Goal: Contribute content: Contribute content

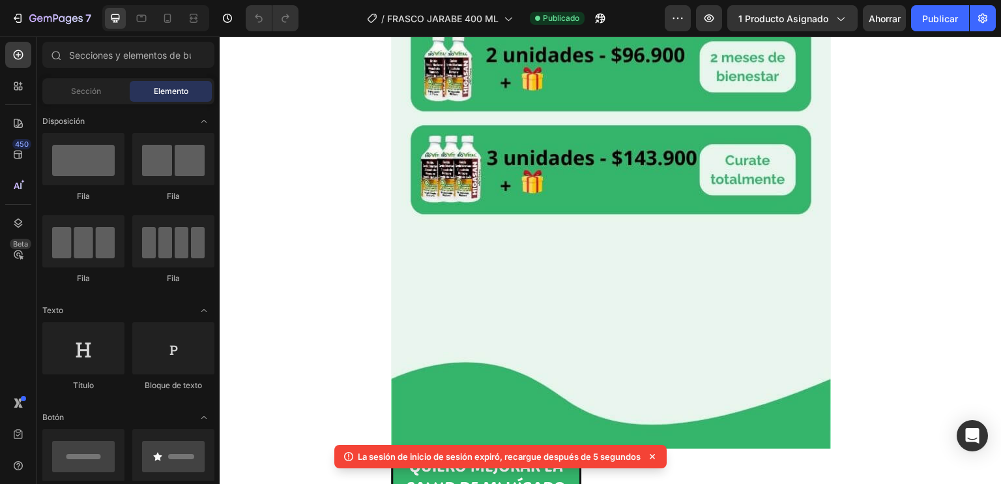
scroll to position [2580, 0]
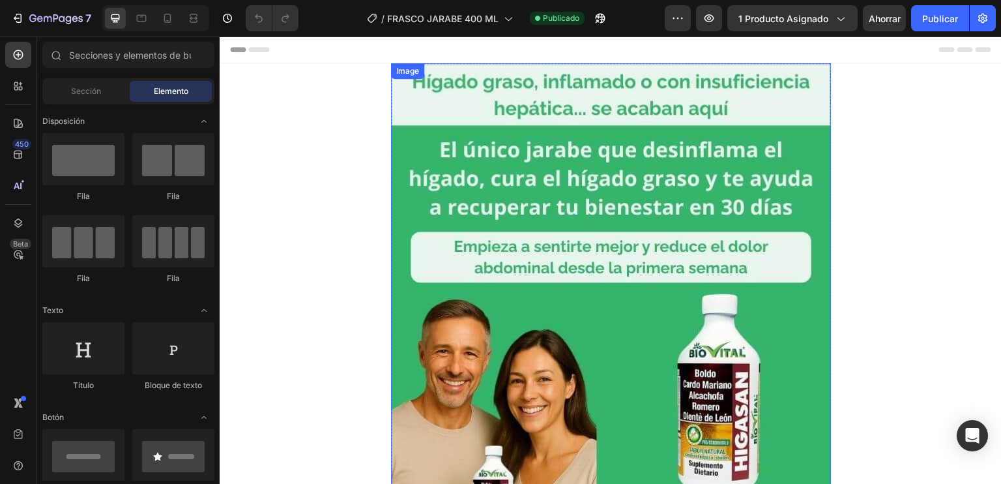
click at [420, 142] on img at bounding box center [611, 356] width 440 height 587
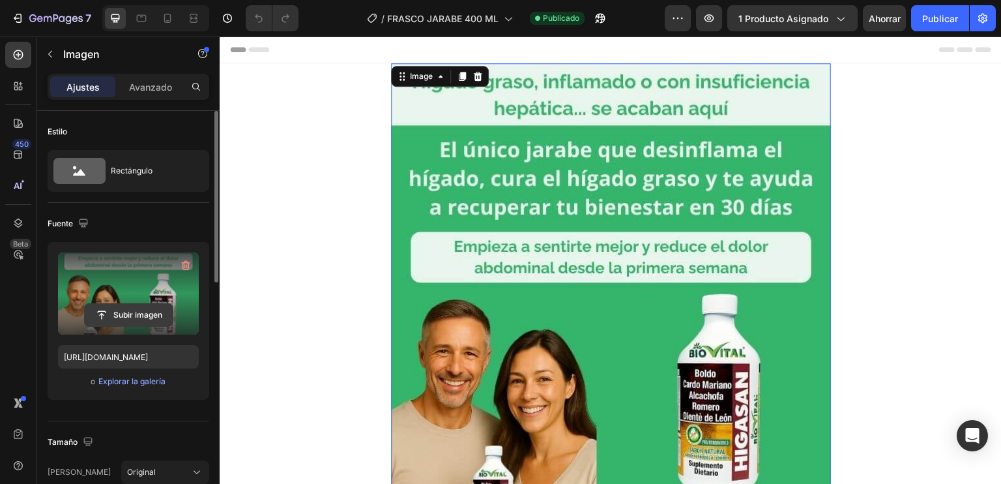
click at [143, 325] on input "file" at bounding box center [129, 315] width 88 height 22
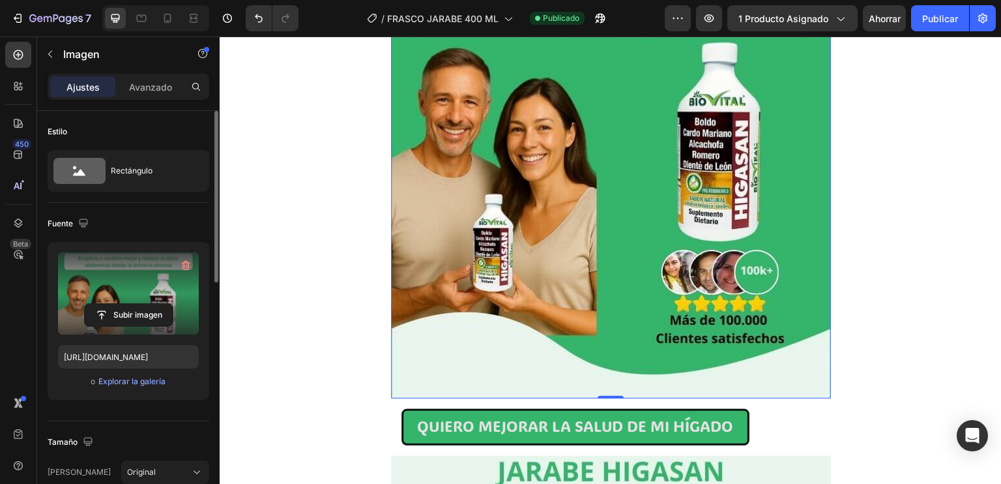
scroll to position [443, 0]
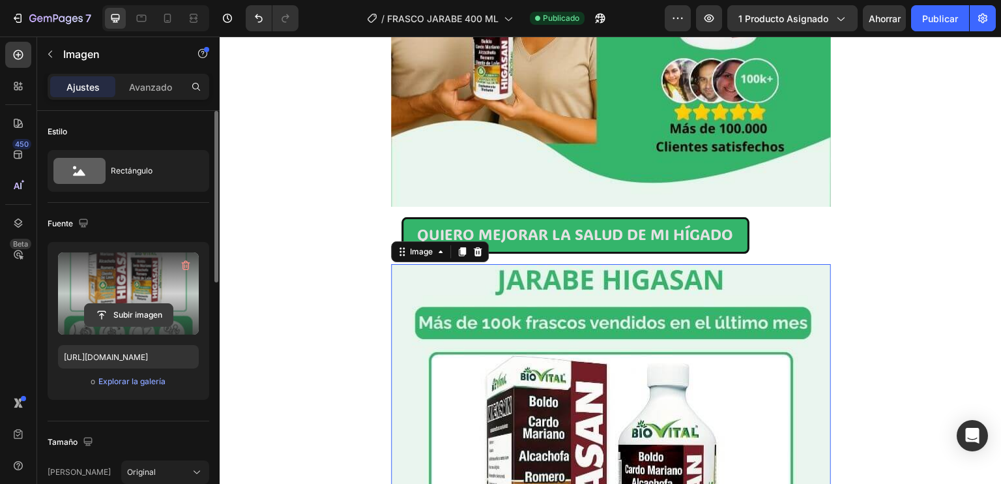
click at [136, 308] on input "file" at bounding box center [129, 315] width 88 height 22
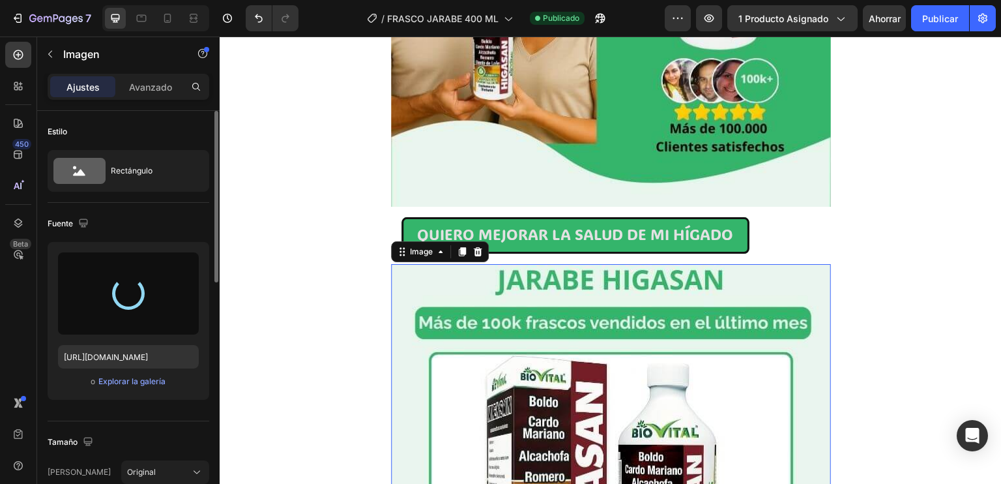
type input "[URL][DOMAIN_NAME]"
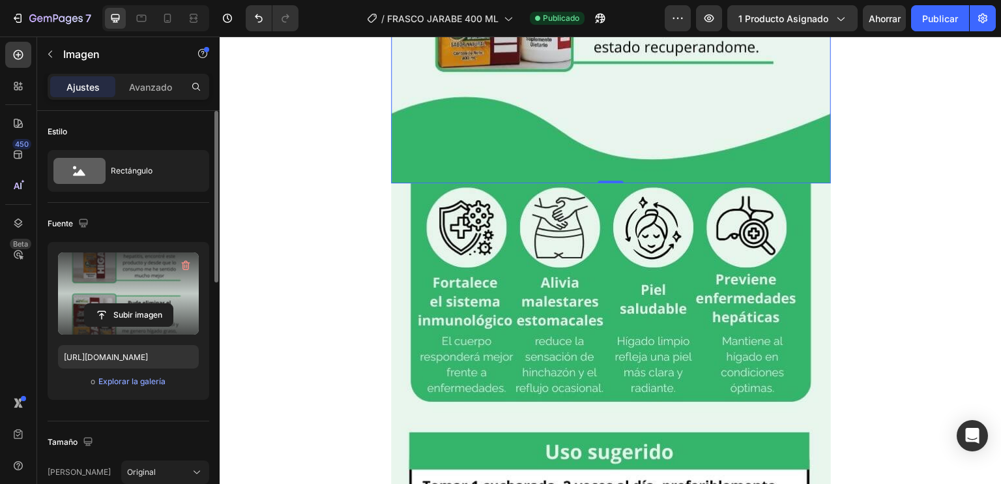
scroll to position [1112, 0]
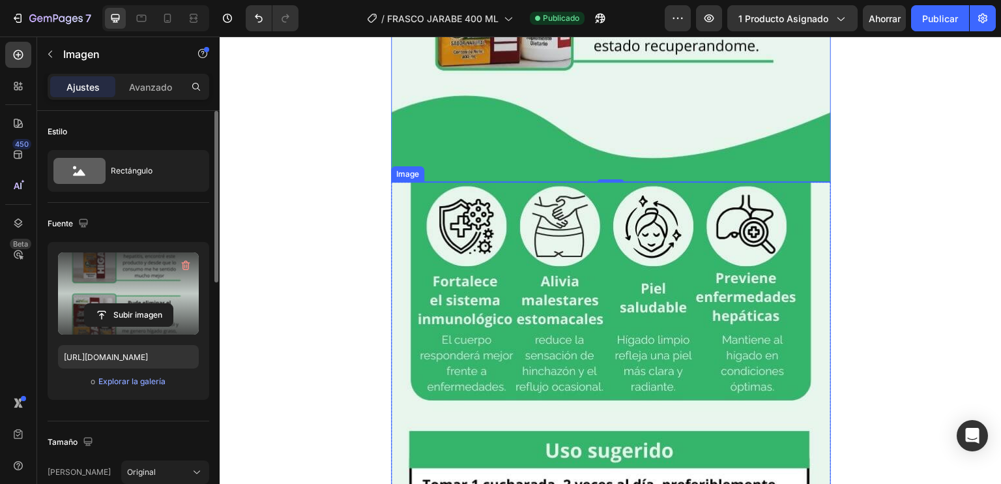
click at [518, 258] on img at bounding box center [611, 475] width 440 height 587
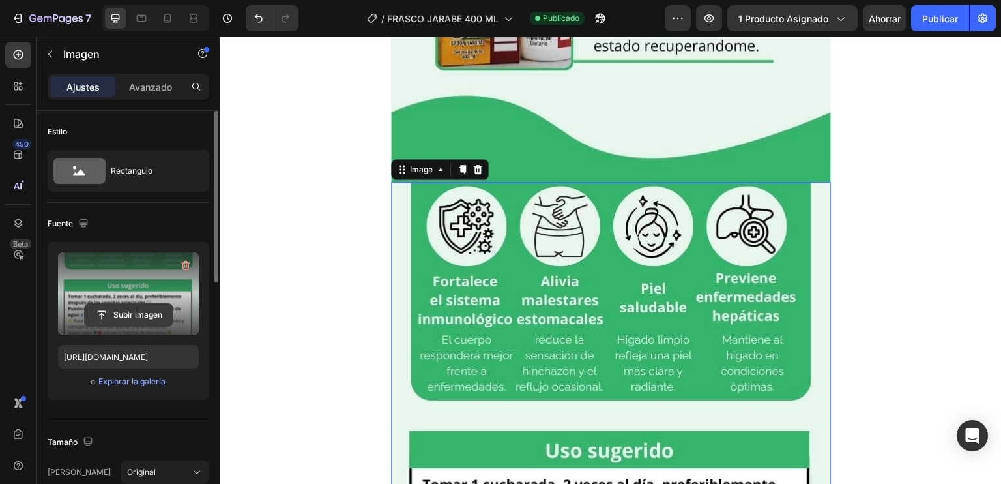
click at [147, 314] on input "file" at bounding box center [129, 315] width 88 height 22
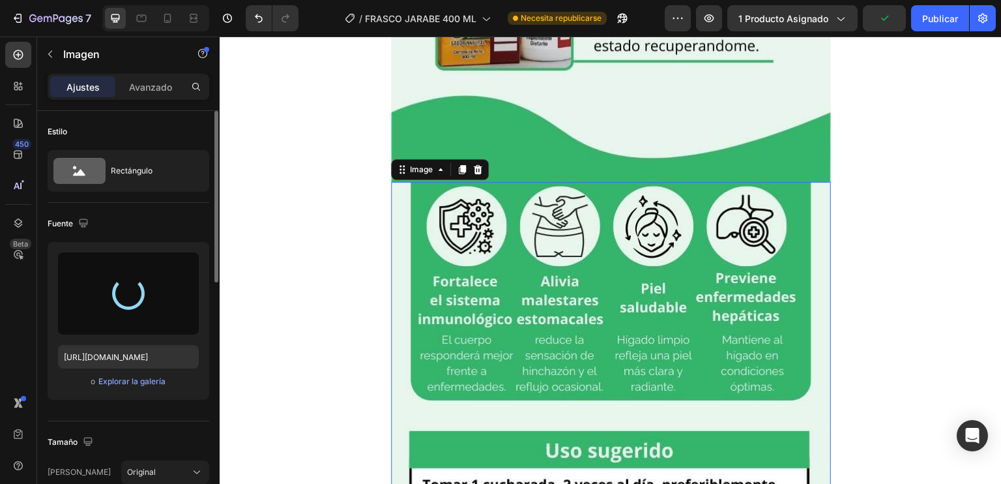
type input "[URL][DOMAIN_NAME]"
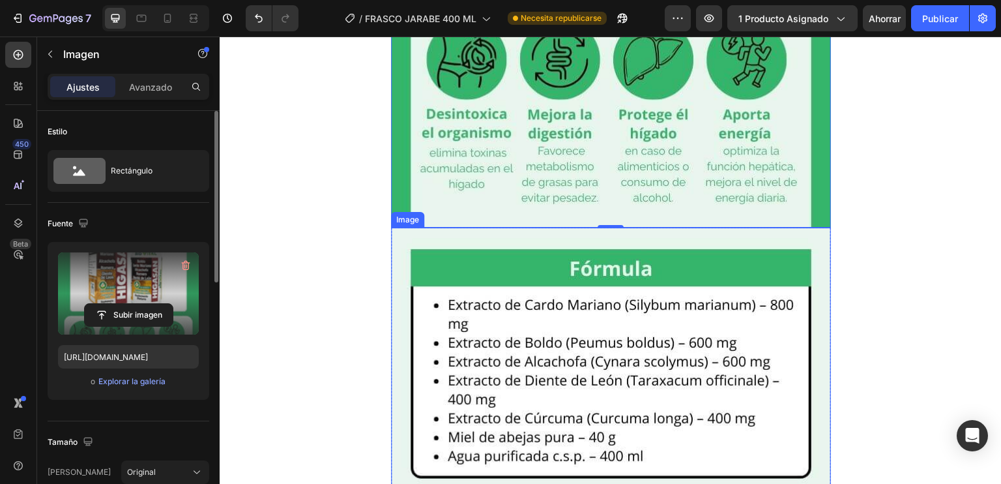
scroll to position [1655, 0]
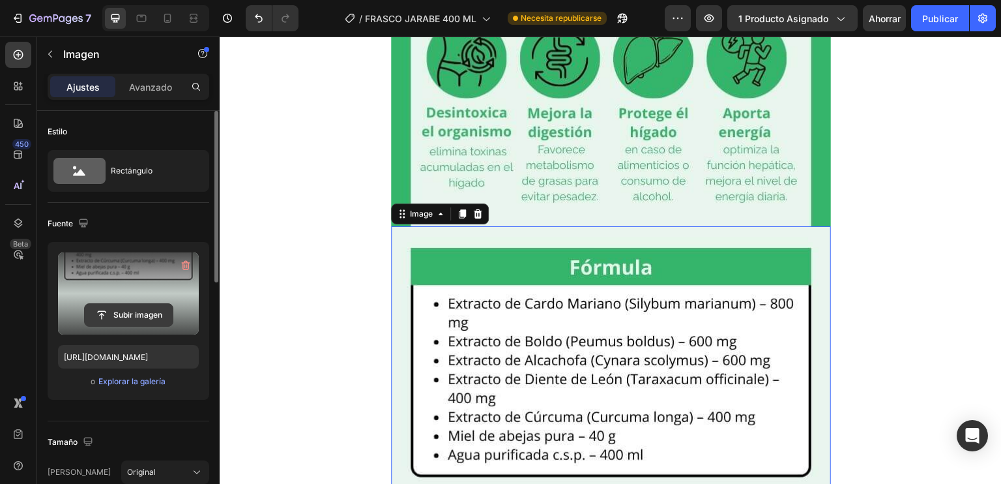
click at [156, 310] on input "file" at bounding box center [129, 315] width 88 height 22
click at [118, 327] on label at bounding box center [128, 293] width 141 height 82
click at [118, 326] on input "file" at bounding box center [129, 315] width 88 height 22
click at [125, 310] on input "file" at bounding box center [129, 315] width 88 height 22
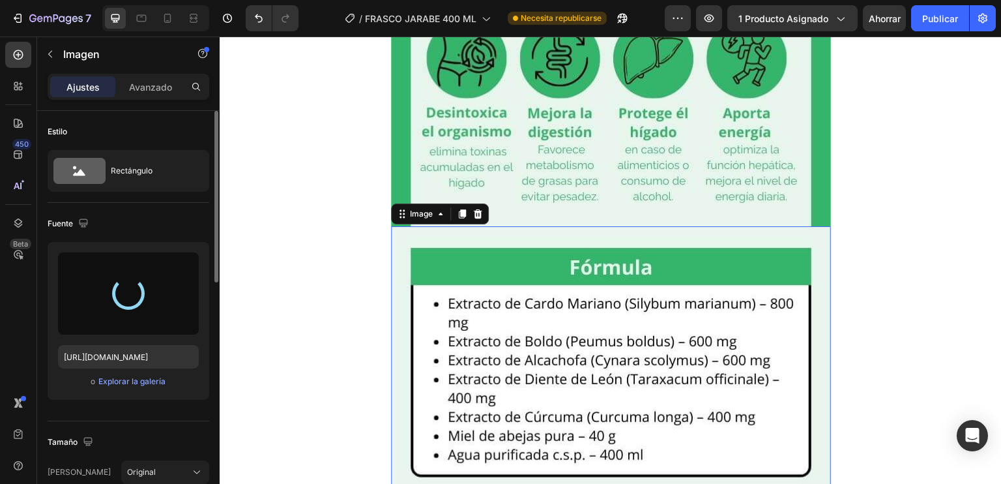
type input "[URL][DOMAIN_NAME]"
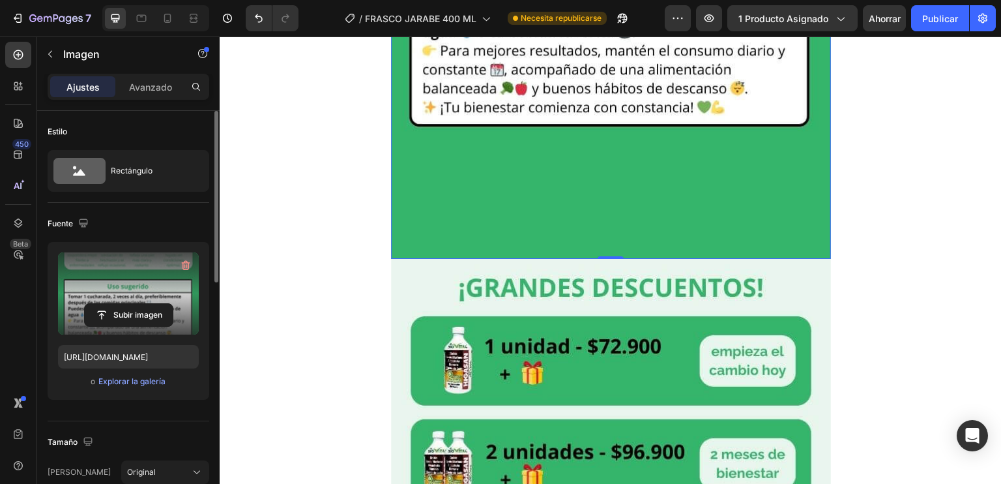
scroll to position [2273, 0]
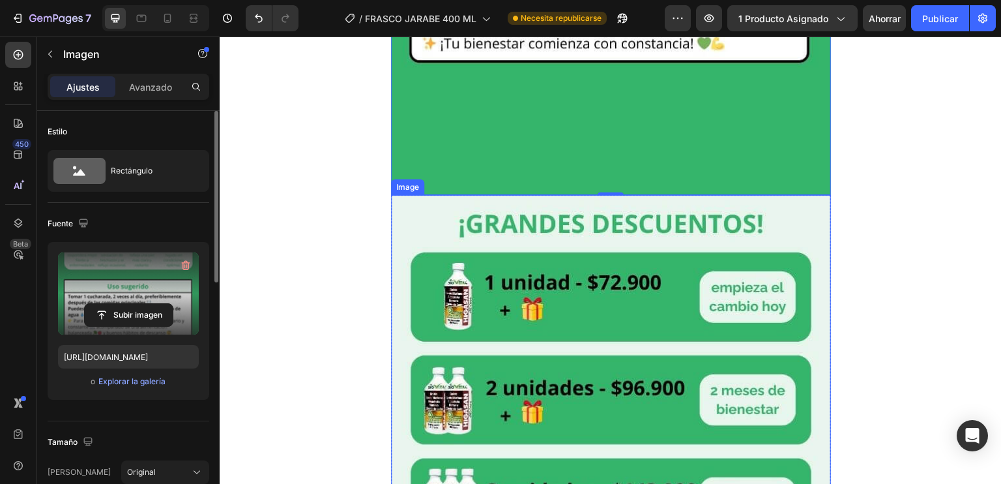
click at [507, 324] on img at bounding box center [611, 488] width 440 height 587
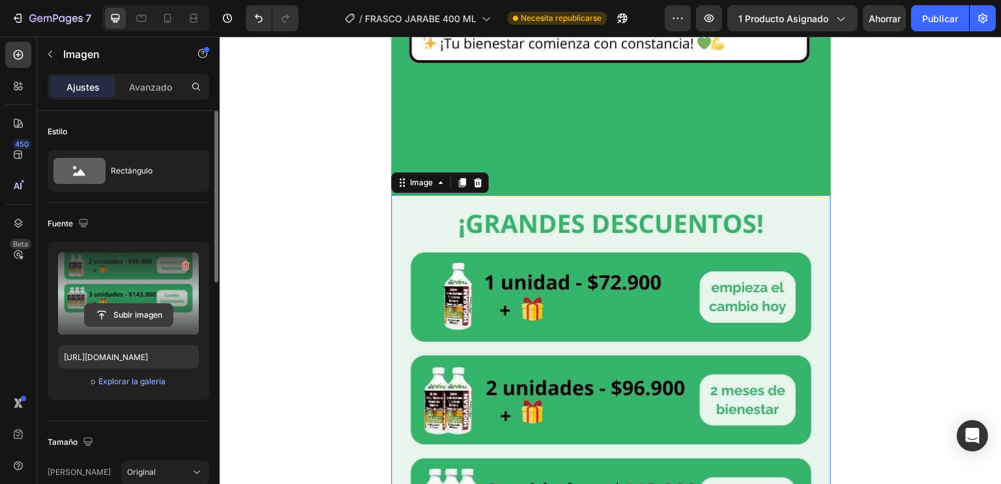
click at [122, 317] on input "file" at bounding box center [129, 315] width 88 height 22
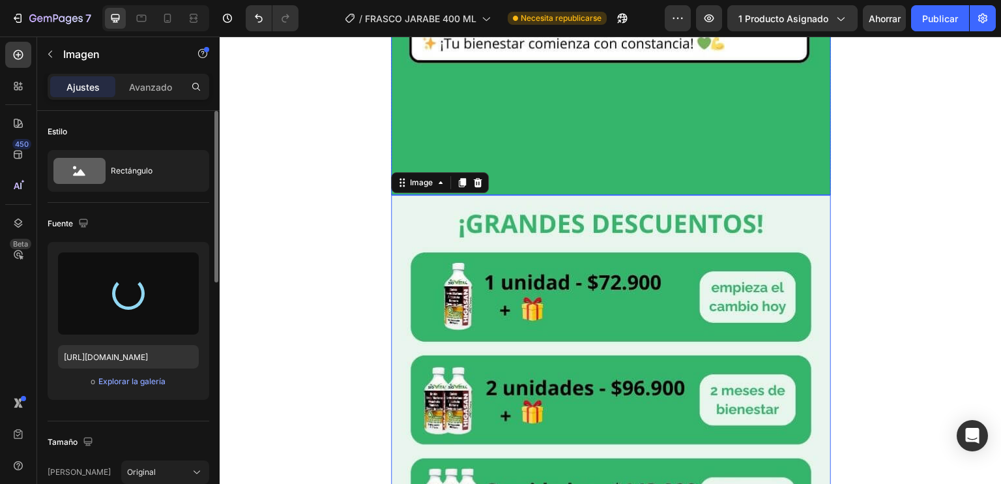
type input "[URL][DOMAIN_NAME]"
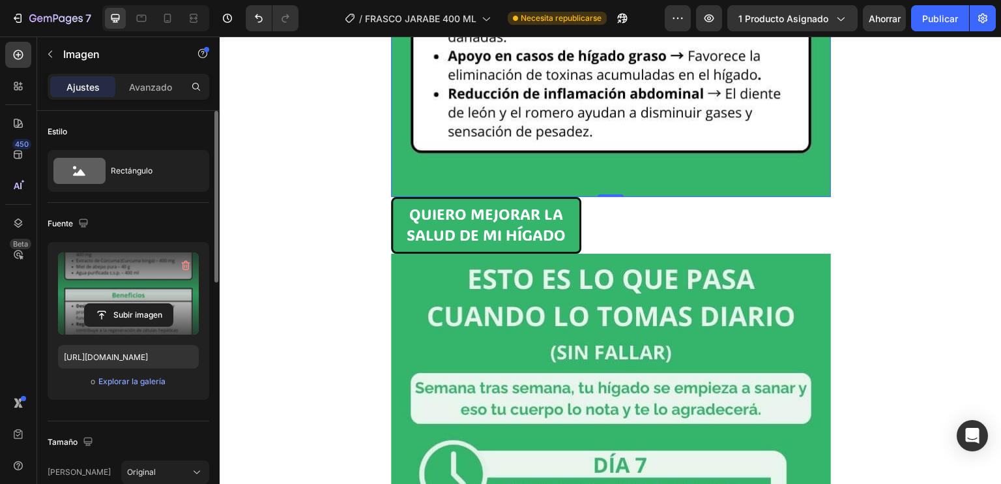
scroll to position [2858, 0]
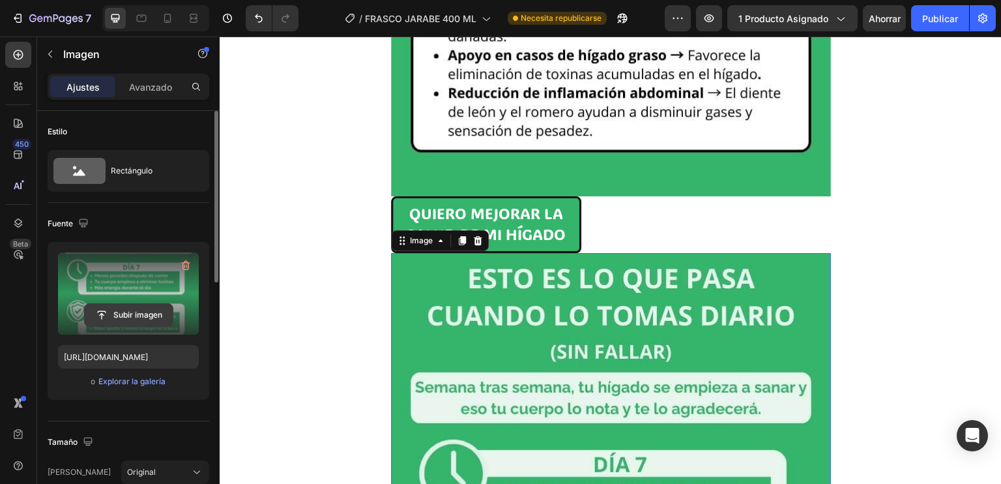
click at [123, 311] on input "file" at bounding box center [129, 315] width 88 height 22
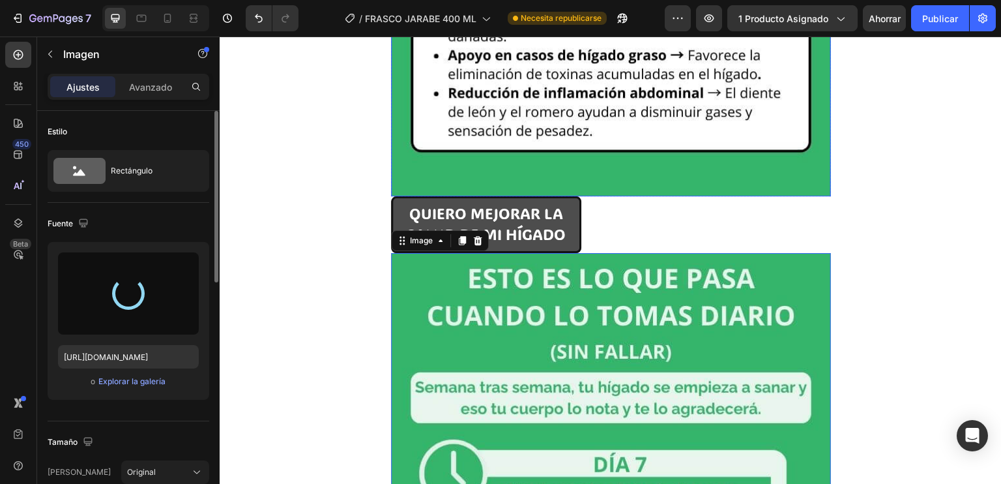
type input "[URL][DOMAIN_NAME]"
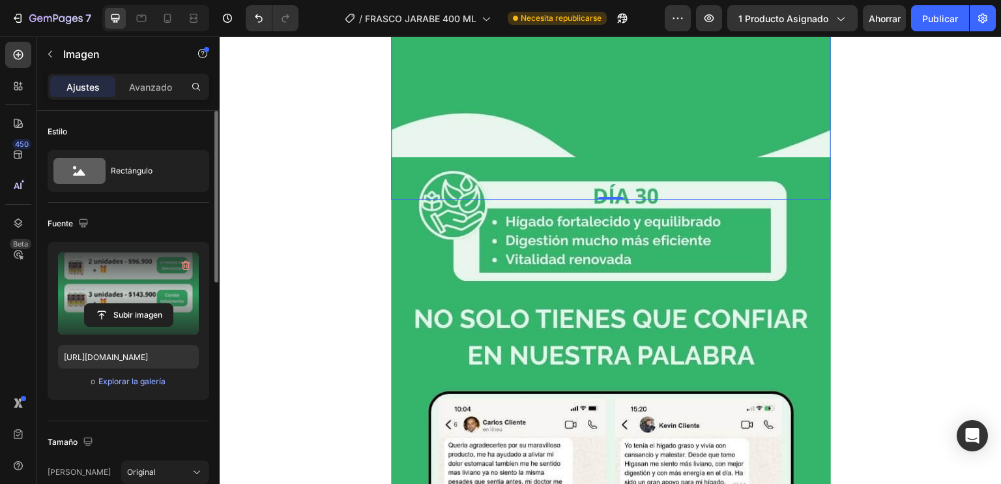
scroll to position [3499, 0]
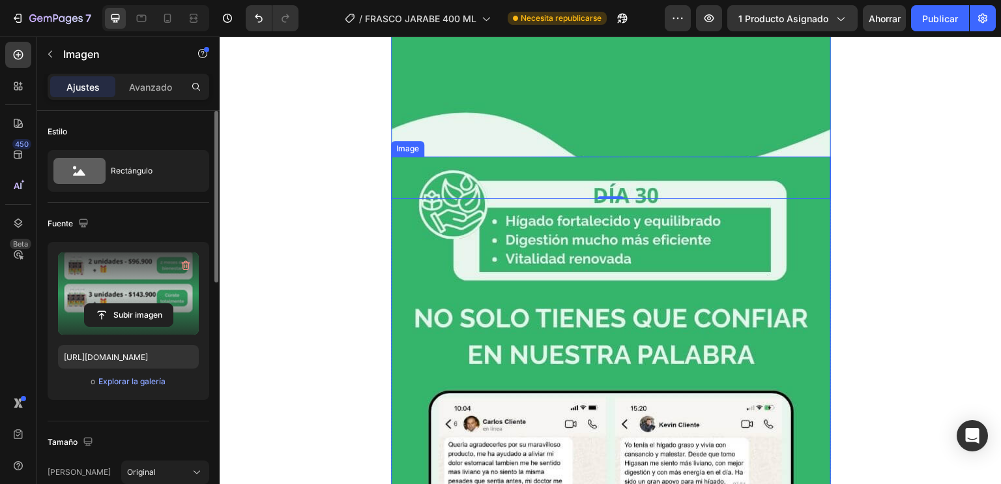
click at [594, 298] on img at bounding box center [611, 449] width 440 height 587
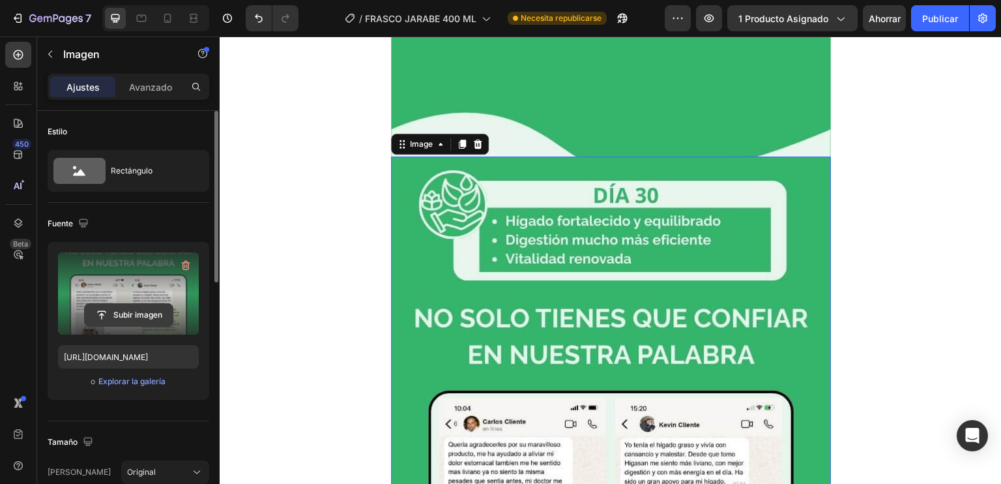
click at [125, 317] on input "file" at bounding box center [129, 315] width 88 height 22
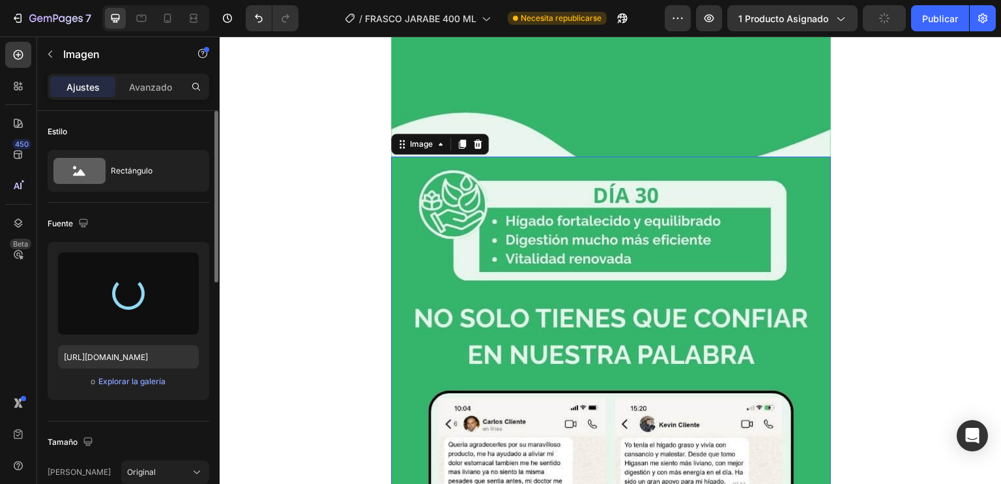
type input "[URL][DOMAIN_NAME]"
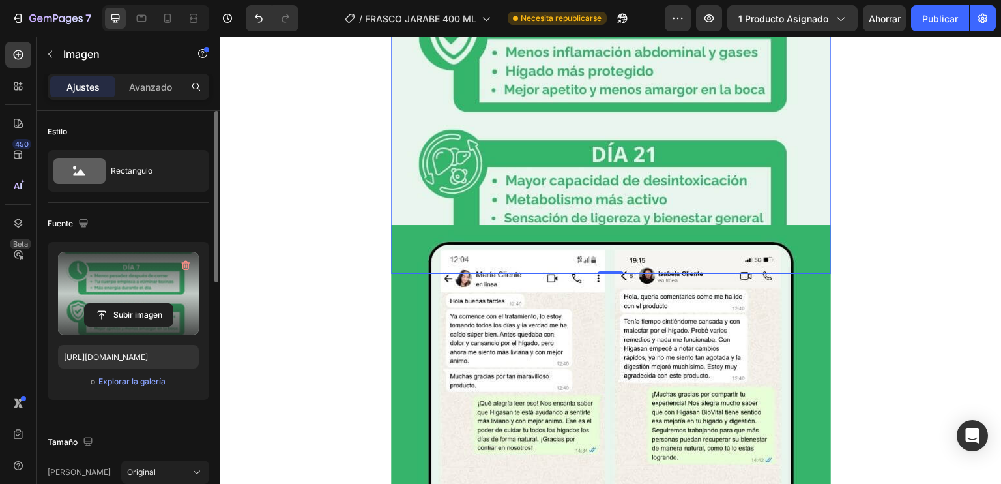
scroll to position [3989, 0]
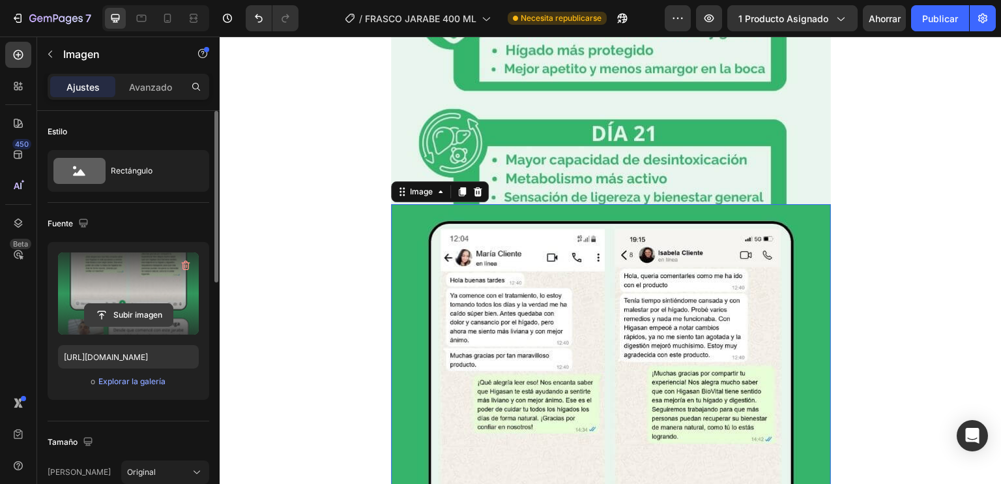
click at [136, 314] on input "file" at bounding box center [129, 315] width 88 height 22
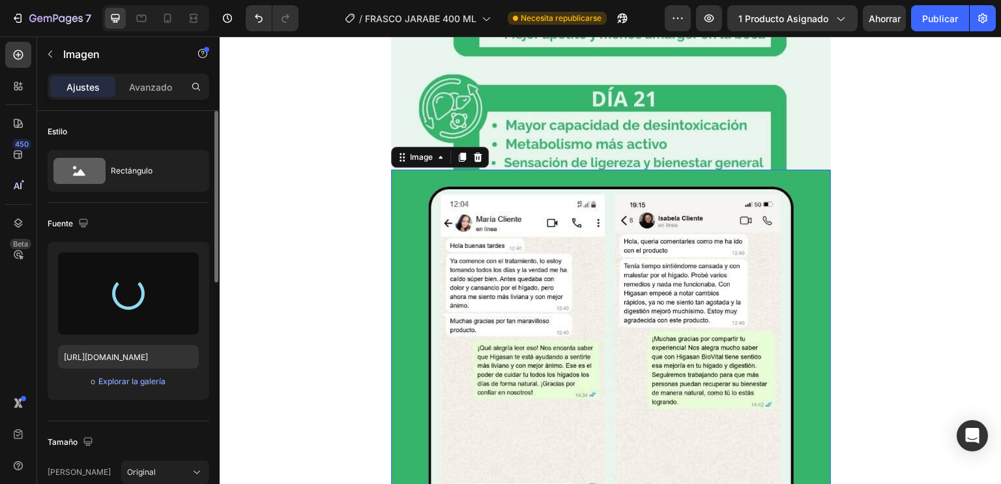
scroll to position [4025, 0]
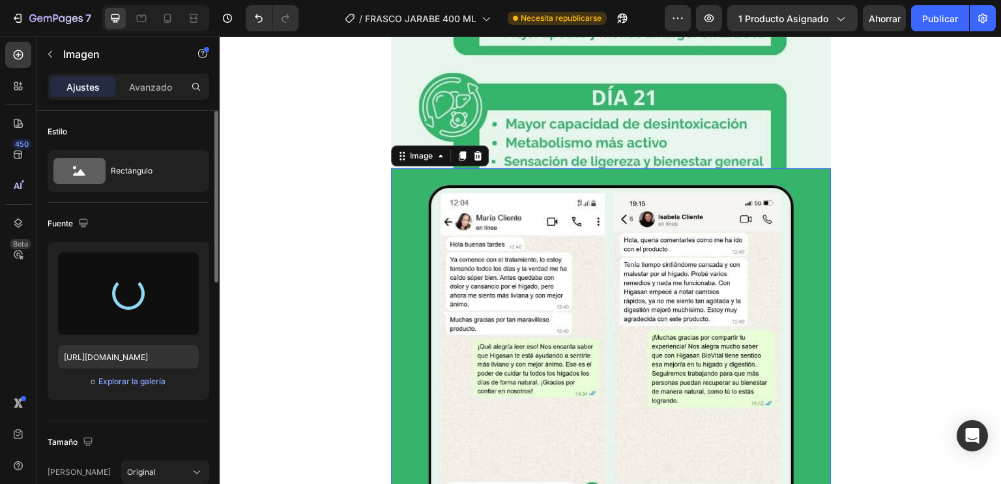
type input "[URL][DOMAIN_NAME]"
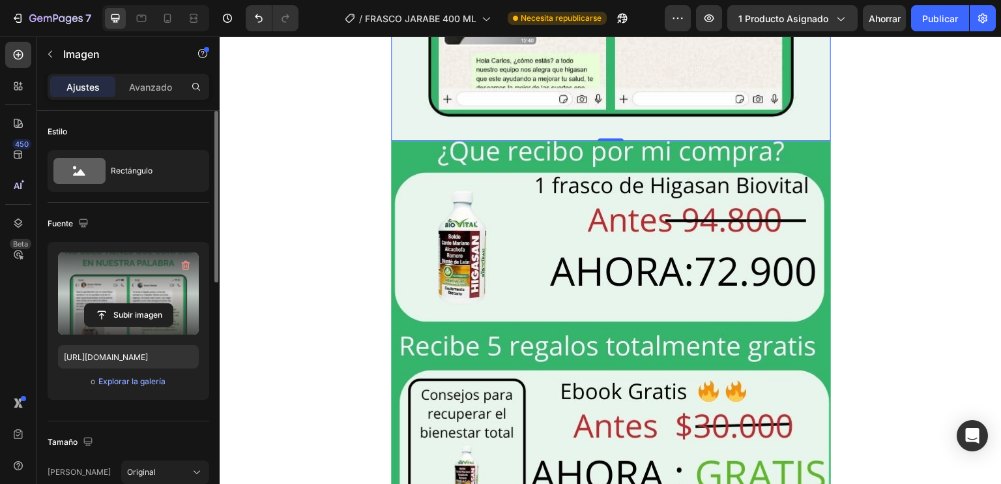
scroll to position [4640, 0]
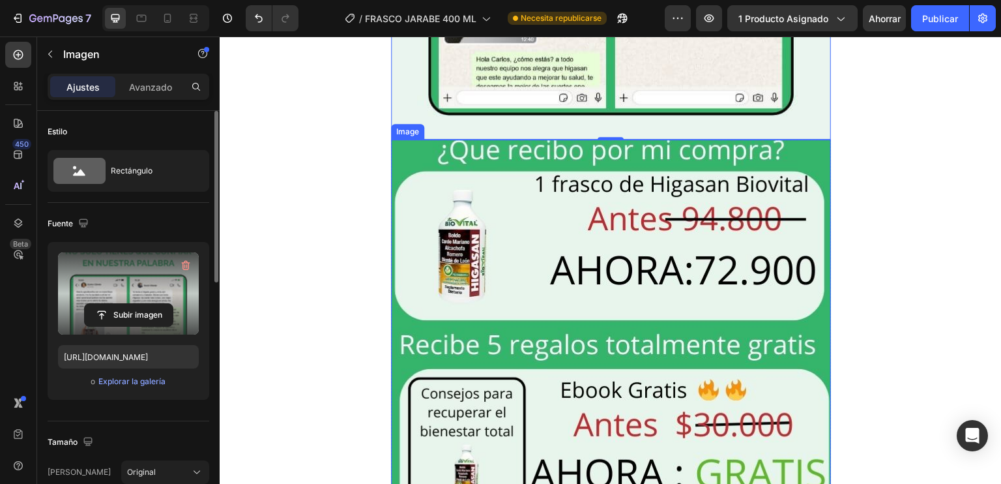
click at [539, 308] on img at bounding box center [611, 433] width 440 height 587
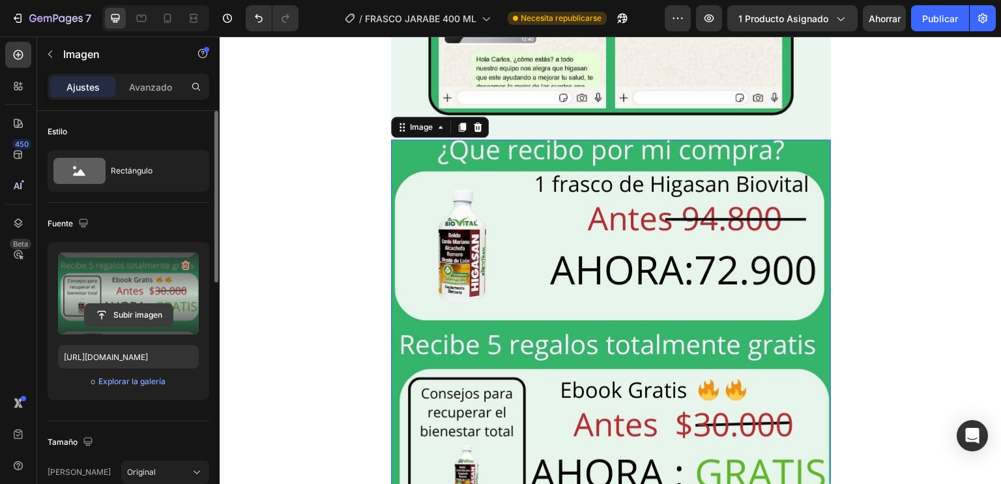
click at [143, 311] on input "file" at bounding box center [129, 315] width 88 height 22
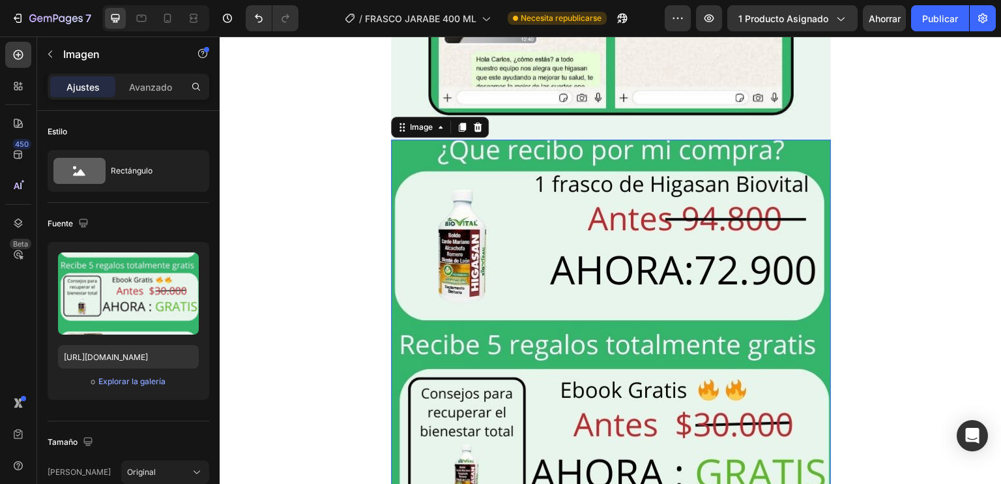
scroll to position [4669, 0]
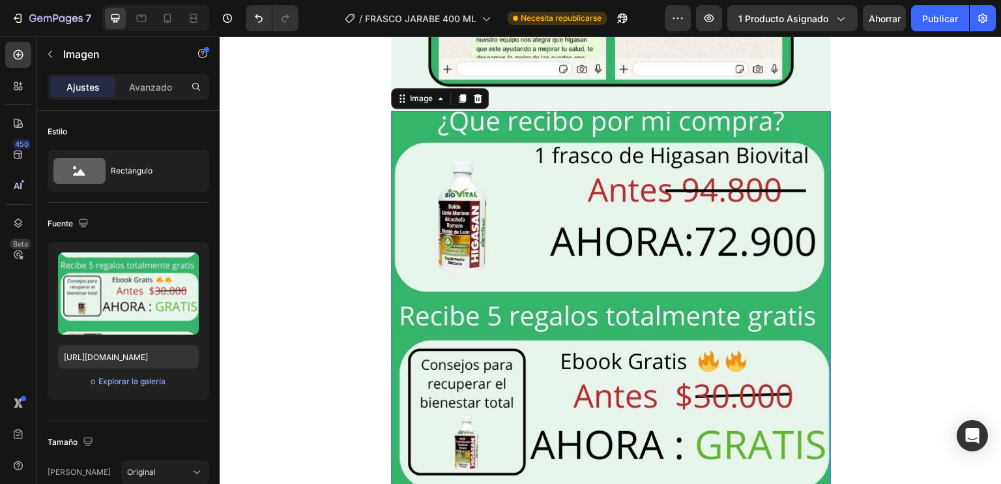
click at [581, 202] on img at bounding box center [611, 404] width 440 height 587
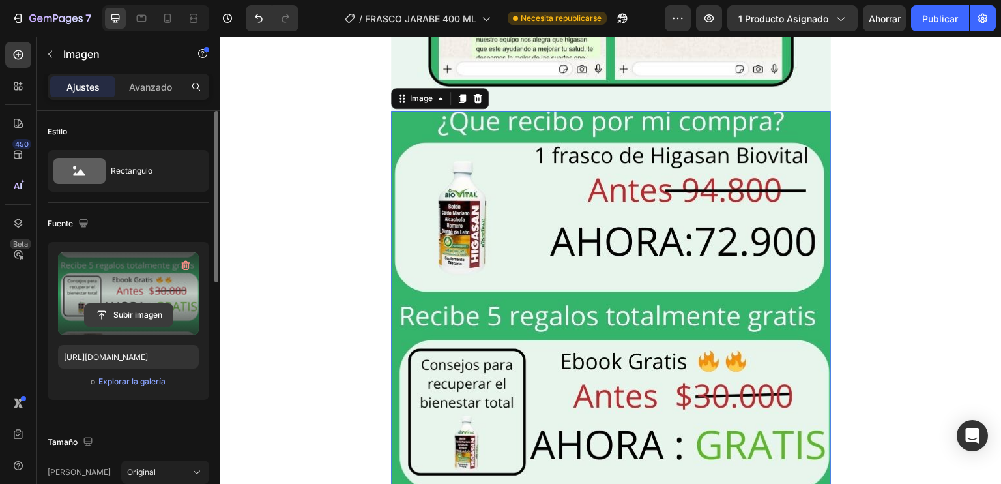
click at [102, 314] on input "file" at bounding box center [129, 315] width 88 height 22
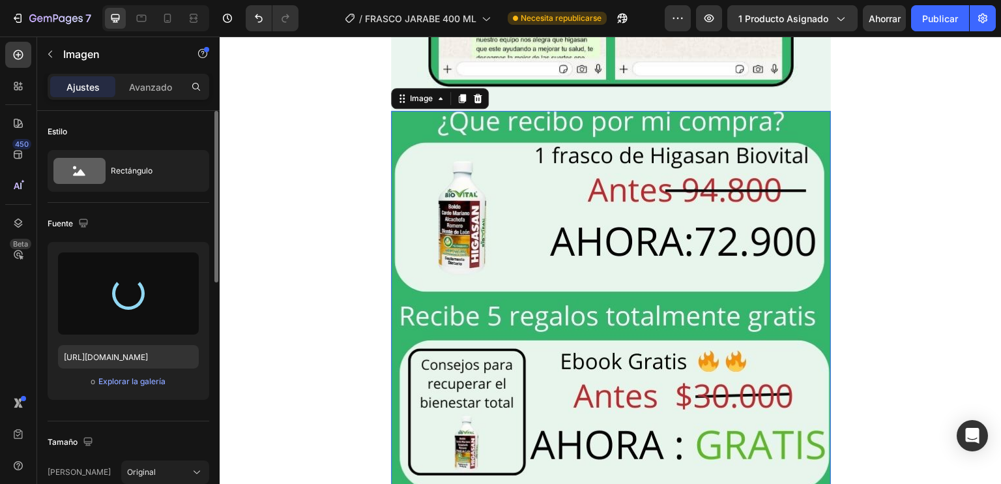
type input "[URL][DOMAIN_NAME]"
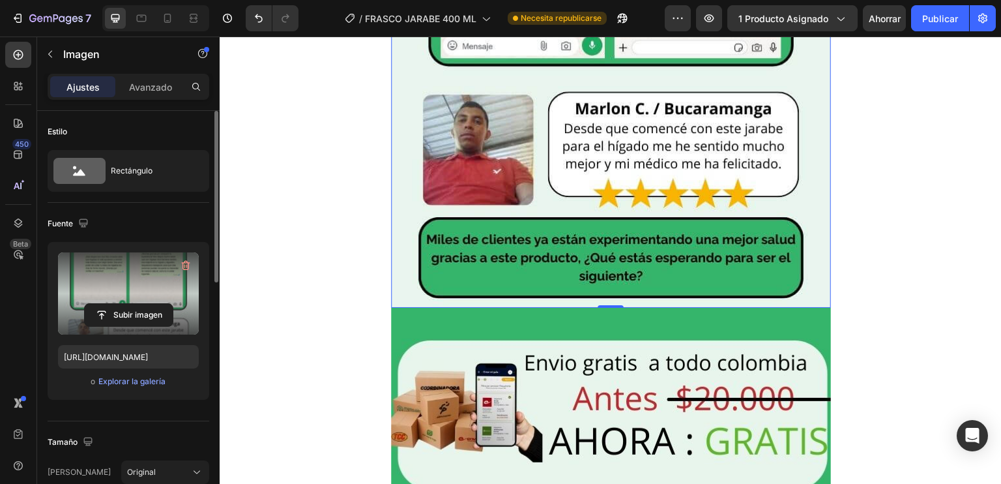
scroll to position [5062, 0]
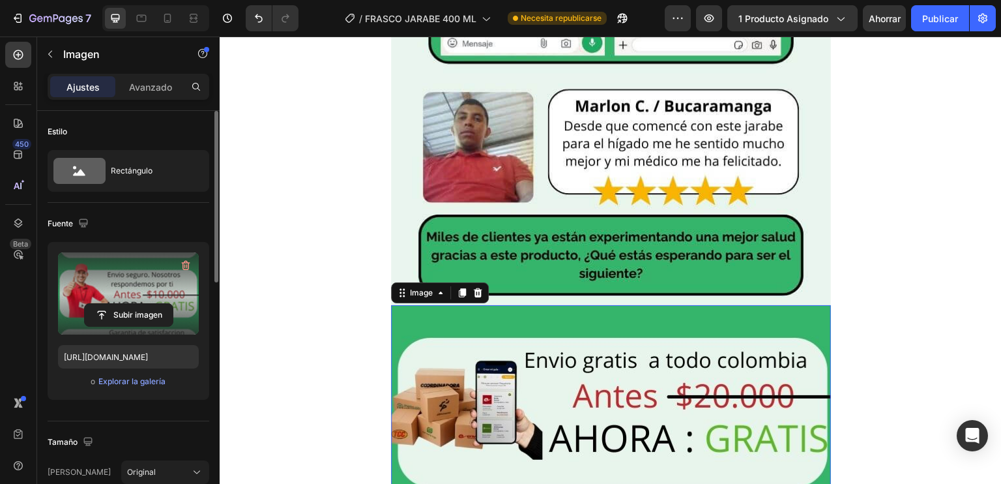
click at [146, 297] on label at bounding box center [128, 293] width 141 height 82
click at [146, 304] on input "file" at bounding box center [129, 315] width 88 height 22
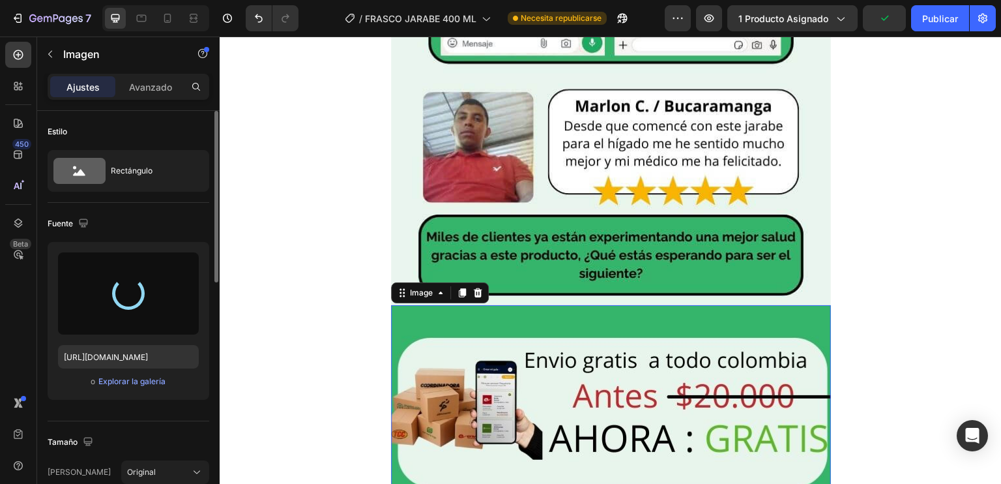
type input "[URL][DOMAIN_NAME]"
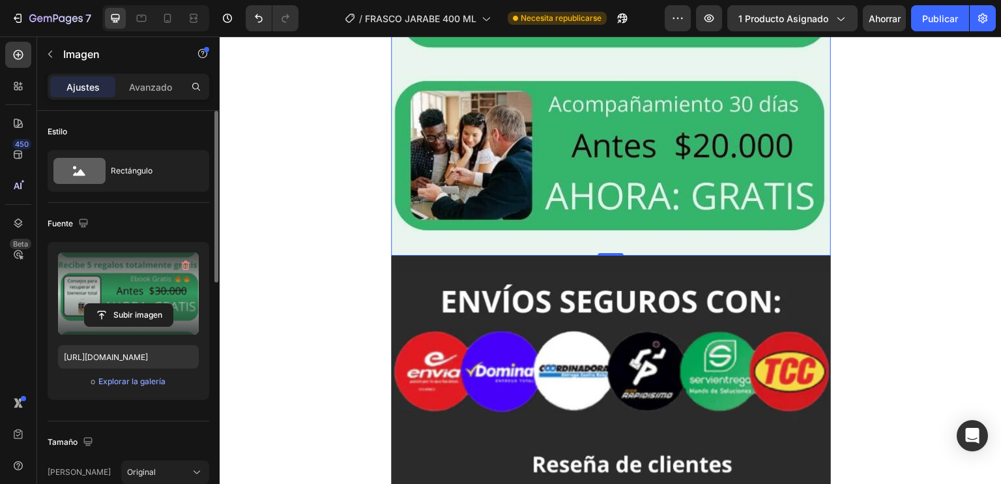
scroll to position [5706, 0]
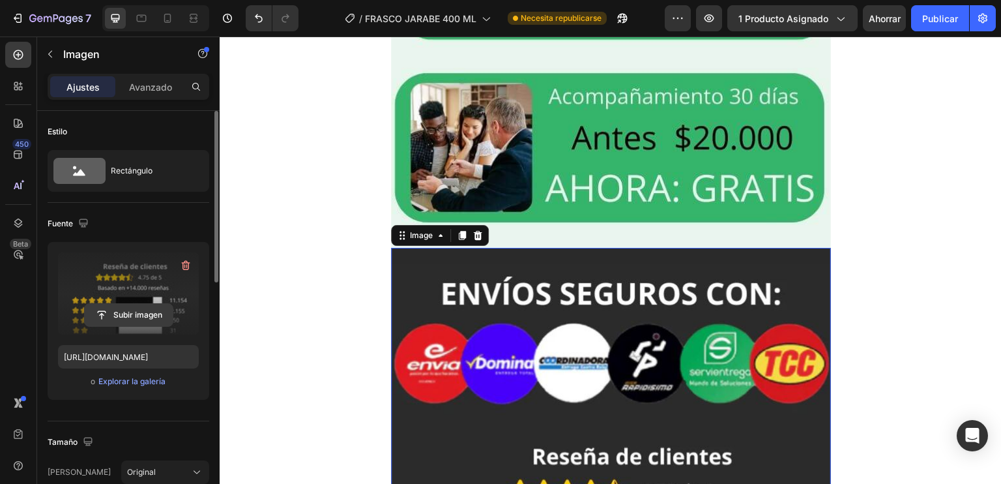
click at [112, 304] on input "file" at bounding box center [129, 315] width 88 height 22
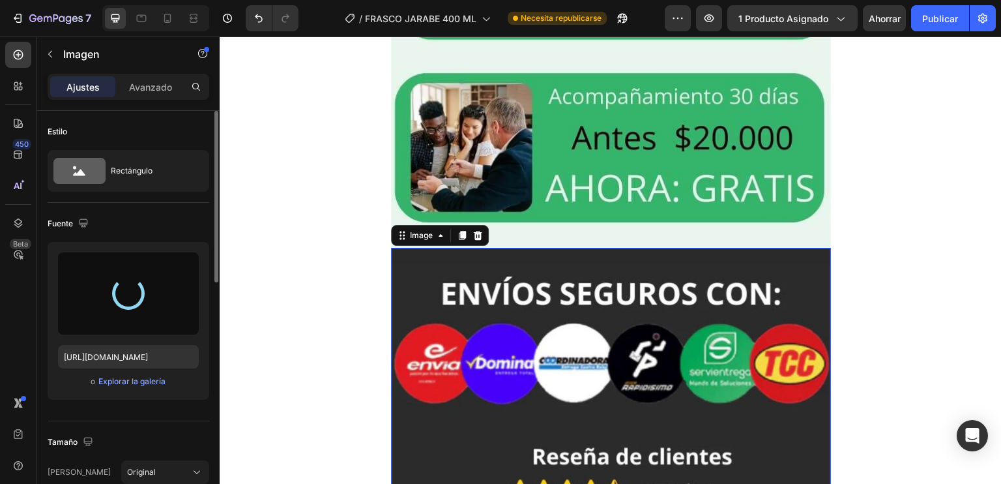
type input "[URL][DOMAIN_NAME]"
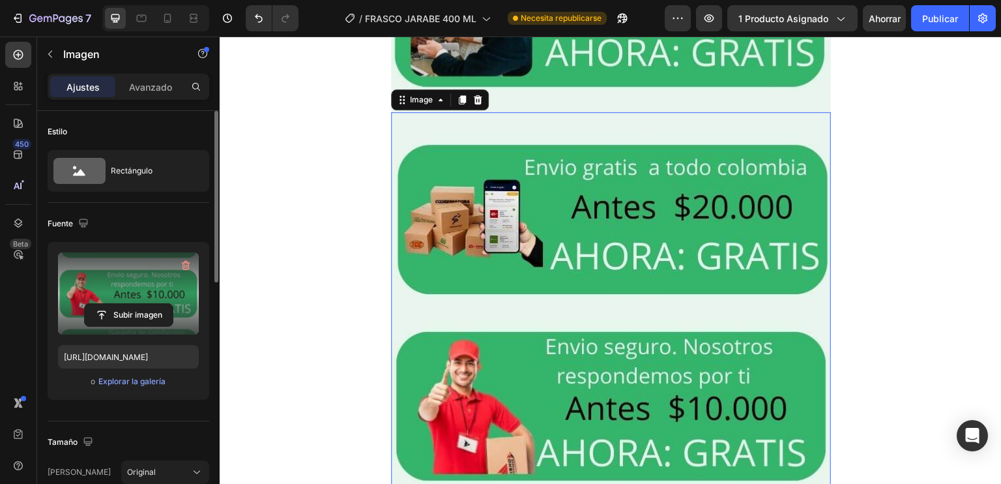
scroll to position [5801, 0]
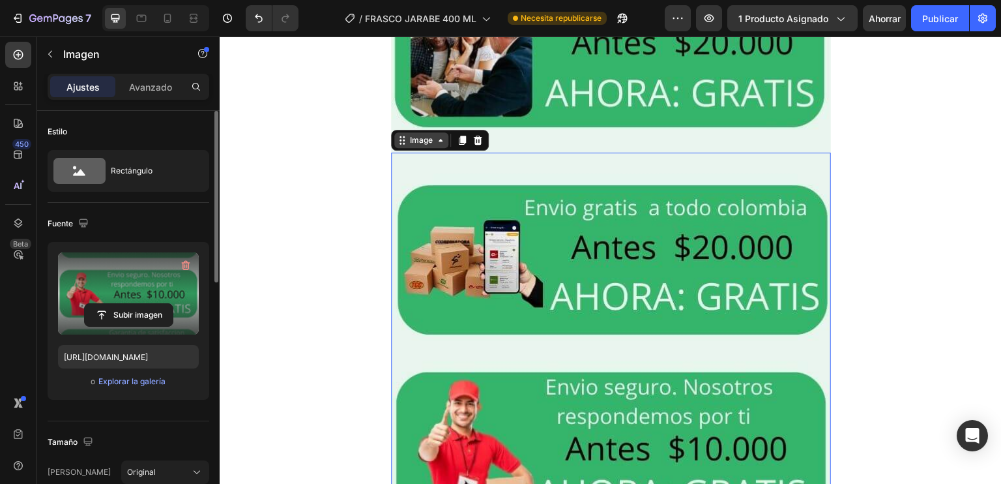
click at [427, 139] on div "Image" at bounding box center [421, 140] width 28 height 12
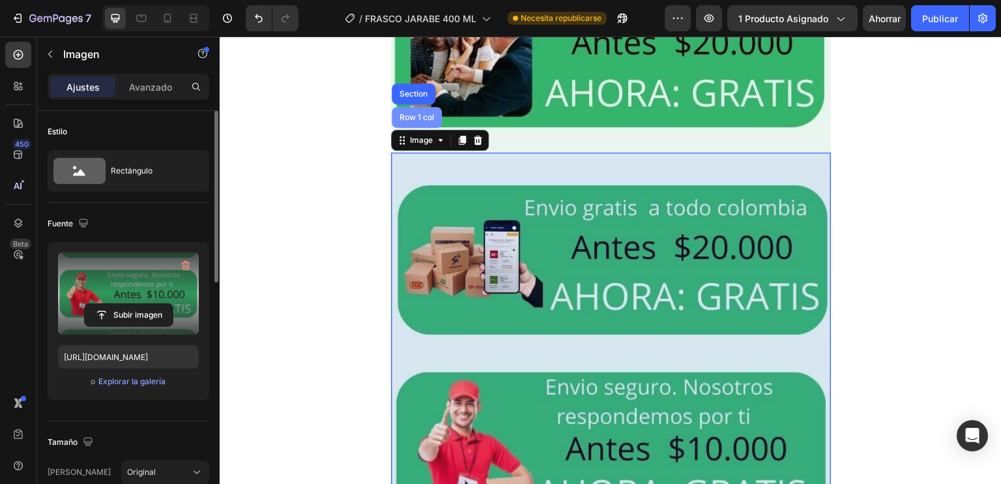
click at [415, 122] on div "Row 1 col" at bounding box center [417, 117] width 50 height 21
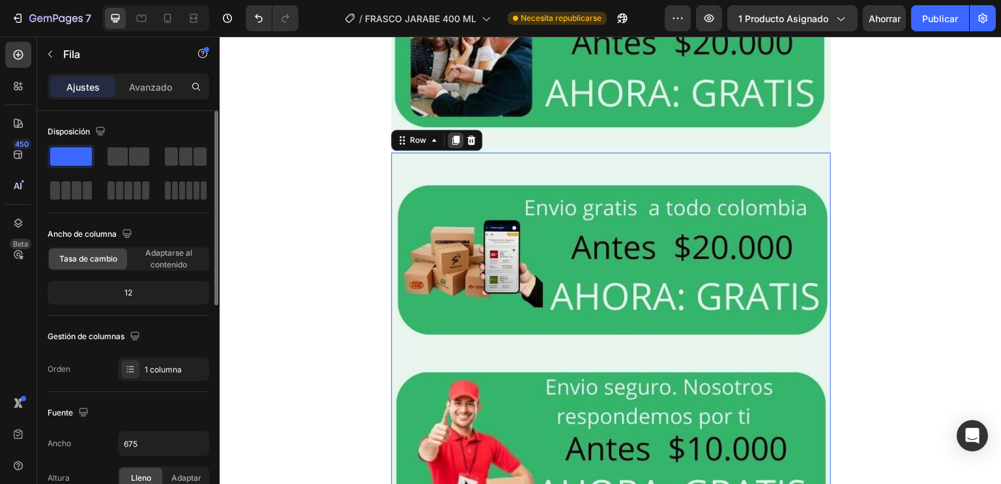
click at [452, 139] on icon at bounding box center [455, 140] width 7 height 9
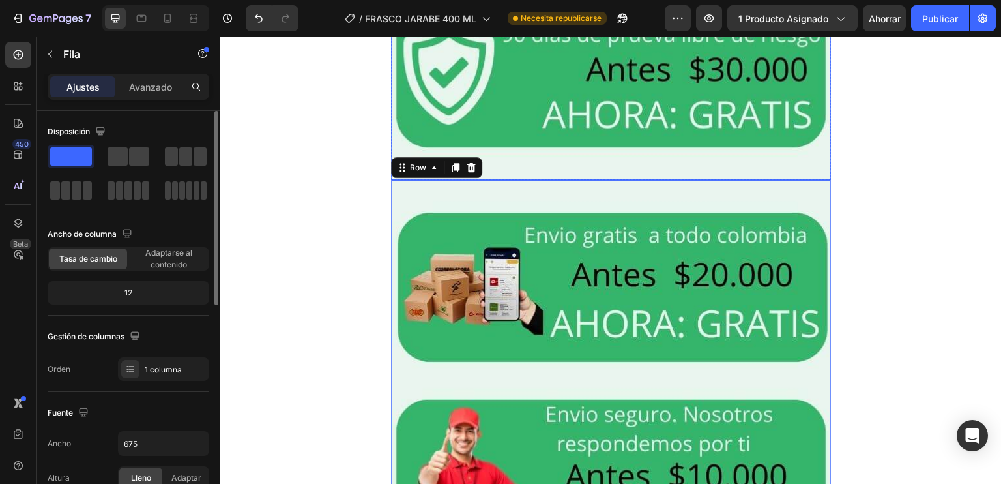
scroll to position [6457, 0]
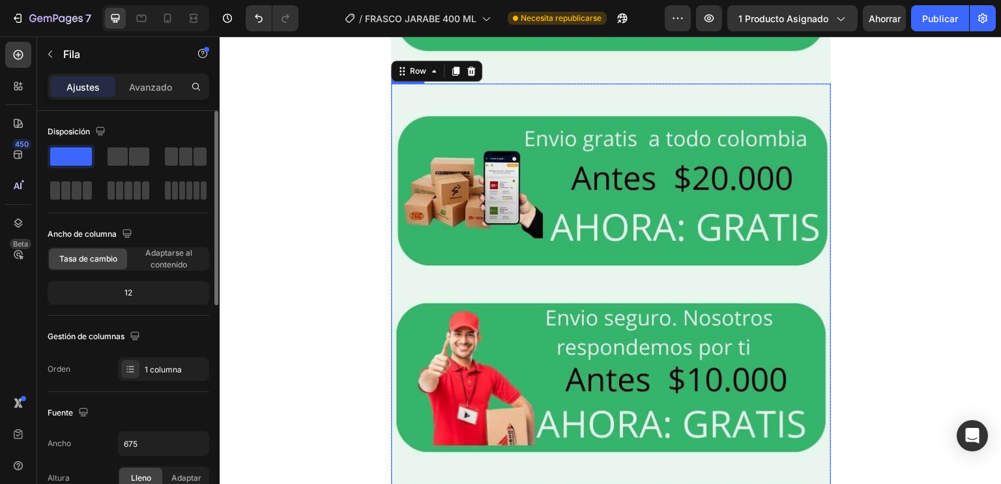
click at [490, 226] on img at bounding box center [611, 376] width 440 height 587
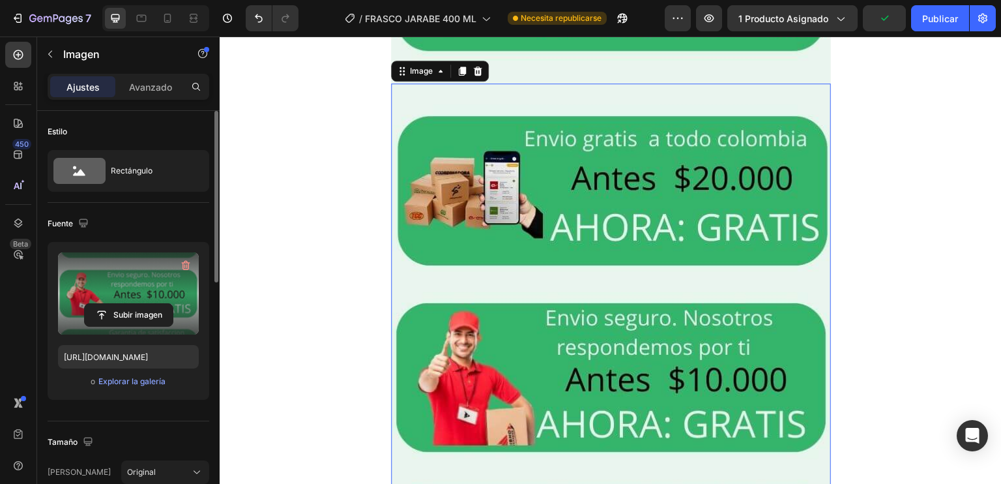
click at [119, 299] on label at bounding box center [128, 293] width 141 height 82
click at [119, 304] on input "file" at bounding box center [129, 315] width 88 height 22
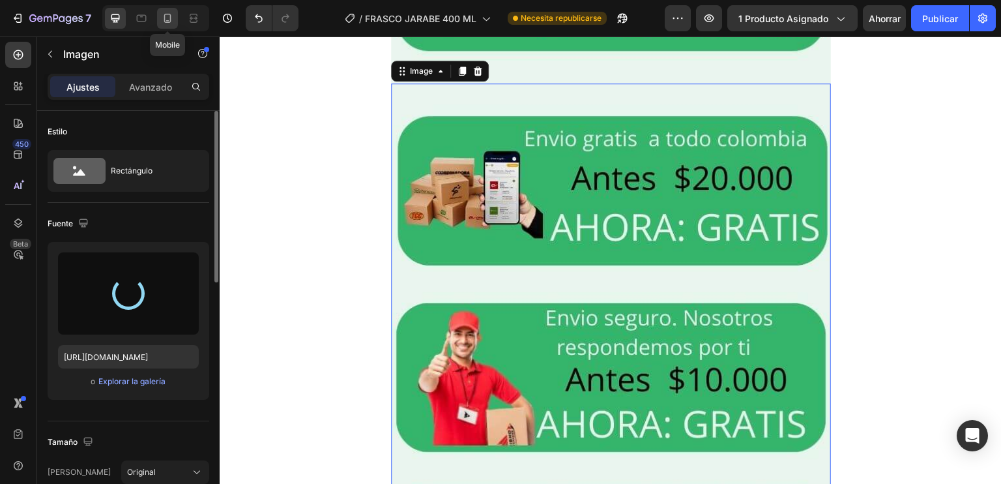
type input "[URL][DOMAIN_NAME]"
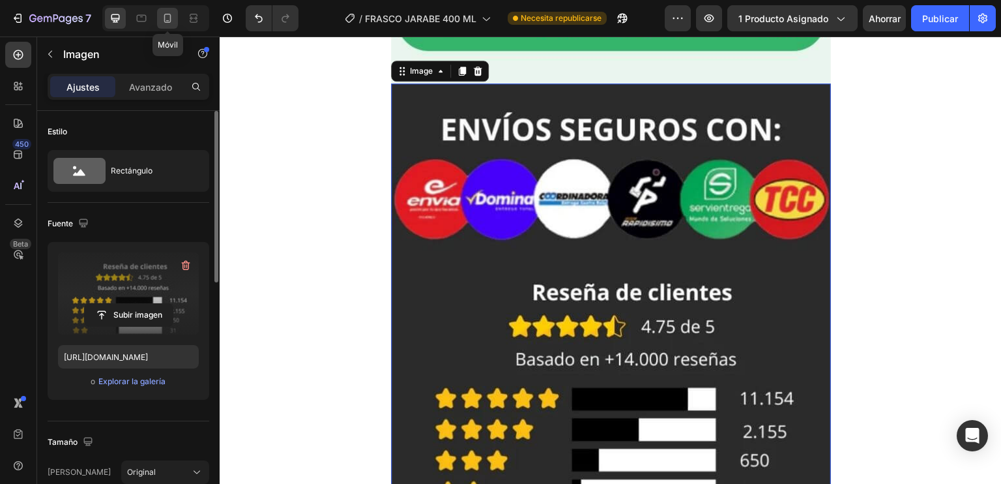
click at [170, 12] on icon at bounding box center [167, 18] width 13 height 13
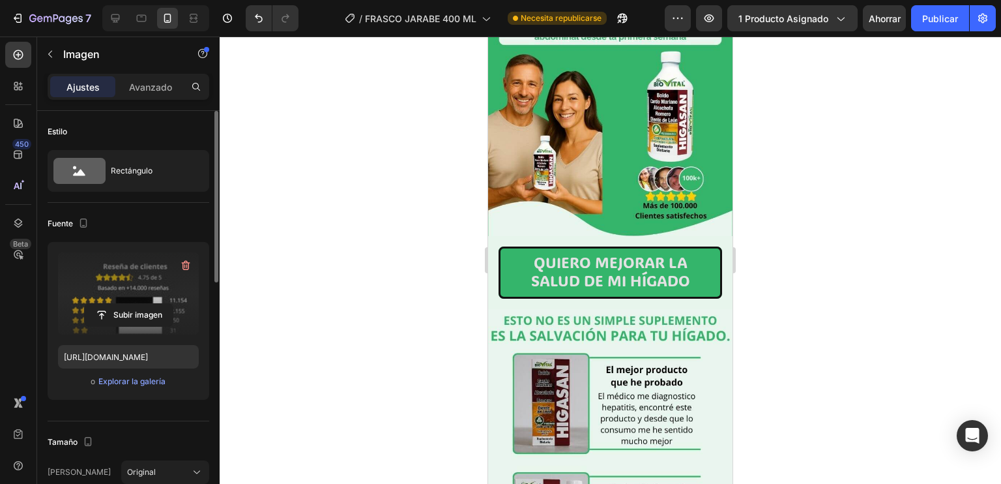
scroll to position [149, 0]
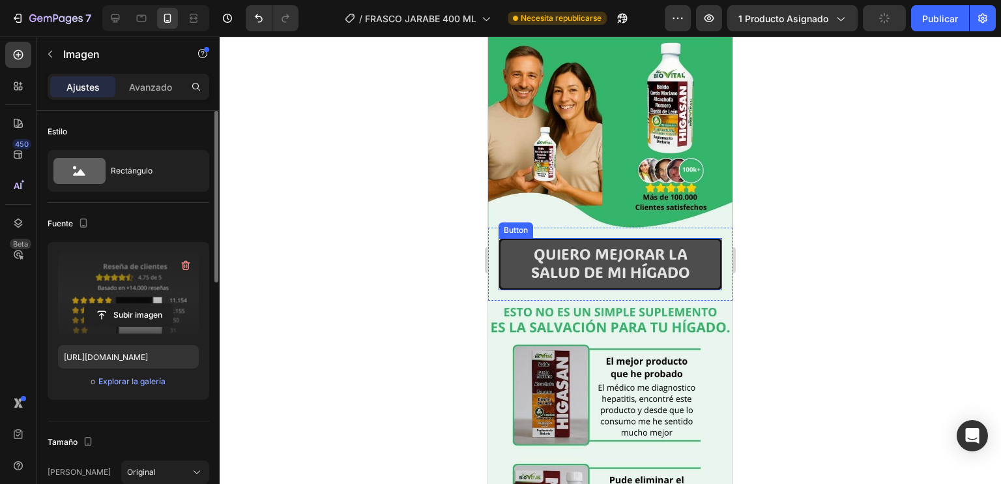
click at [709, 243] on button "QUIERO MEJORAR LA SALUD DE MI HÍGADO" at bounding box center [611, 264] width 224 height 52
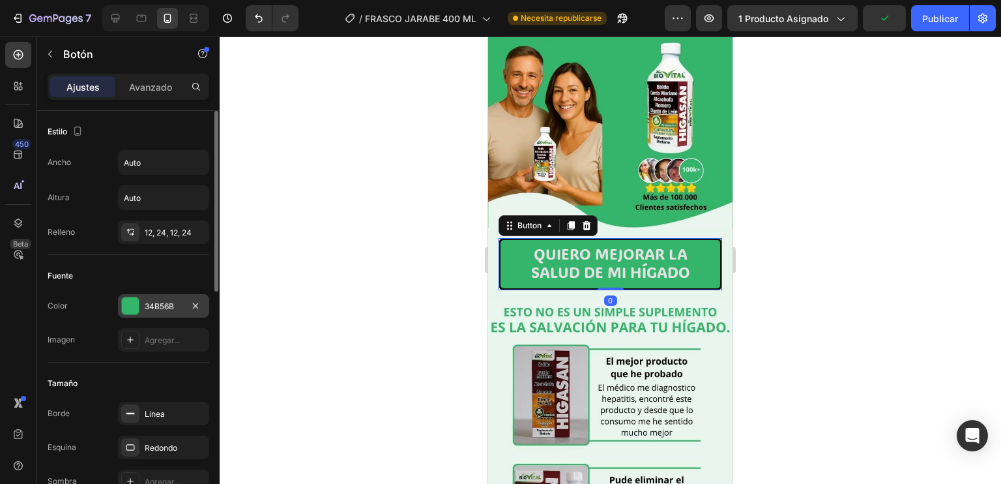
click at [130, 304] on div at bounding box center [130, 305] width 17 height 17
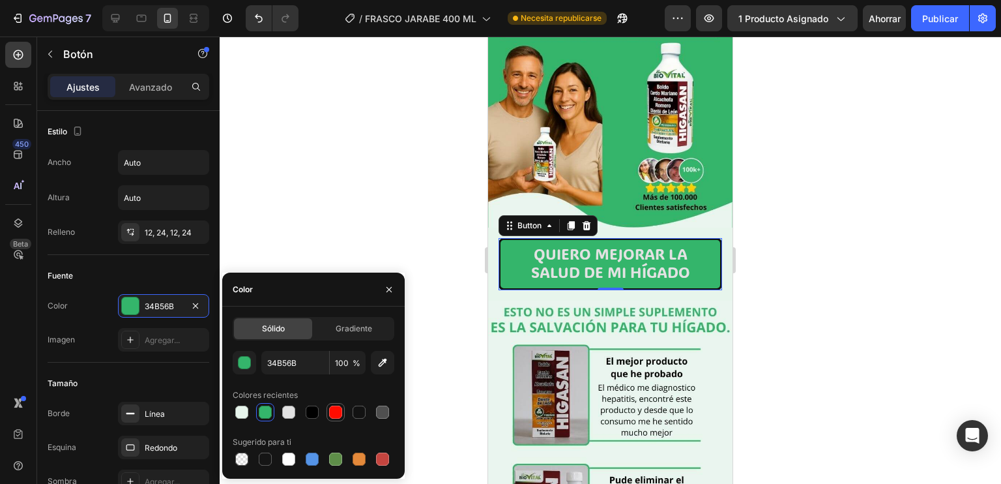
click at [328, 415] on div at bounding box center [336, 412] width 16 height 16
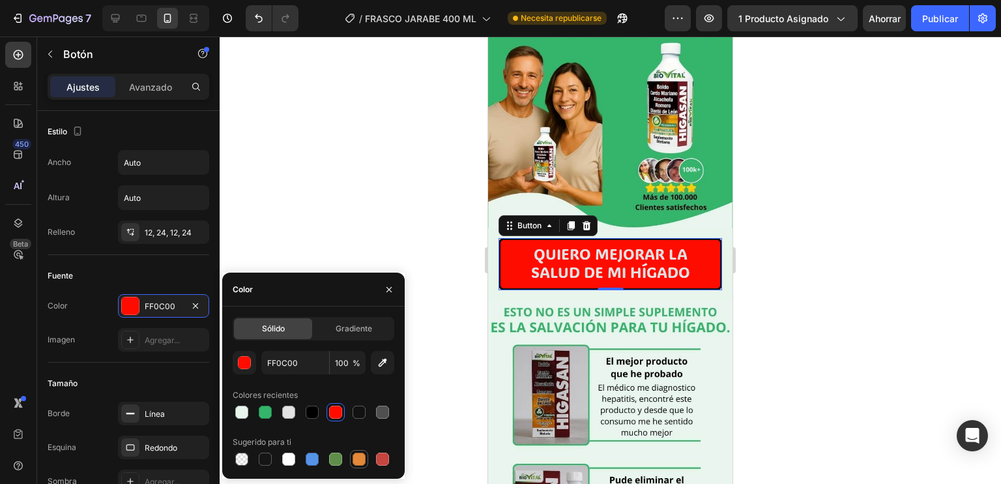
click at [351, 456] on div at bounding box center [359, 459] width 16 height 16
type input "E4893A"
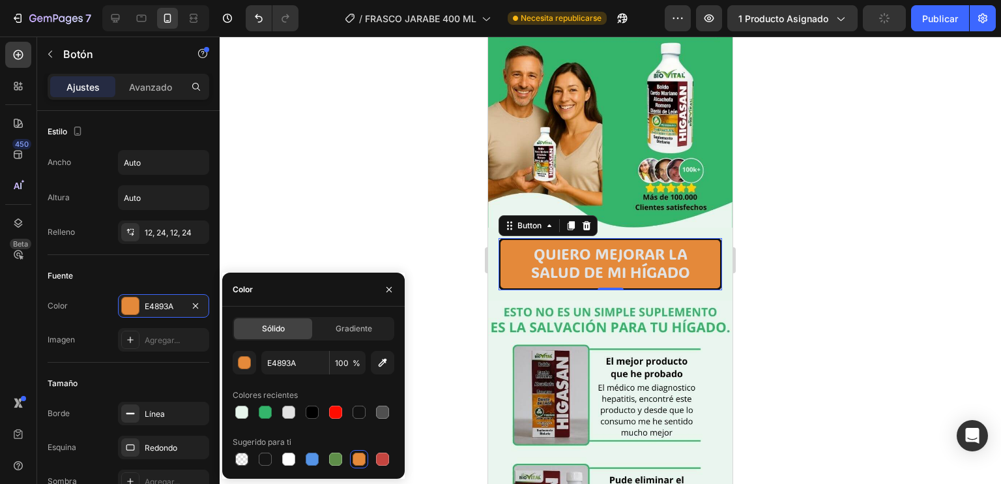
click at [418, 404] on div at bounding box center [611, 260] width 782 height 447
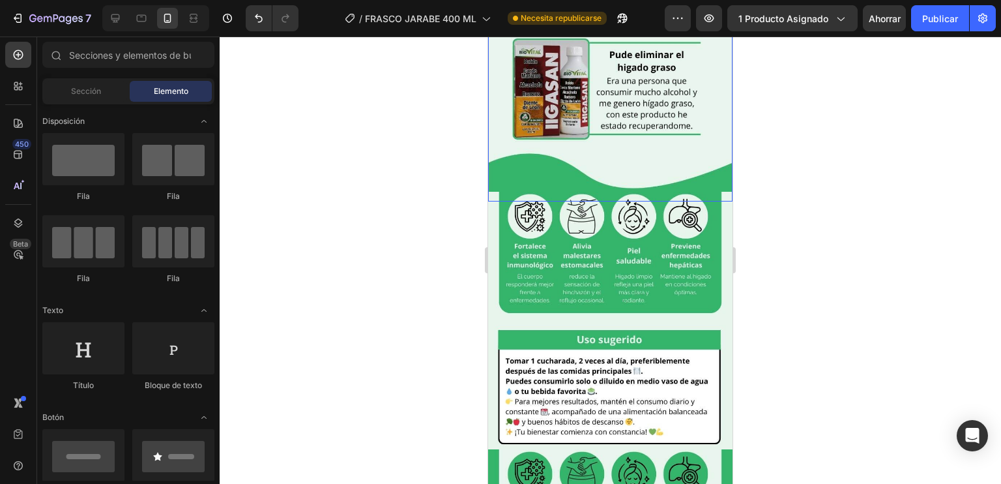
scroll to position [609, 0]
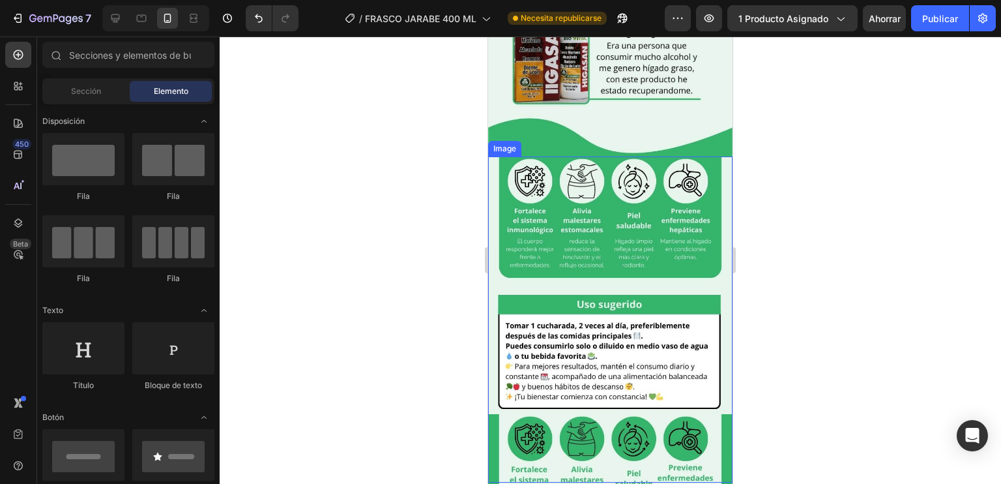
click at [658, 216] on img at bounding box center [610, 319] width 244 height 326
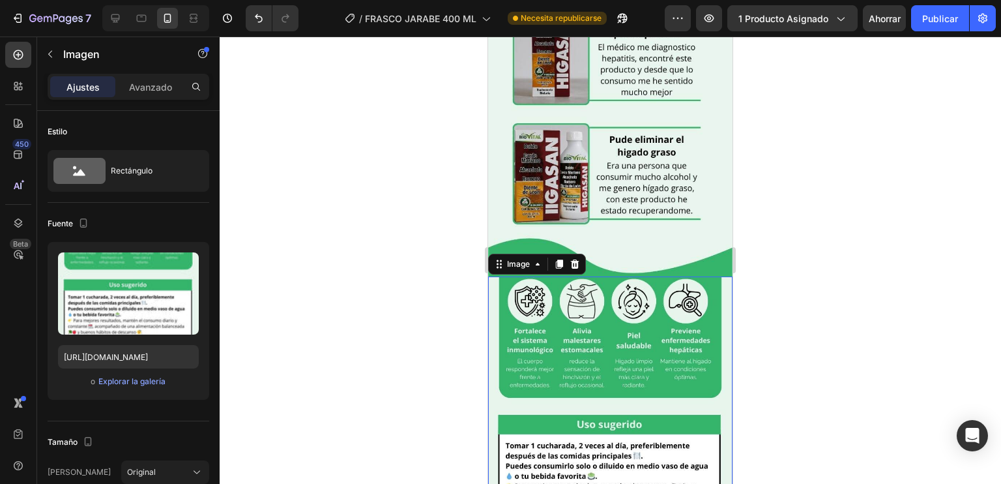
scroll to position [503, 0]
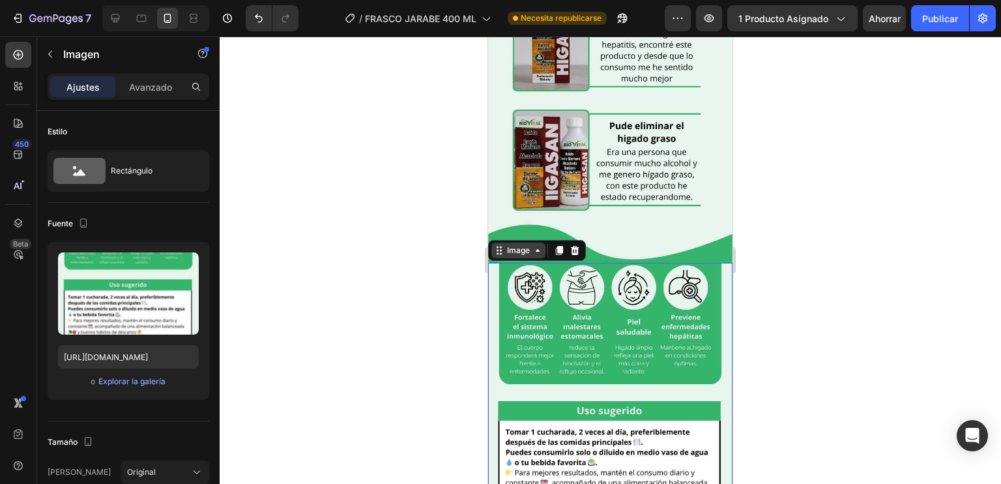
click at [522, 244] on div "Image" at bounding box center [519, 250] width 28 height 12
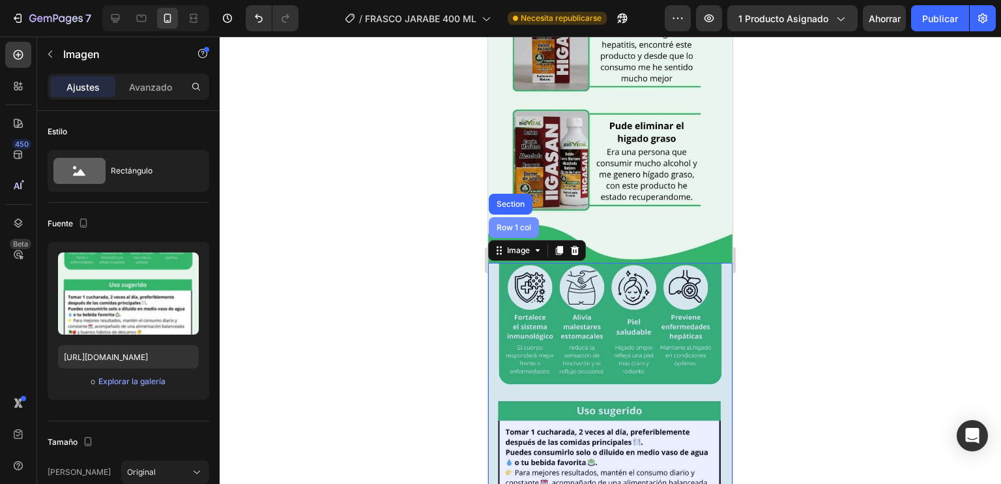
click at [516, 217] on div "Row 1 col" at bounding box center [514, 227] width 50 height 21
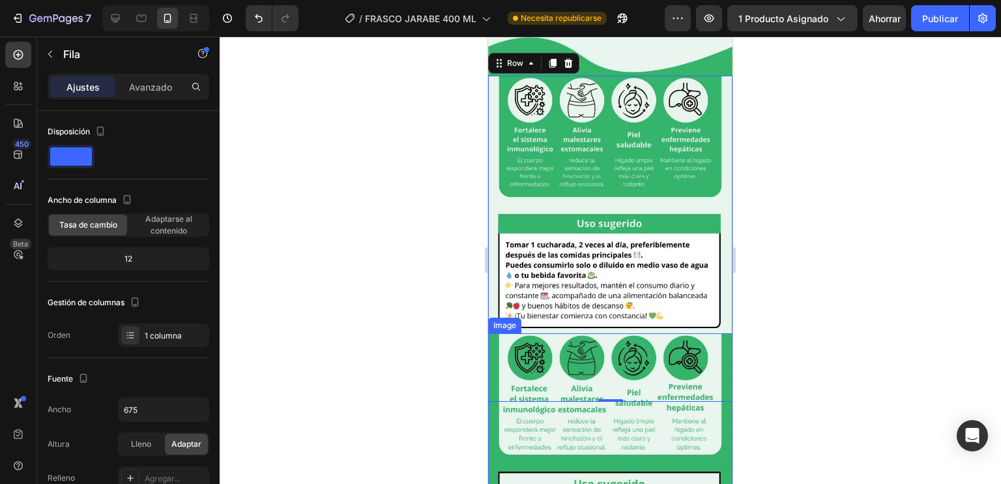
scroll to position [683, 0]
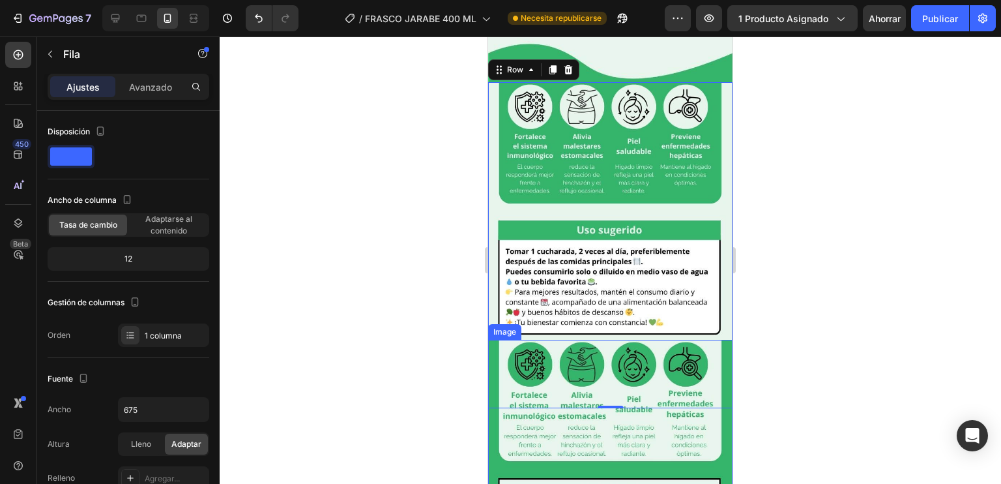
click at [548, 138] on img at bounding box center [610, 245] width 244 height 326
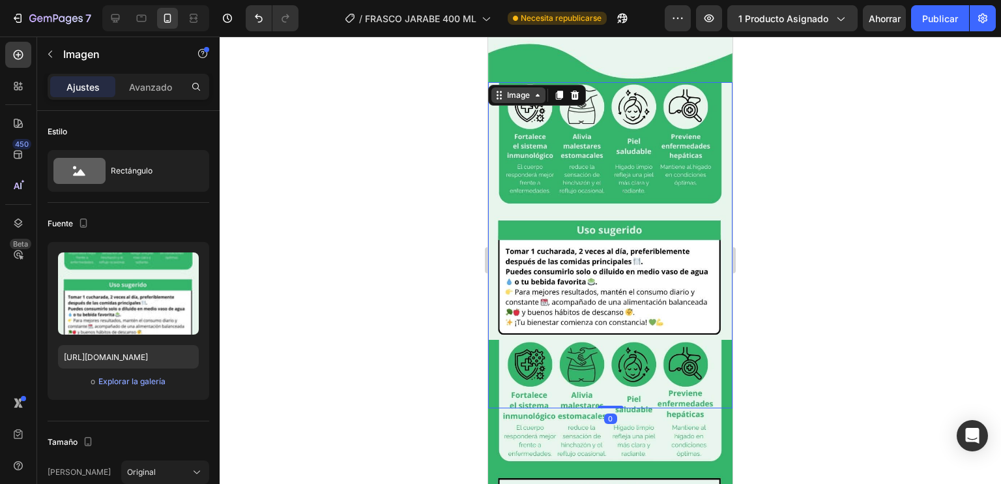
click at [520, 89] on div "Image" at bounding box center [519, 95] width 28 height 12
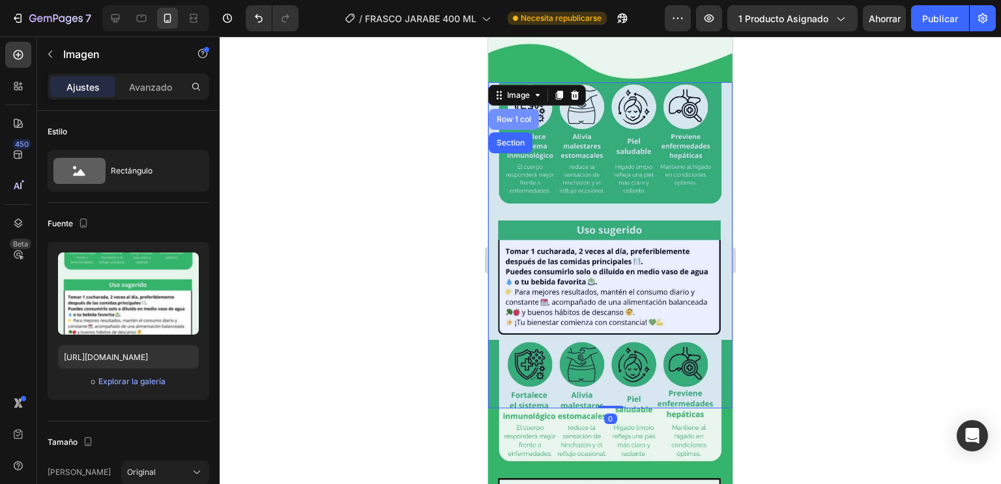
click at [516, 109] on div "Row 1 col" at bounding box center [514, 119] width 50 height 21
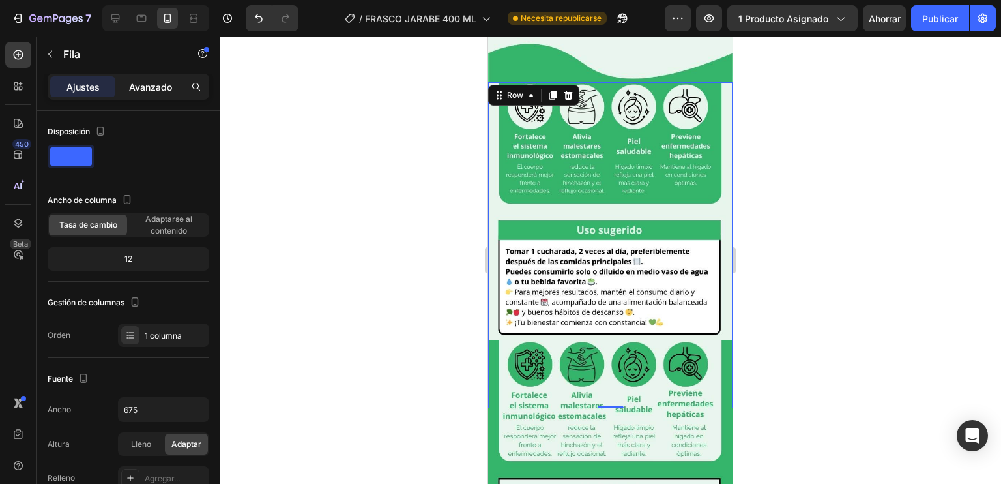
click at [153, 88] on font "Avanzado" at bounding box center [150, 86] width 43 height 11
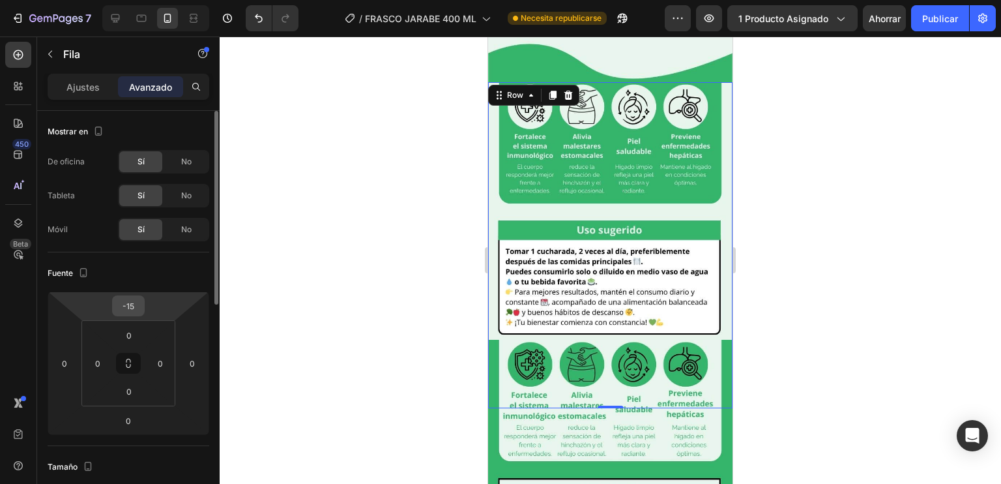
click at [134, 306] on input "-15" at bounding box center [128, 306] width 26 height 20
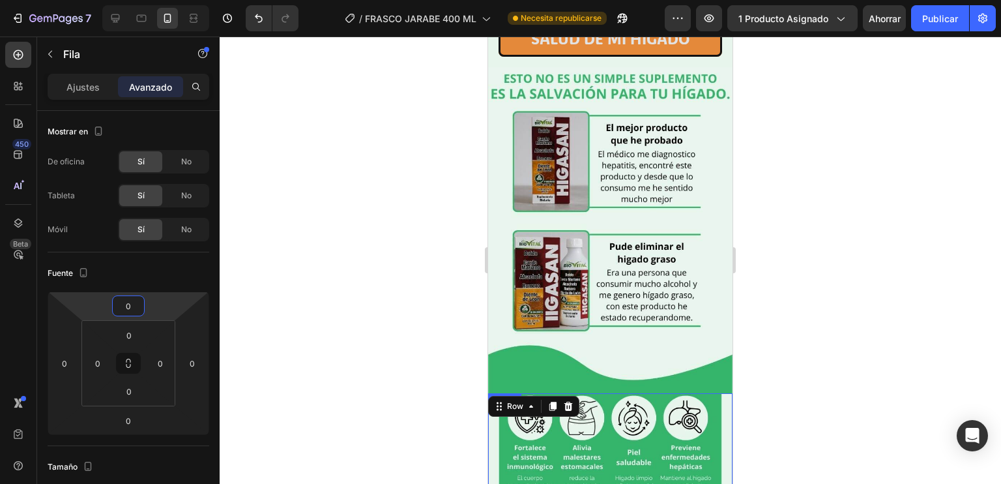
scroll to position [381, 0]
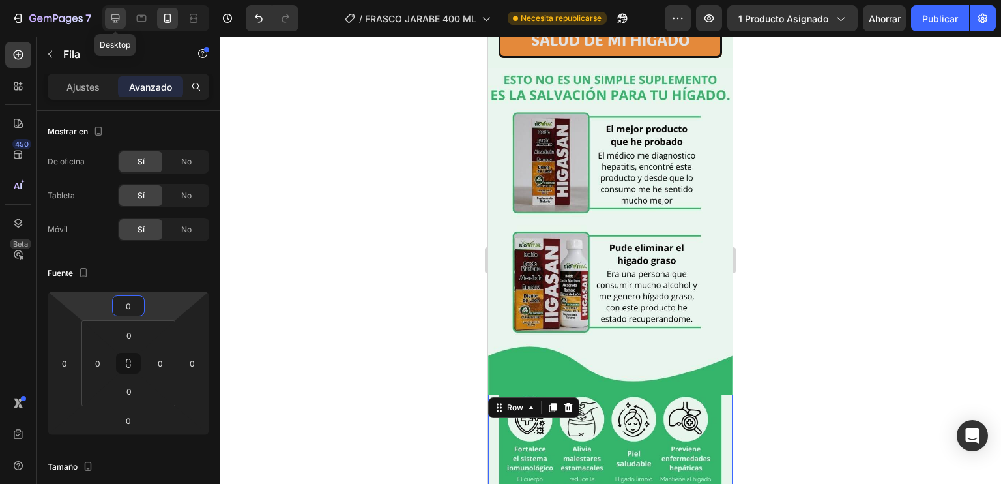
type input "0"
click at [125, 17] on div at bounding box center [115, 18] width 21 height 21
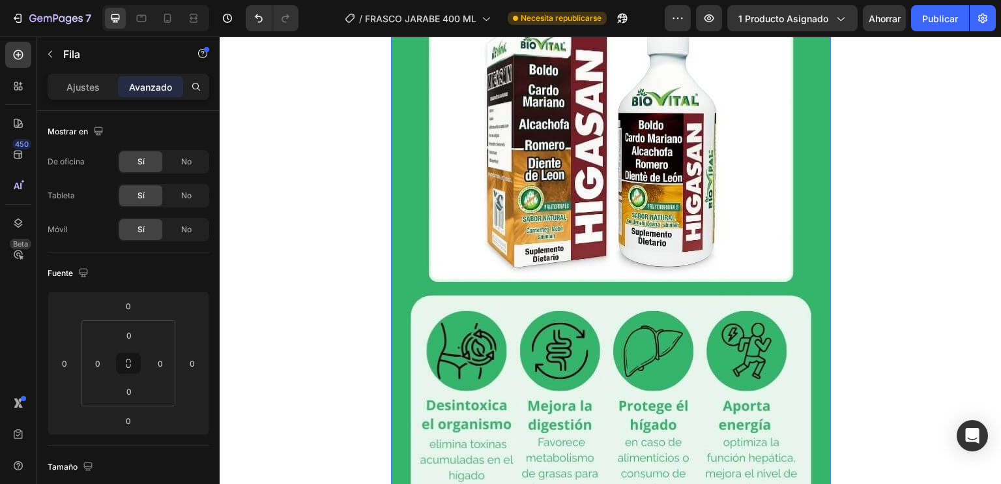
scroll to position [1391, 0]
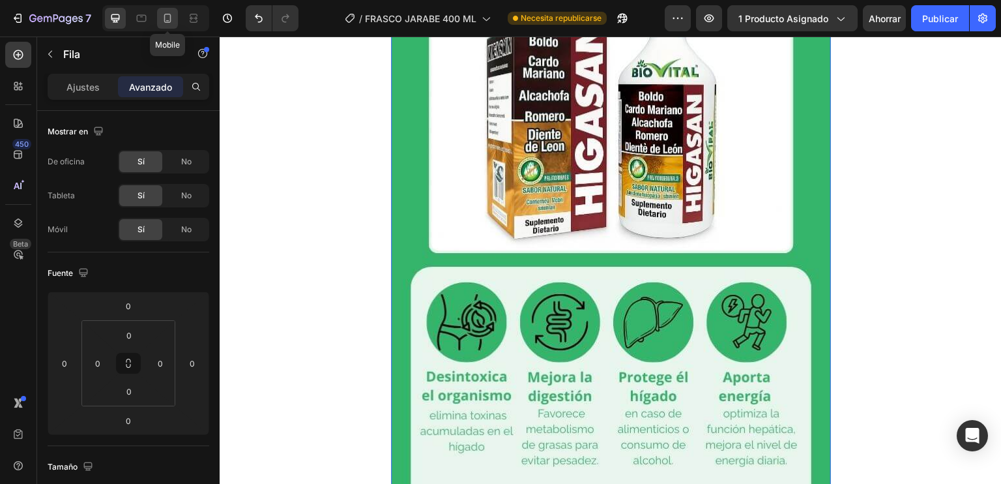
click at [177, 15] on div at bounding box center [167, 18] width 21 height 21
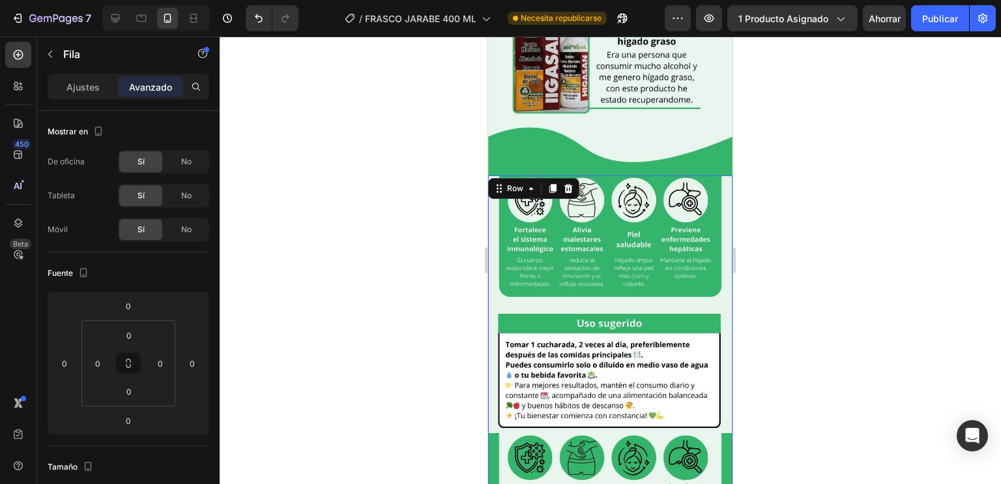
scroll to position [584, 0]
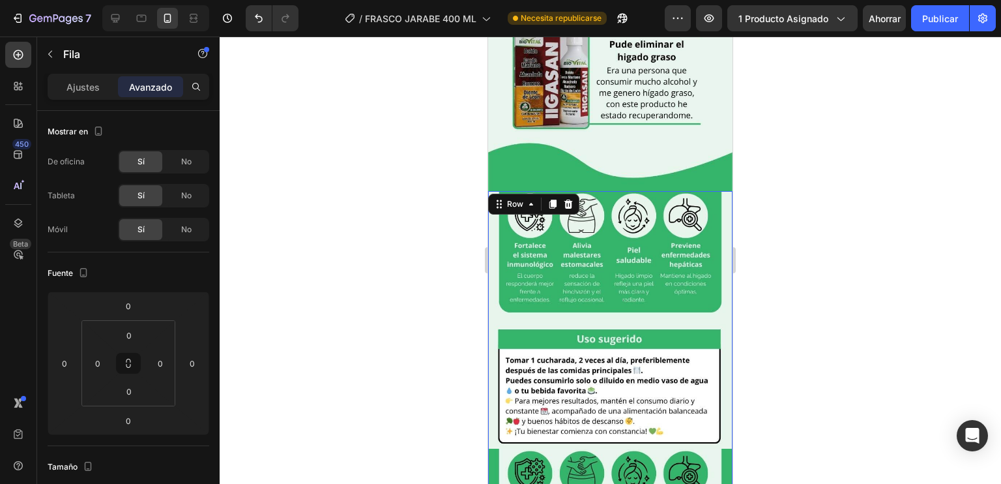
click at [640, 243] on img at bounding box center [610, 354] width 244 height 326
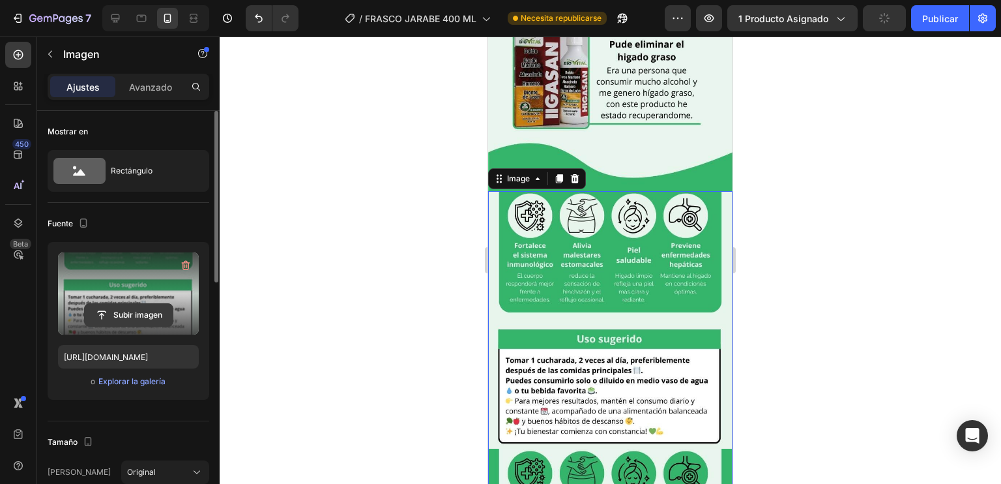
click at [123, 304] on input "file" at bounding box center [129, 315] width 88 height 22
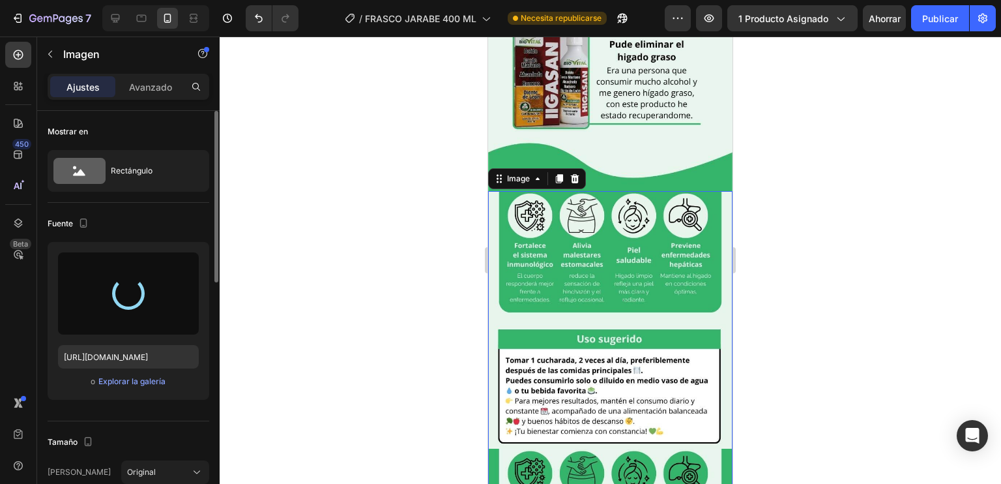
type input "[URL][DOMAIN_NAME]"
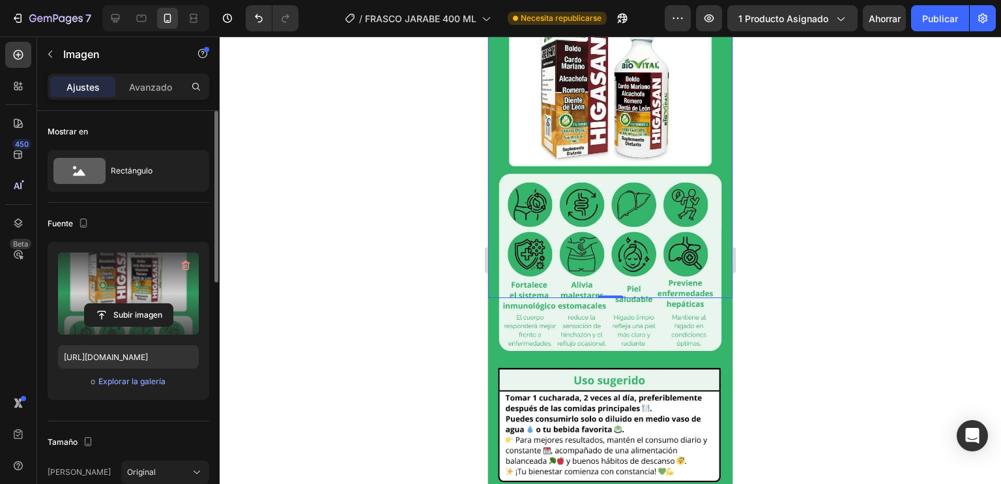
scroll to position [814, 0]
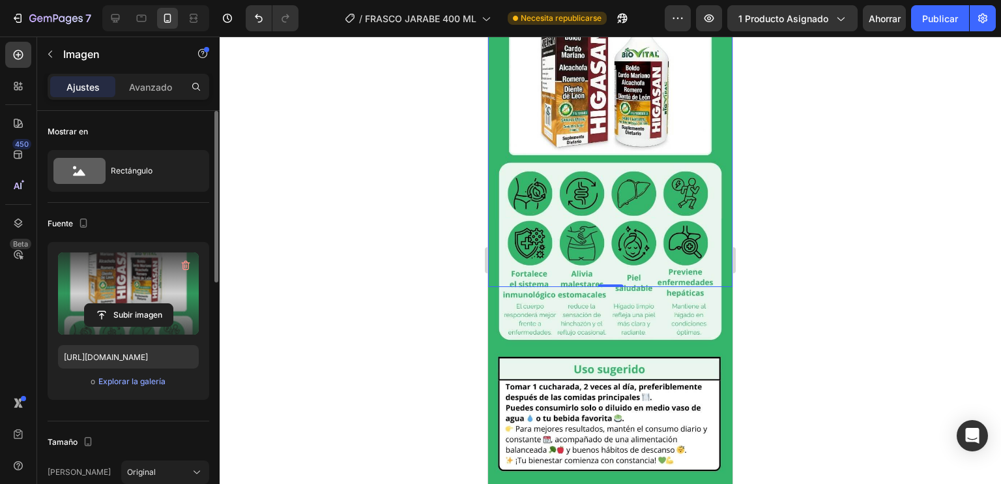
click at [749, 229] on div at bounding box center [611, 260] width 782 height 447
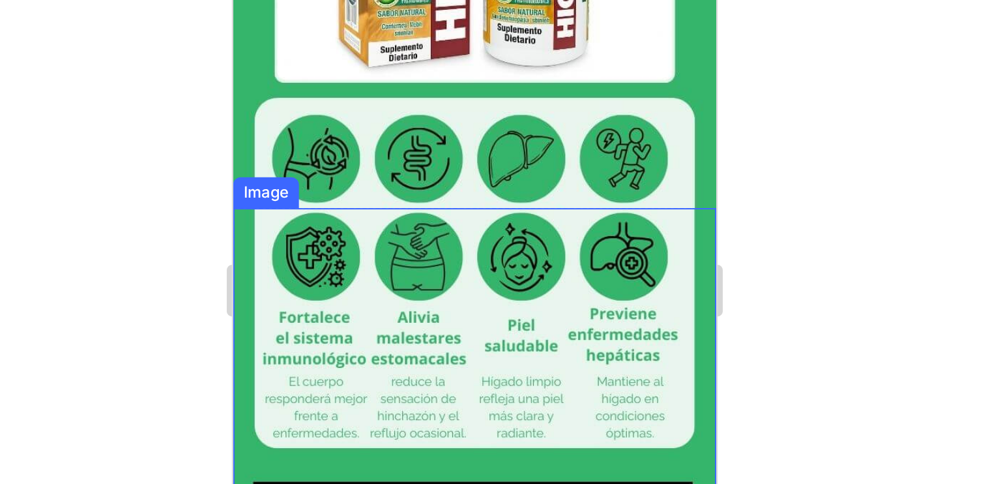
click at [361, 47] on img at bounding box center [355, 194] width 244 height 326
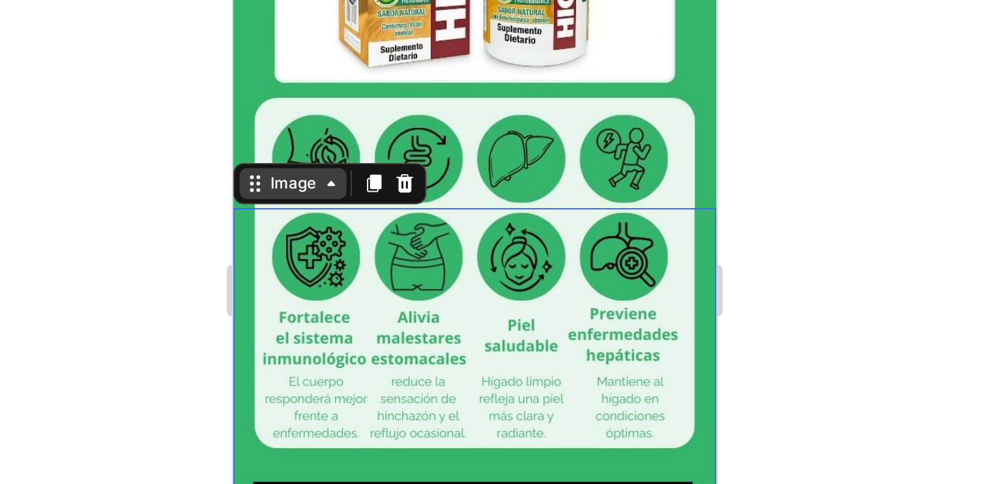
click at [272, 10] on div "Image" at bounding box center [263, 18] width 54 height 16
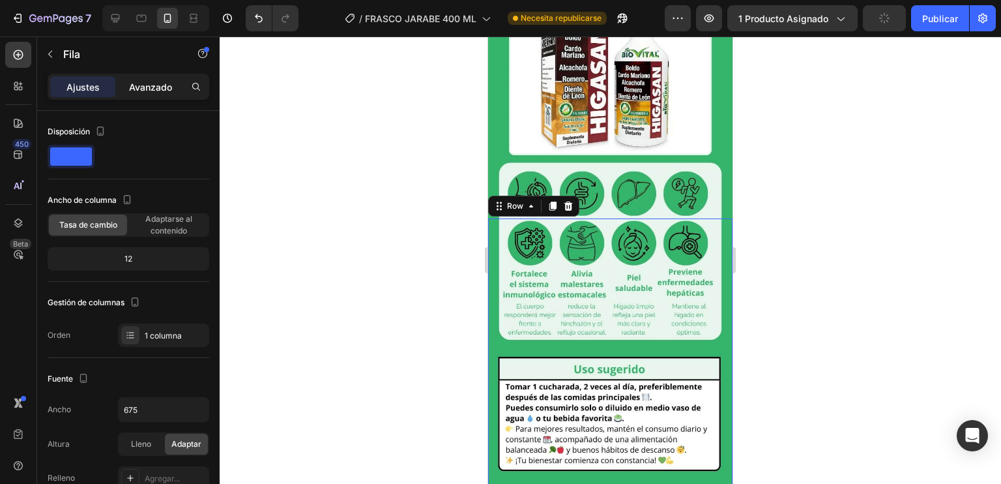
click at [130, 81] on font "Avanzado" at bounding box center [150, 86] width 43 height 11
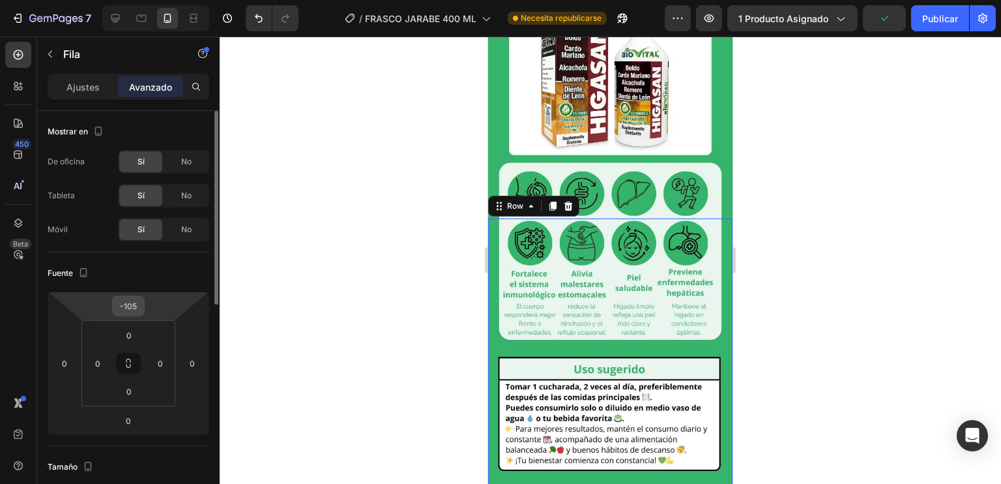
click at [136, 295] on div "-105" at bounding box center [128, 305] width 33 height 21
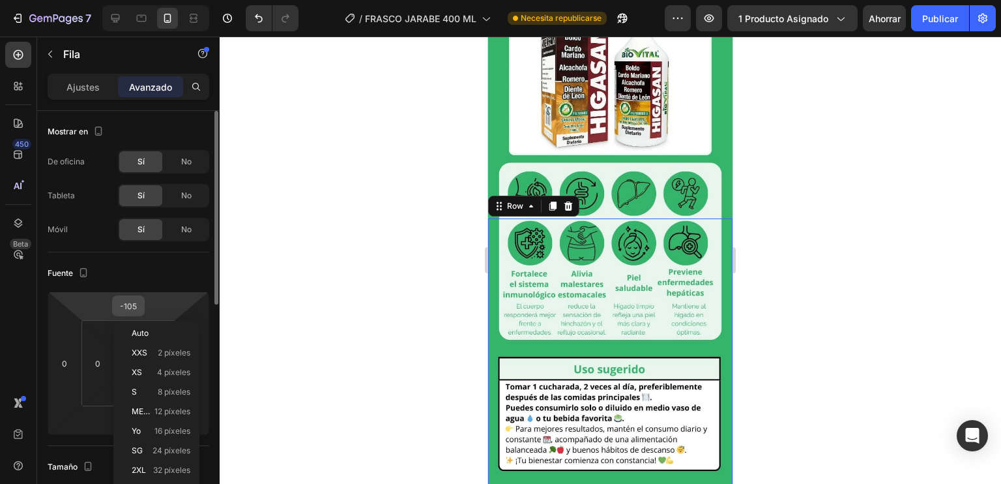
click at [128, 307] on input "-105" at bounding box center [128, 306] width 26 height 20
type input "0"
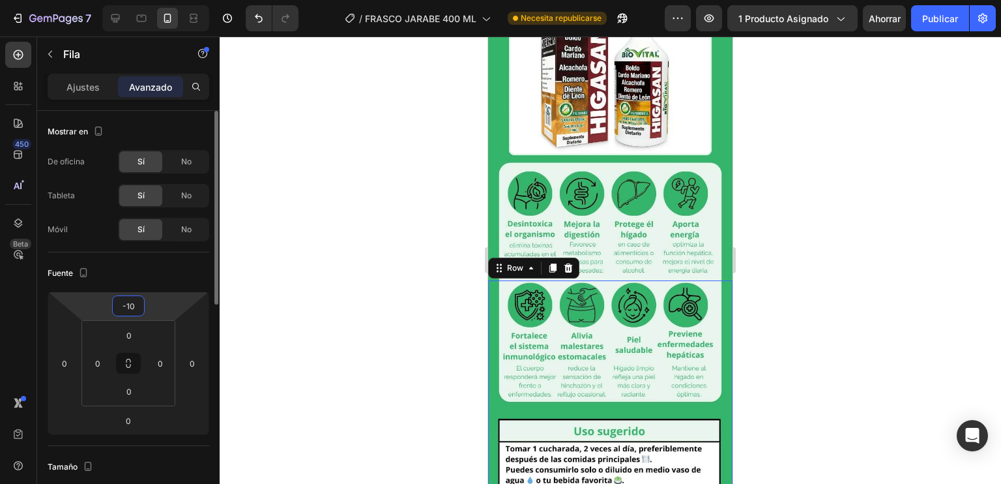
type input "-1"
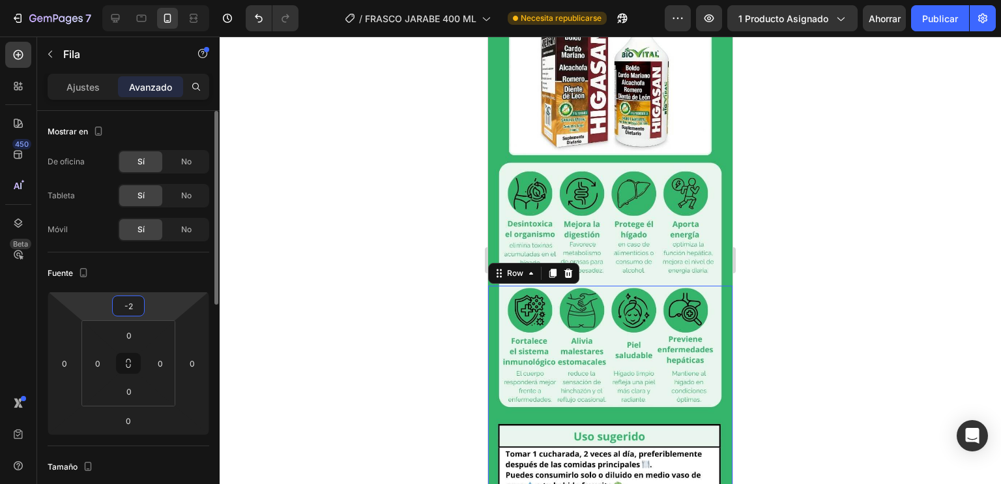
type input "-20"
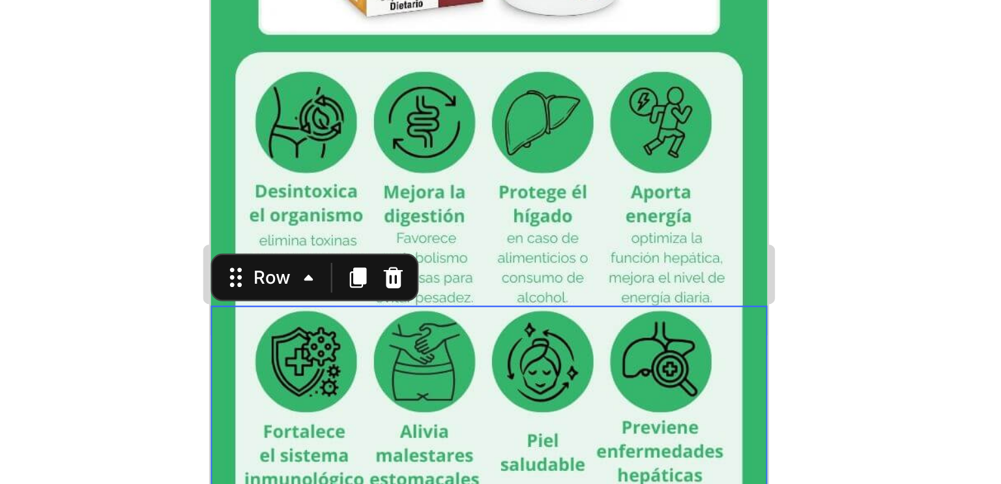
click at [765, 261] on div at bounding box center [611, 260] width 782 height 447
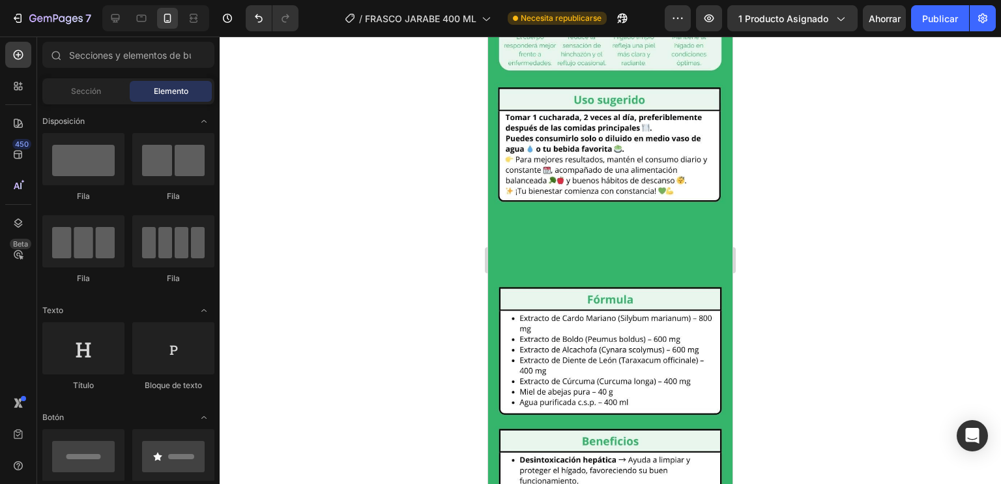
scroll to position [1158, 0]
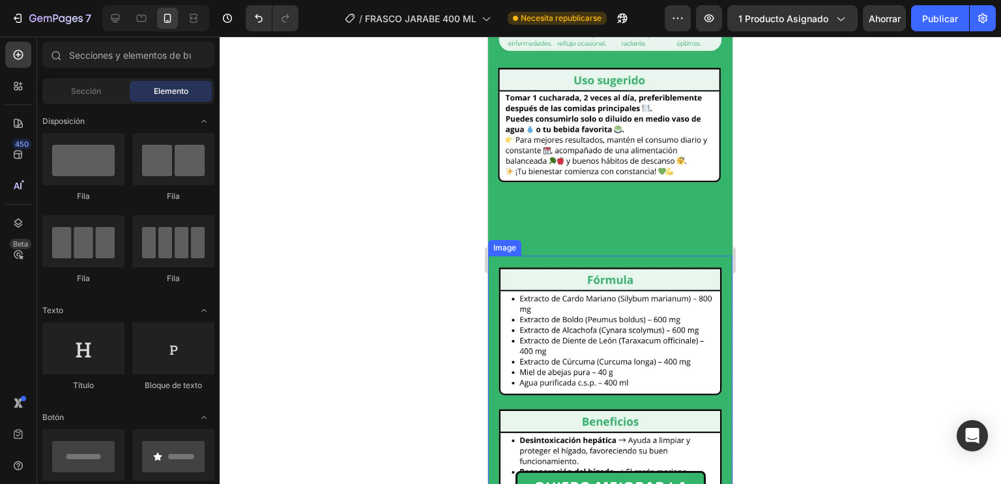
click at [624, 256] on img at bounding box center [610, 419] width 244 height 326
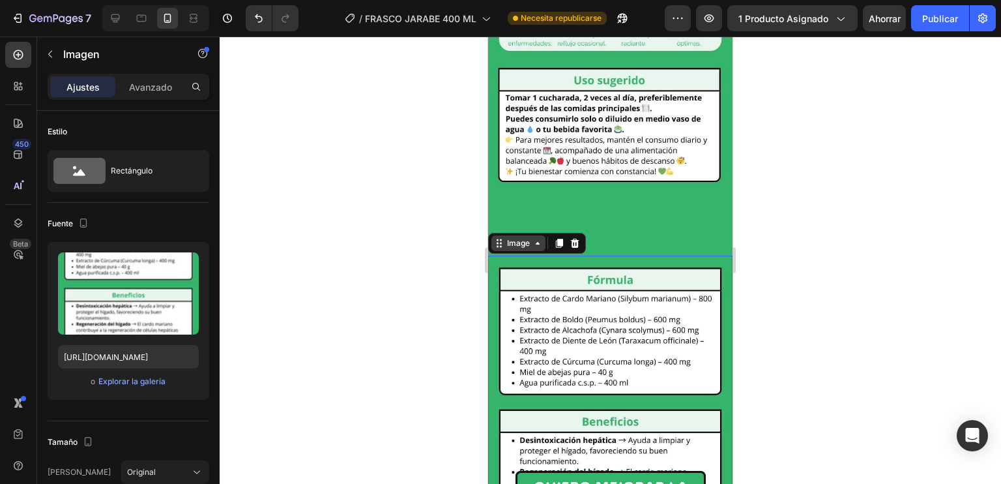
click at [515, 237] on div "Image" at bounding box center [519, 243] width 28 height 12
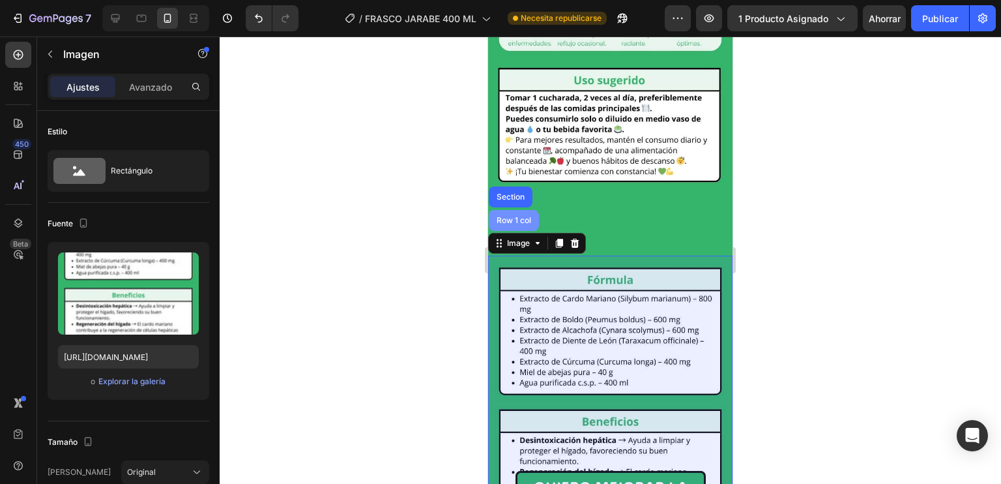
click at [511, 210] on div "Row 1 col" at bounding box center [514, 220] width 50 height 21
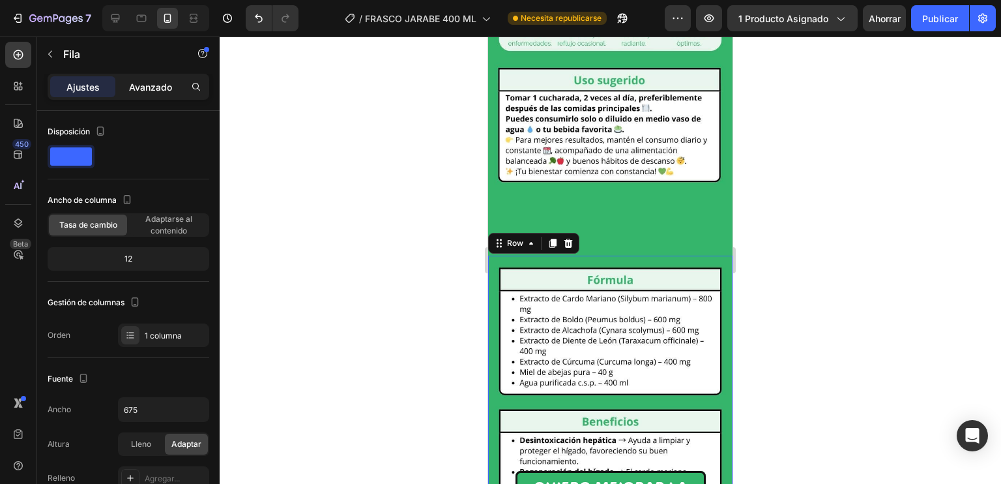
click at [149, 87] on font "Avanzado" at bounding box center [150, 86] width 43 height 11
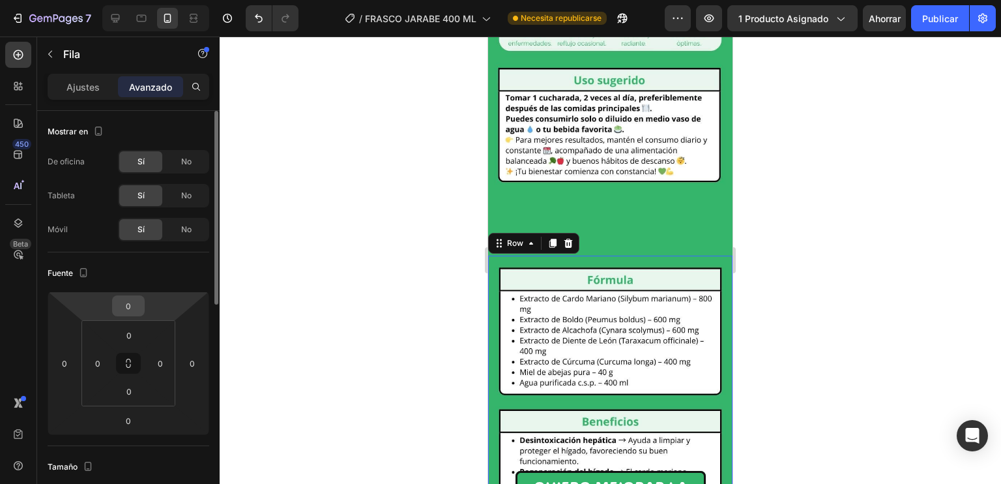
click at [115, 307] on div "0" at bounding box center [128, 305] width 33 height 21
click at [129, 304] on input "0" at bounding box center [128, 306] width 26 height 20
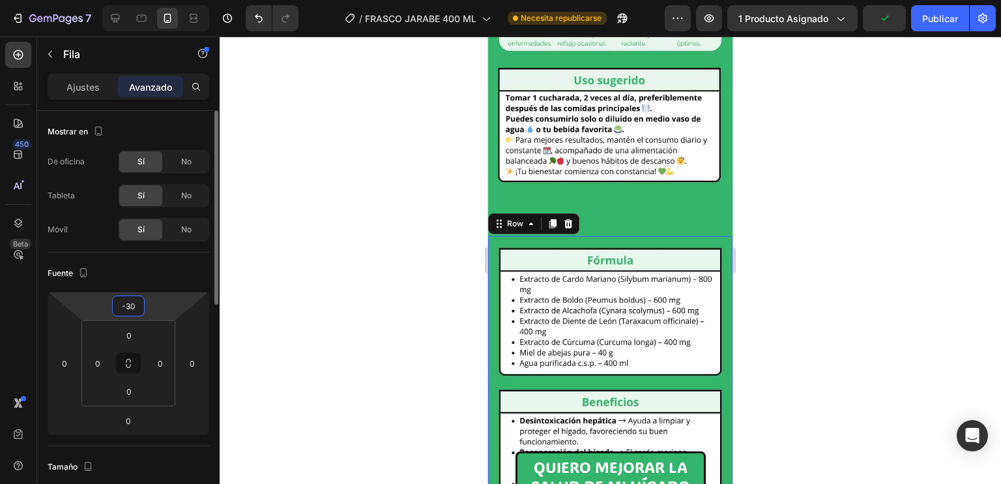
type input "-3"
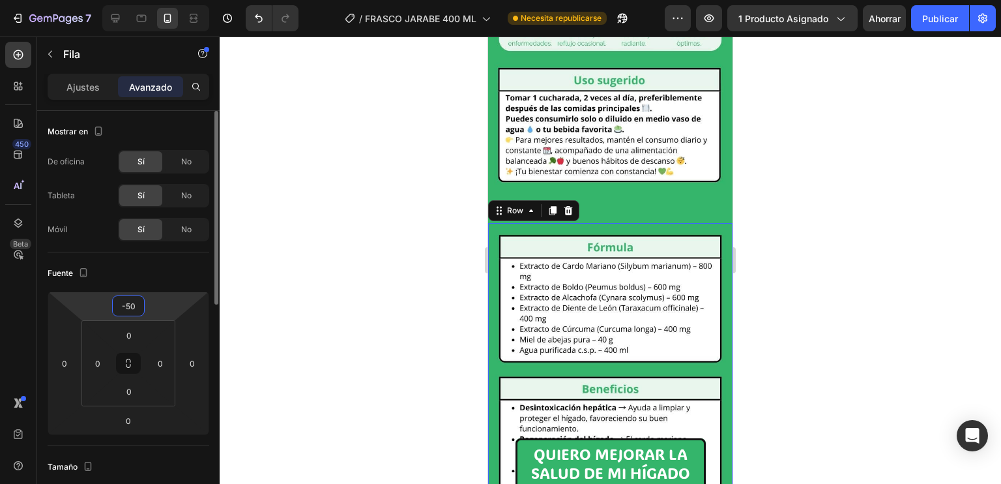
type input "-5"
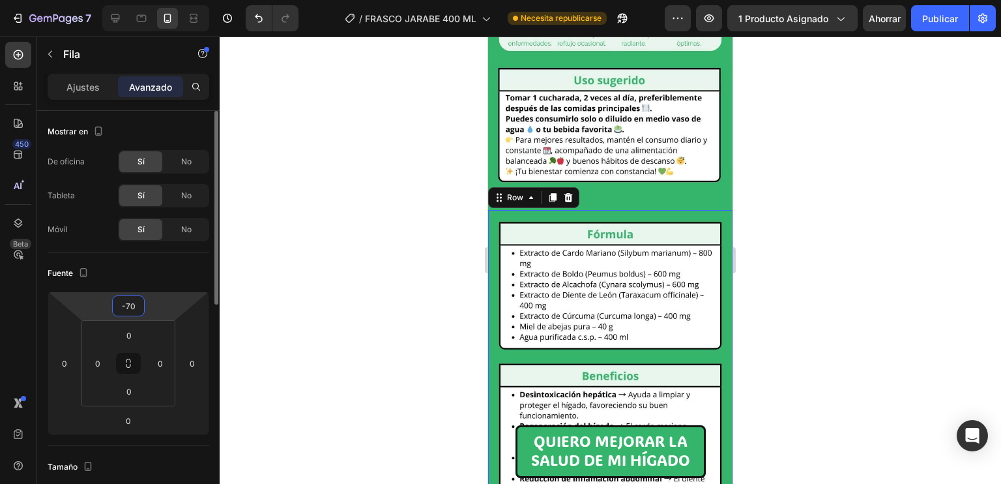
type input "-7"
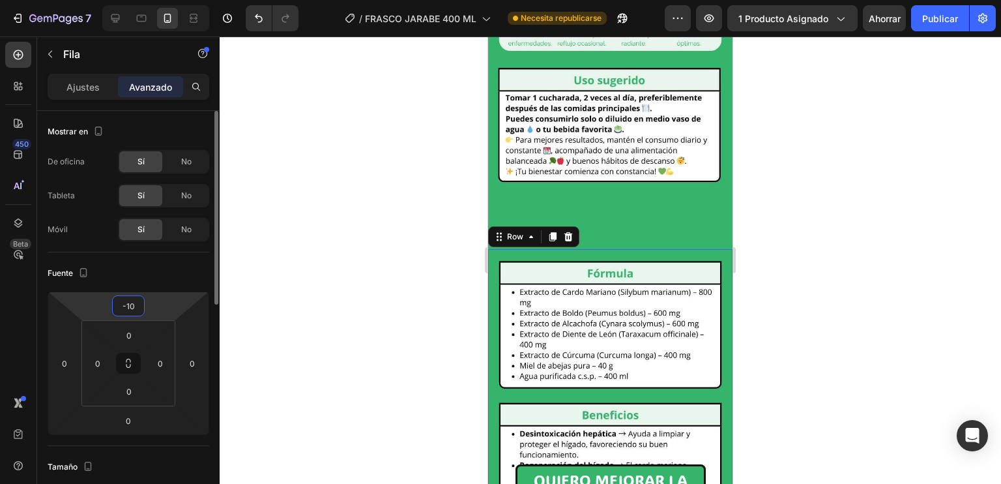
type input "-105"
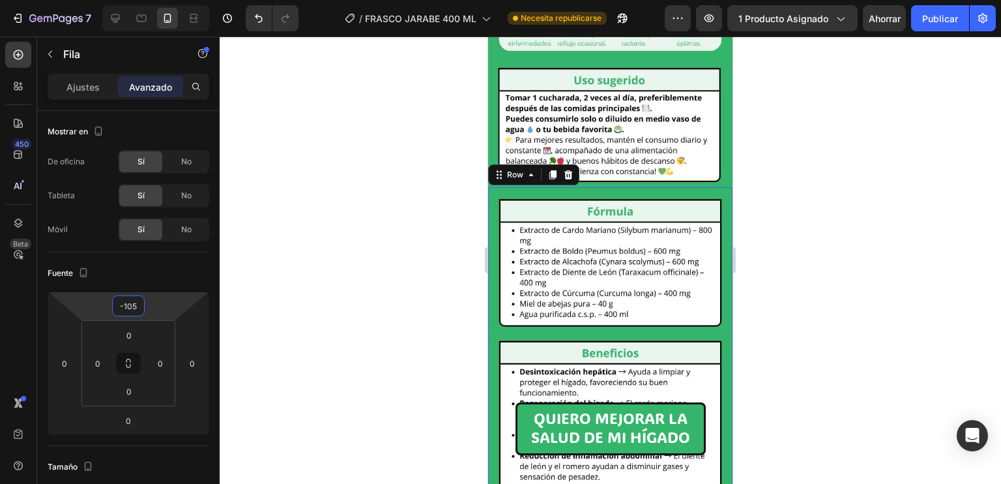
click at [788, 209] on div at bounding box center [611, 260] width 782 height 447
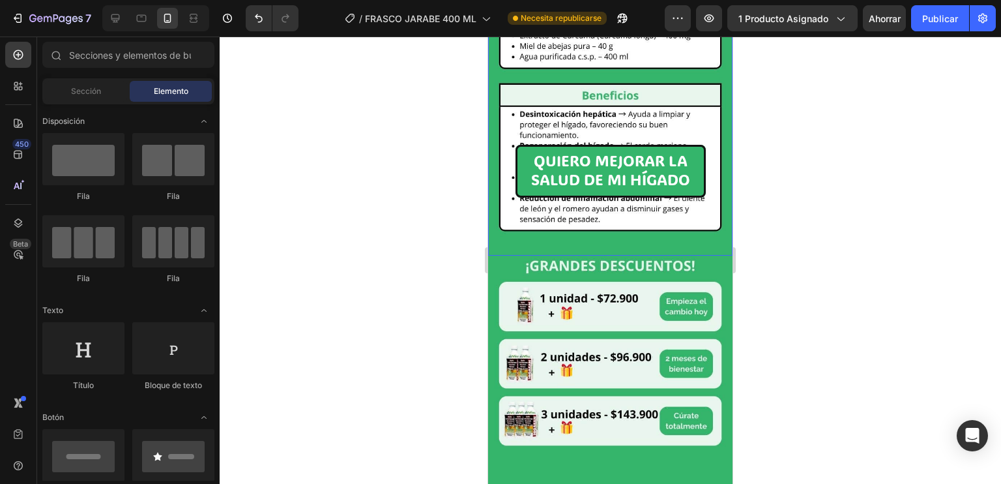
scroll to position [1408, 0]
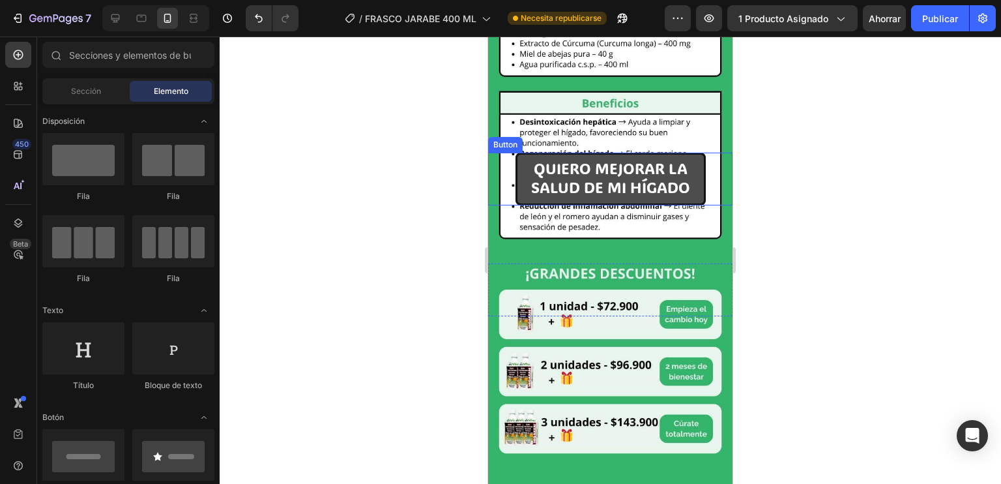
click at [699, 153] on button "QUIERO MEJORAR LA SALUD DE MI HÍGADO" at bounding box center [611, 179] width 190 height 52
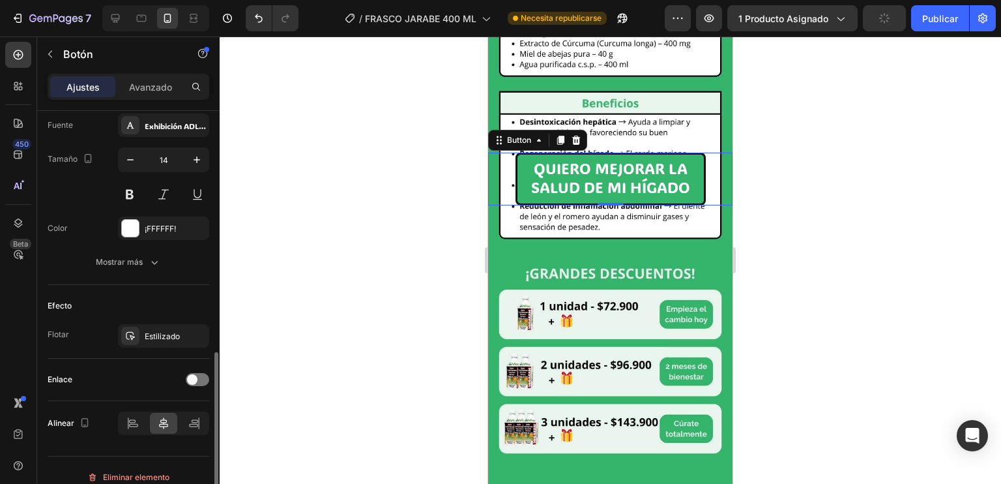
scroll to position [522, 0]
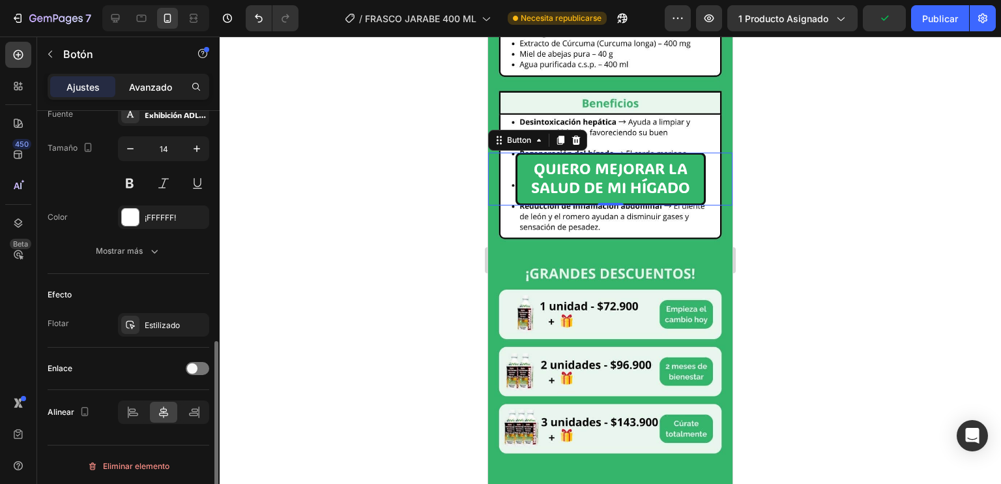
click at [147, 78] on div "Avanzado" at bounding box center [150, 86] width 65 height 21
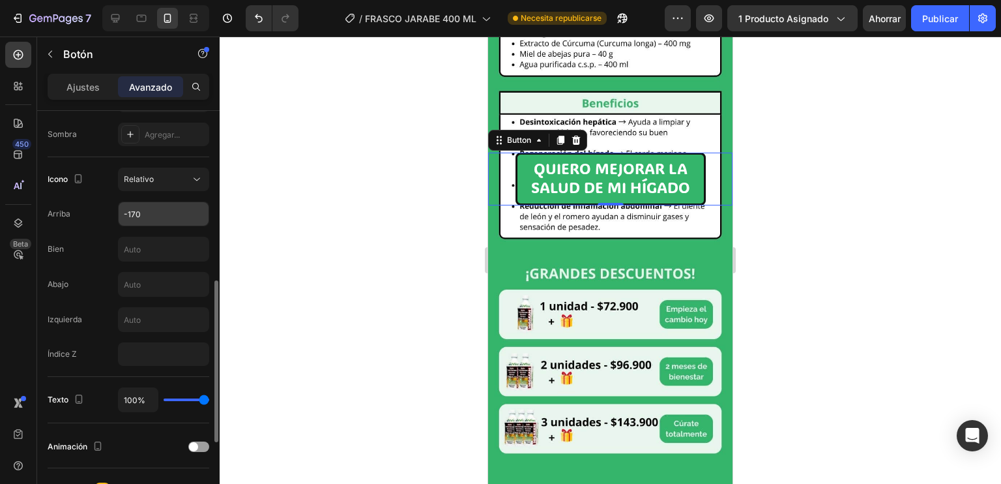
scroll to position [435, 0]
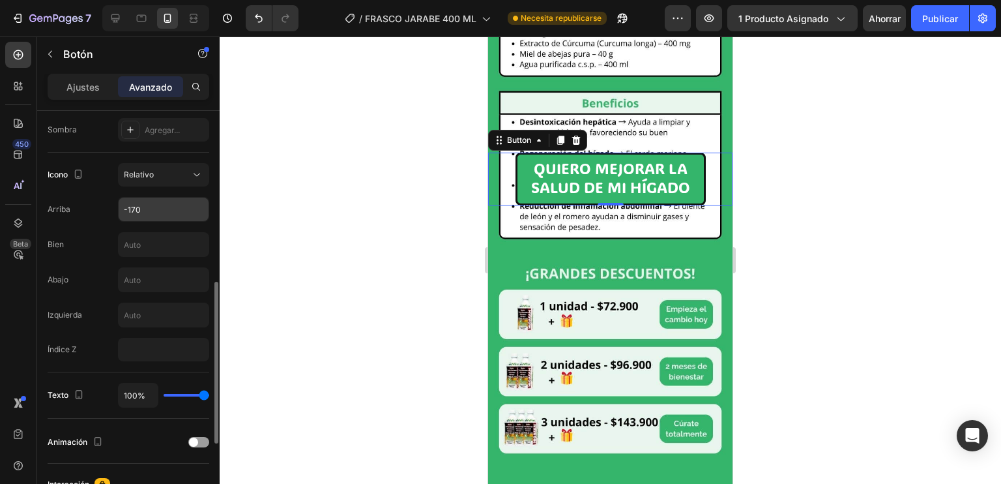
click at [160, 224] on div "Icono Relativo Arriba -170 Bien Abajo Izquierda Índice Z" at bounding box center [129, 262] width 162 height 198
click at [156, 215] on input "-170" at bounding box center [164, 209] width 90 height 23
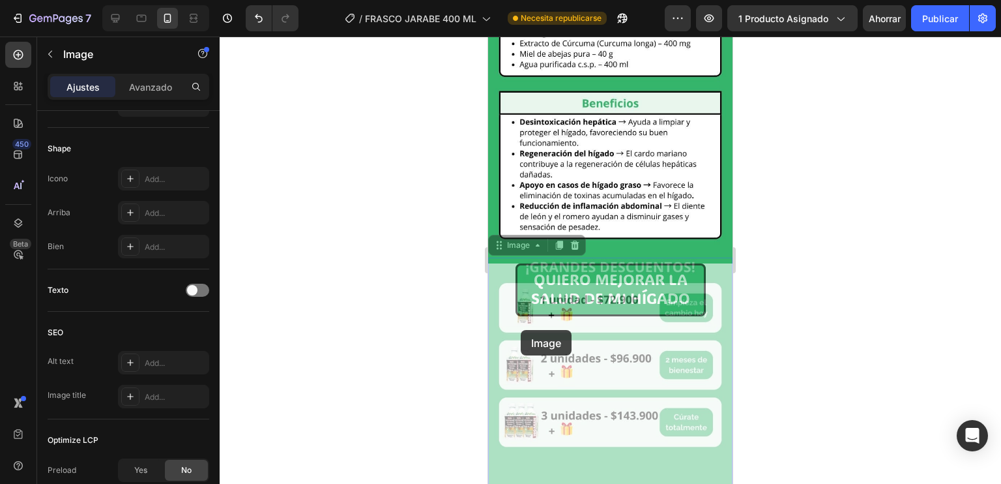
scroll to position [0, 0]
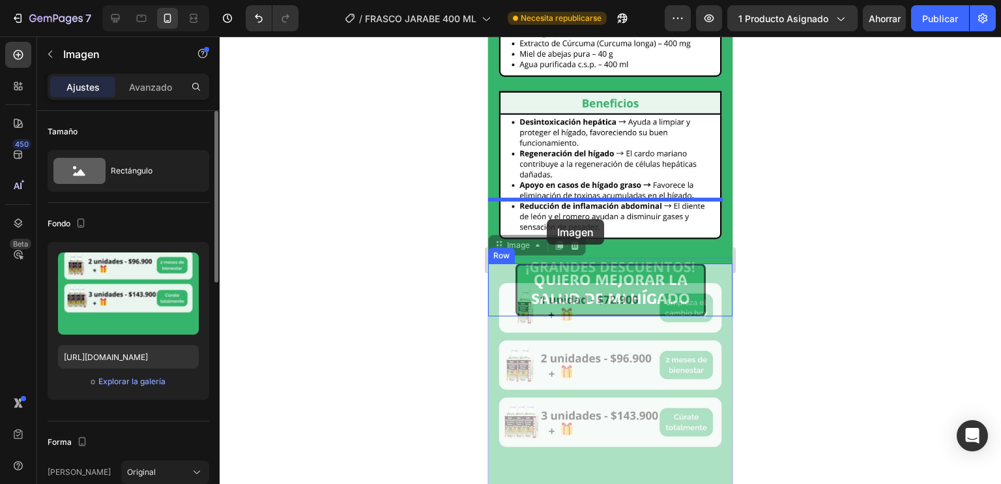
drag, startPoint x: 519, startPoint y: 220, endPoint x: 547, endPoint y: 219, distance: 28.0
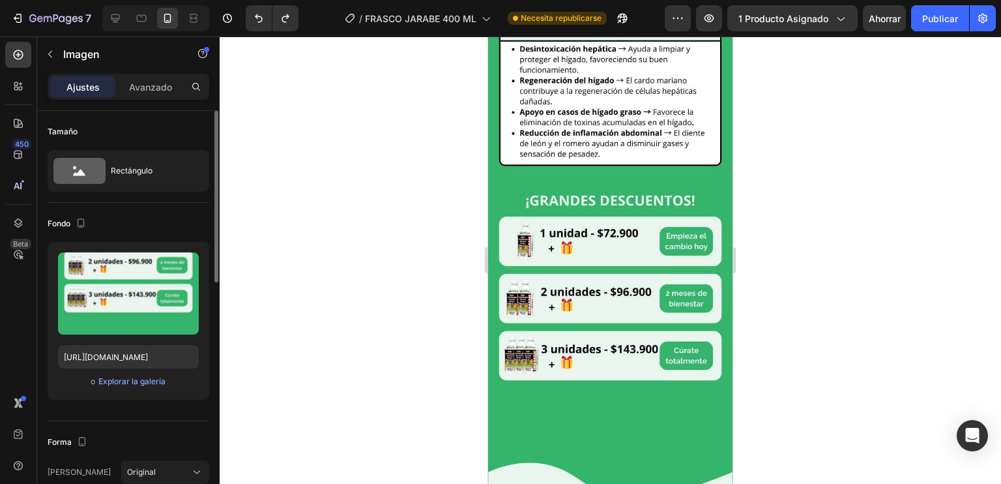
scroll to position [1472, 0]
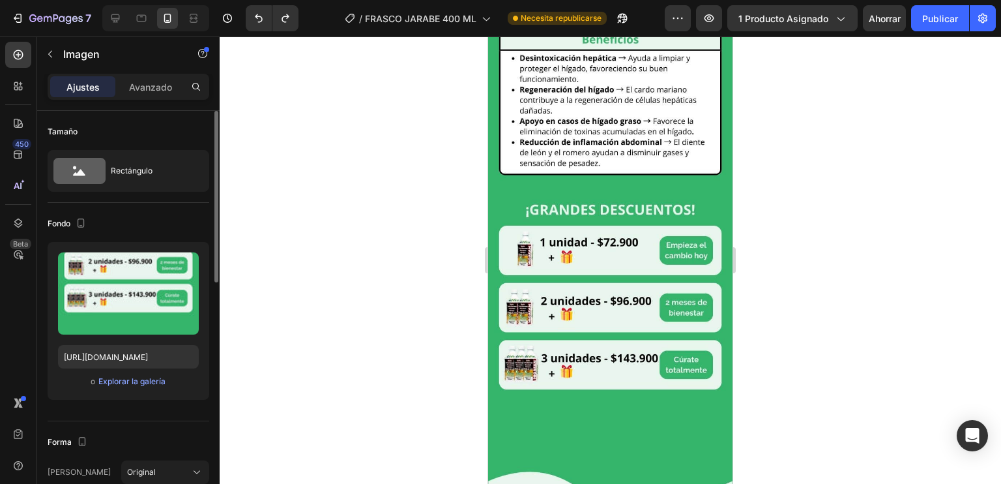
click at [548, 194] on img at bounding box center [610, 357] width 244 height 326
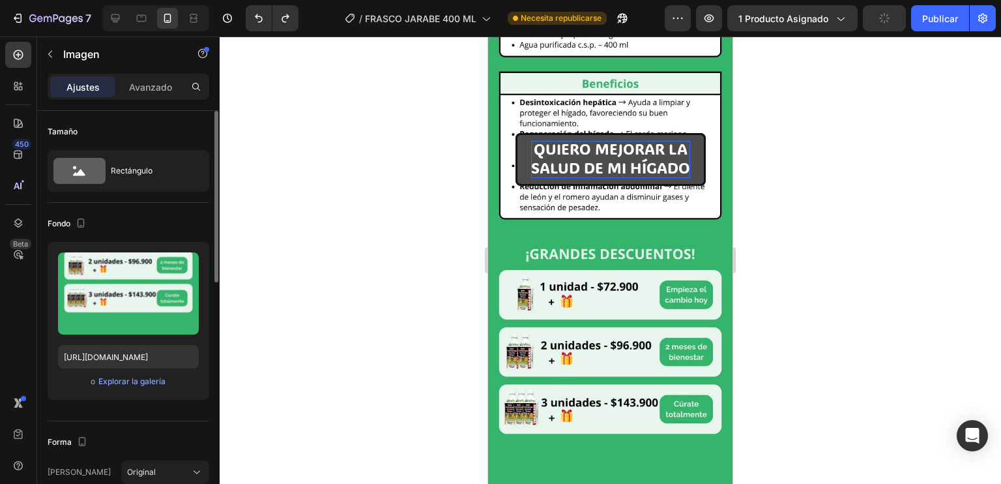
scroll to position [1427, 0]
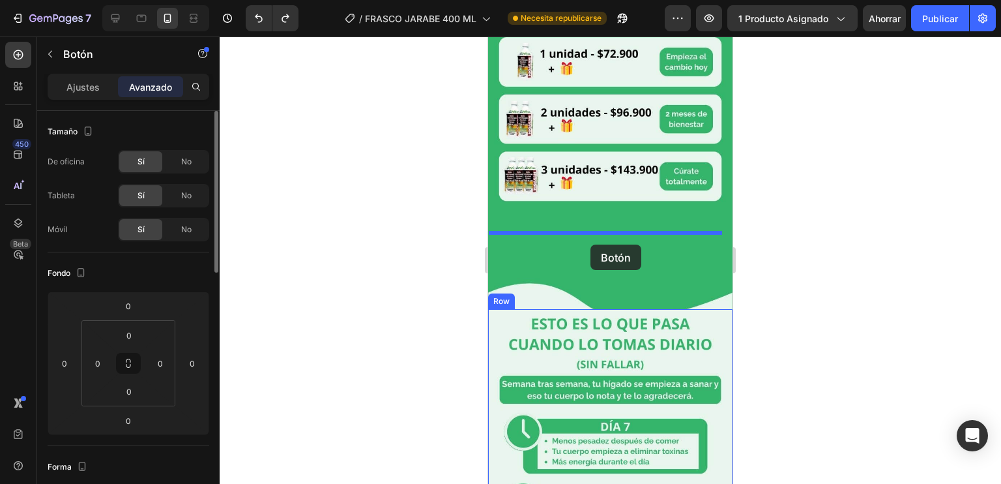
drag, startPoint x: 599, startPoint y: 72, endPoint x: 591, endPoint y: 244, distance: 172.3
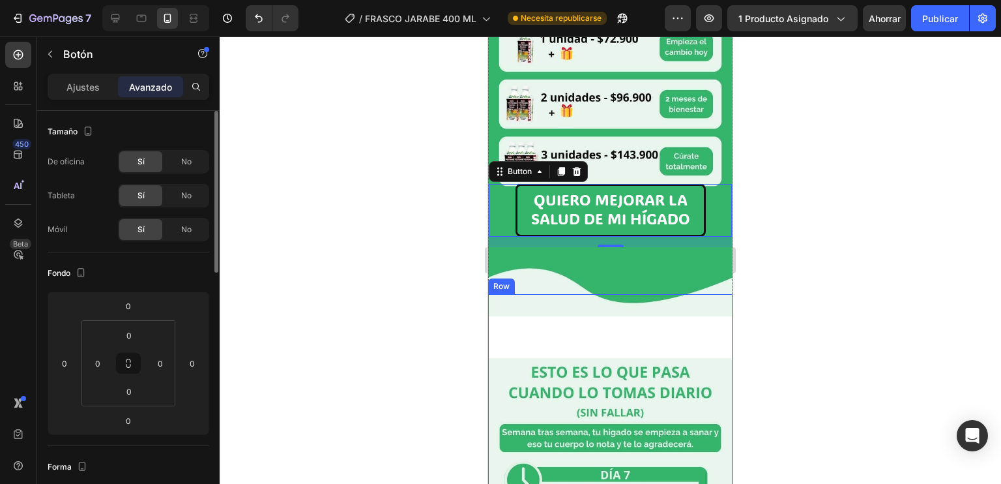
scroll to position [1647, 0]
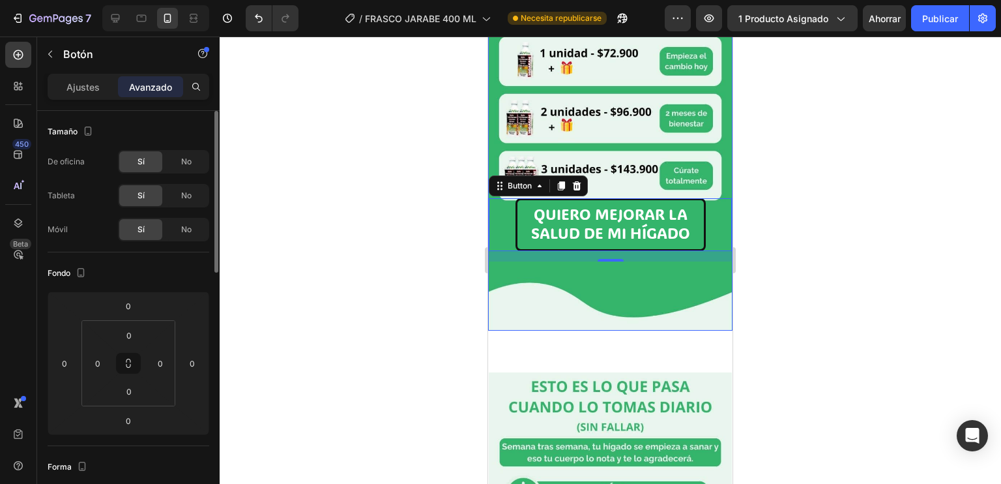
click at [765, 192] on div at bounding box center [611, 260] width 782 height 447
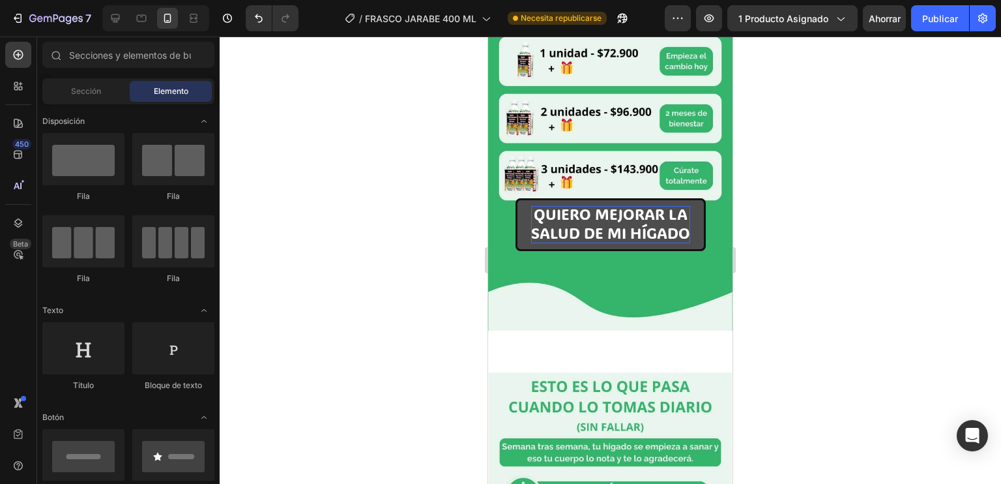
click at [652, 204] on span "QUIERO MEJORAR LA" at bounding box center [611, 214] width 154 height 20
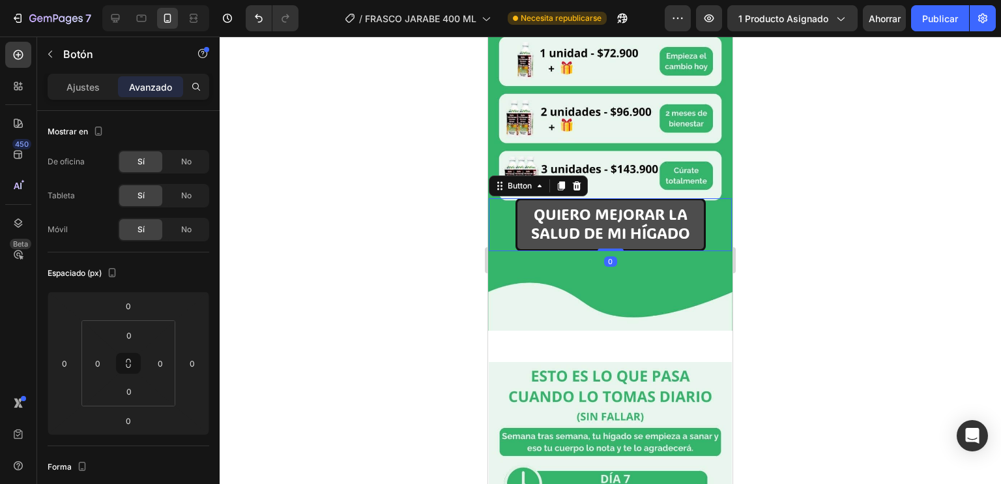
drag, startPoint x: 612, startPoint y: 184, endPoint x: 614, endPoint y: 167, distance: 17.1
click at [614, 198] on div "QUIERO MEJORAR LA SALUD DE MI HÍGADO Button 0" at bounding box center [610, 224] width 243 height 52
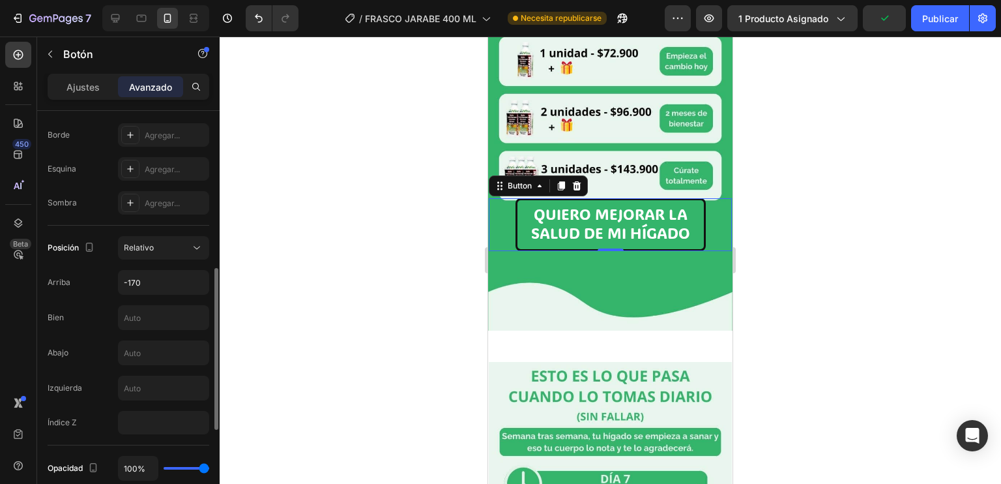
scroll to position [373, 0]
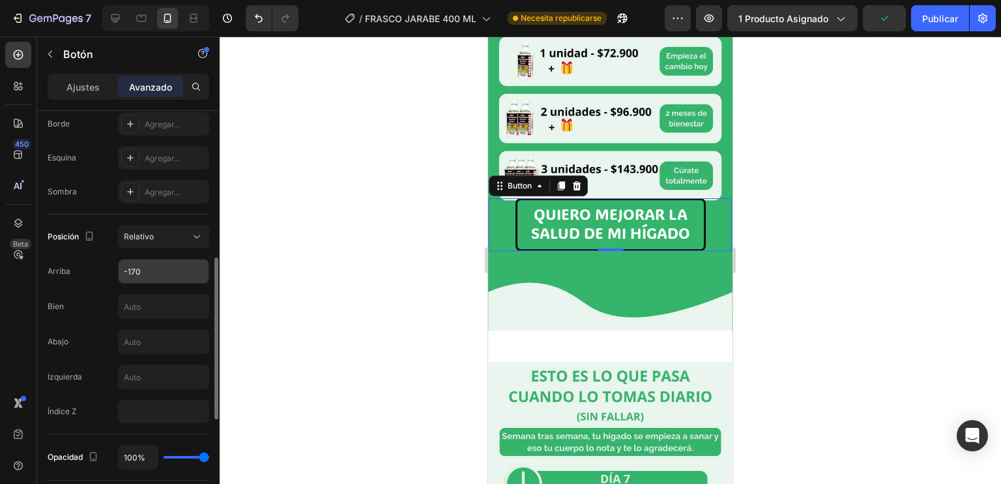
click at [162, 265] on input "-170" at bounding box center [164, 270] width 90 height 23
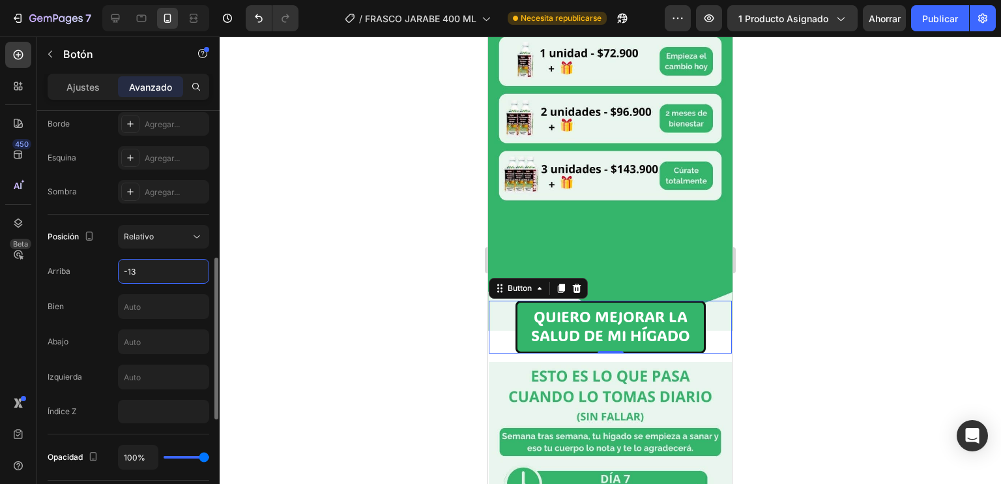
type input "-130"
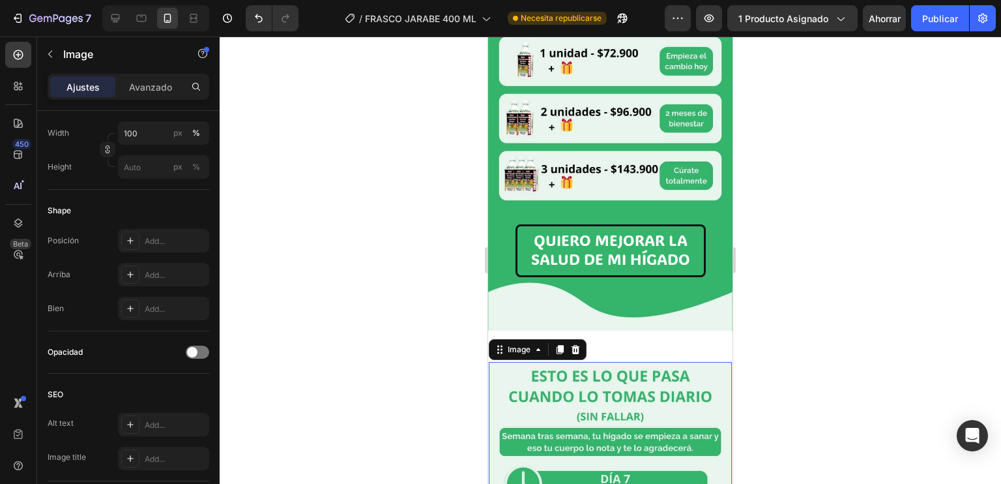
scroll to position [0, 0]
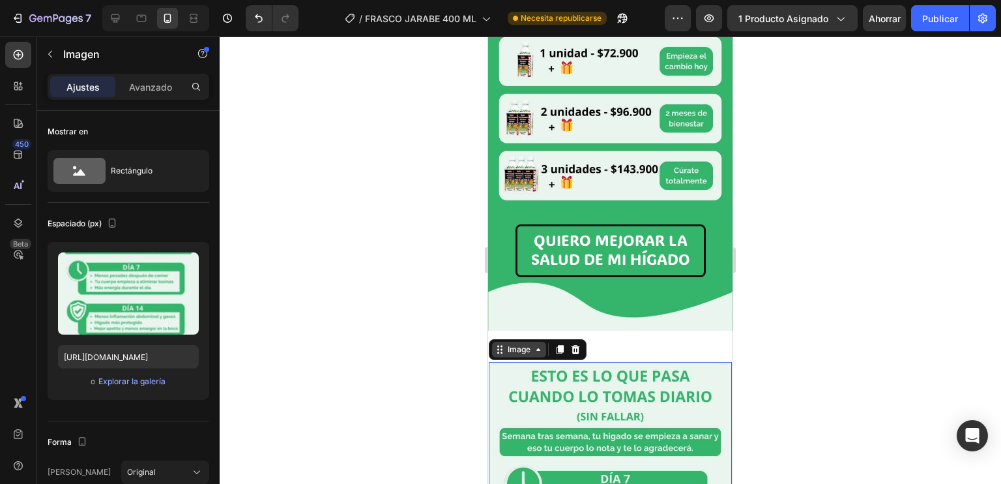
click at [516, 344] on div "Image" at bounding box center [519, 350] width 28 height 12
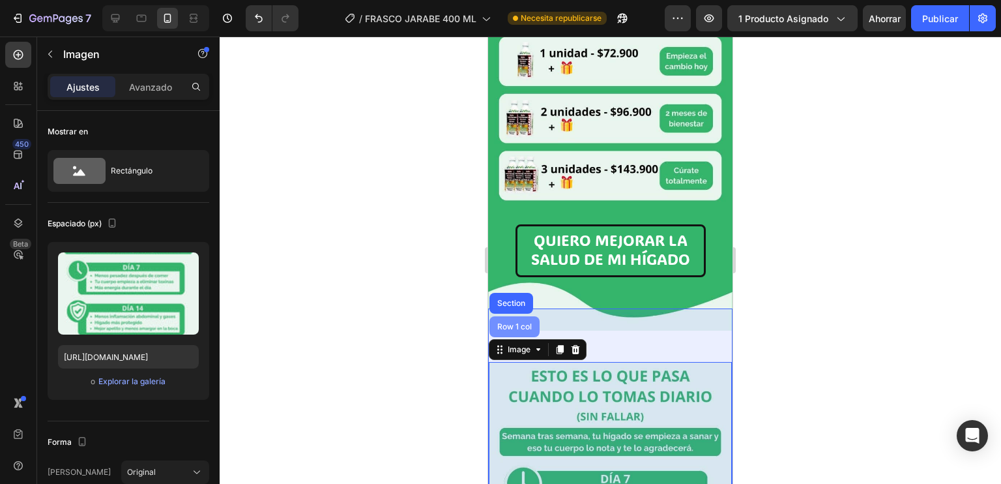
click at [512, 323] on div "Row 1 col" at bounding box center [515, 327] width 40 height 8
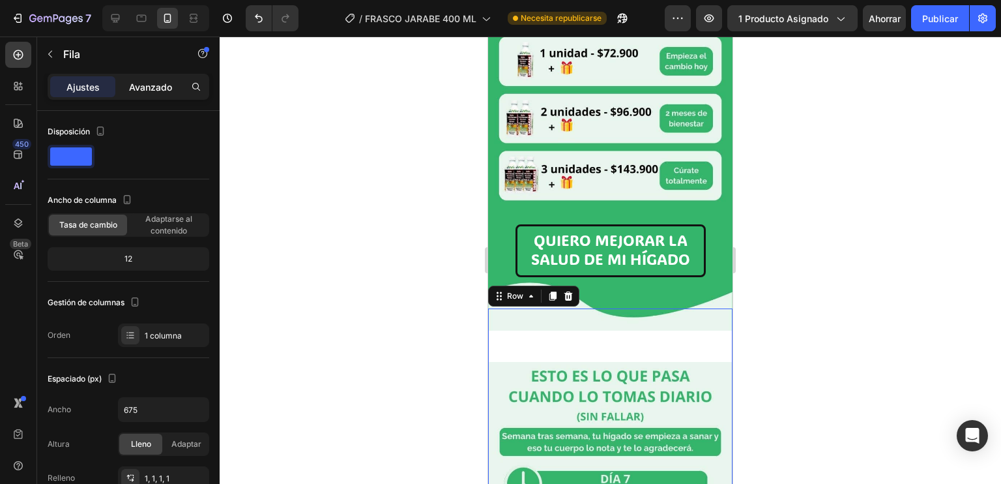
click at [141, 96] on div "Avanzado" at bounding box center [150, 86] width 65 height 21
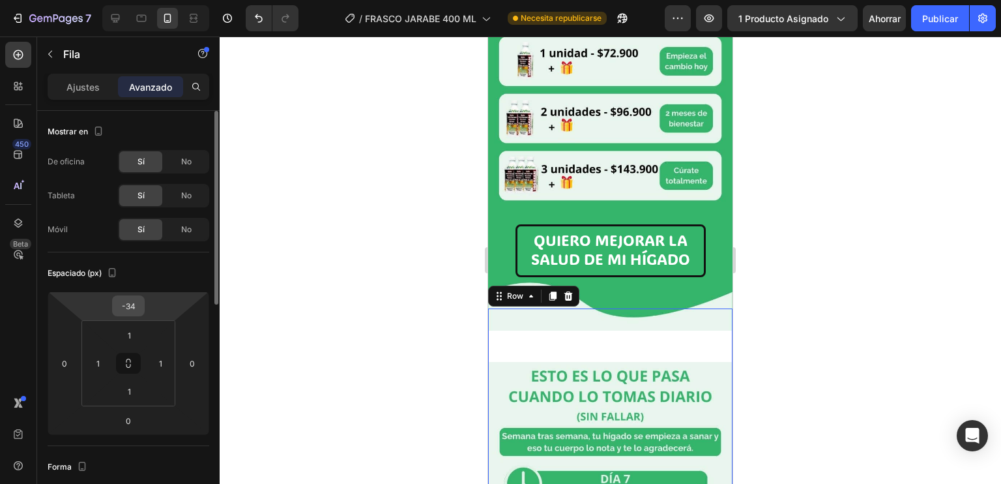
click at [131, 299] on input "-34" at bounding box center [128, 306] width 26 height 20
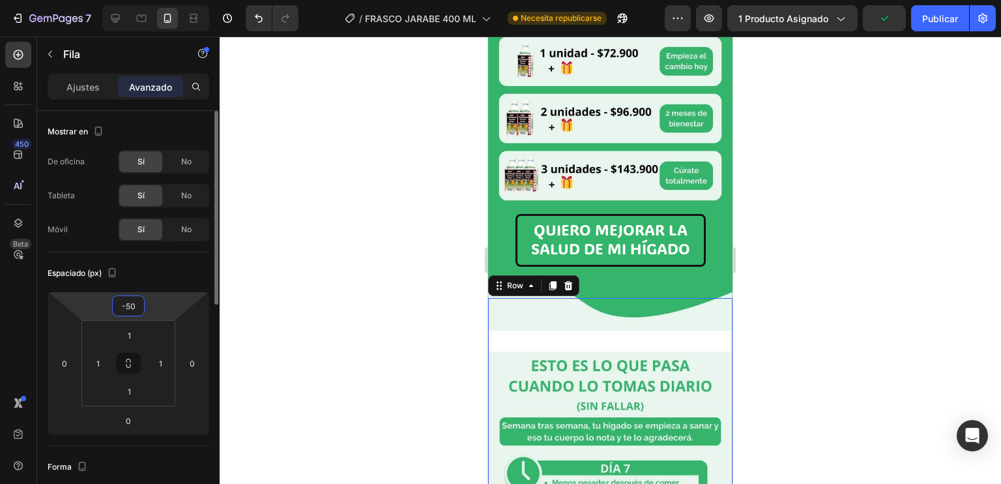
type input "-5"
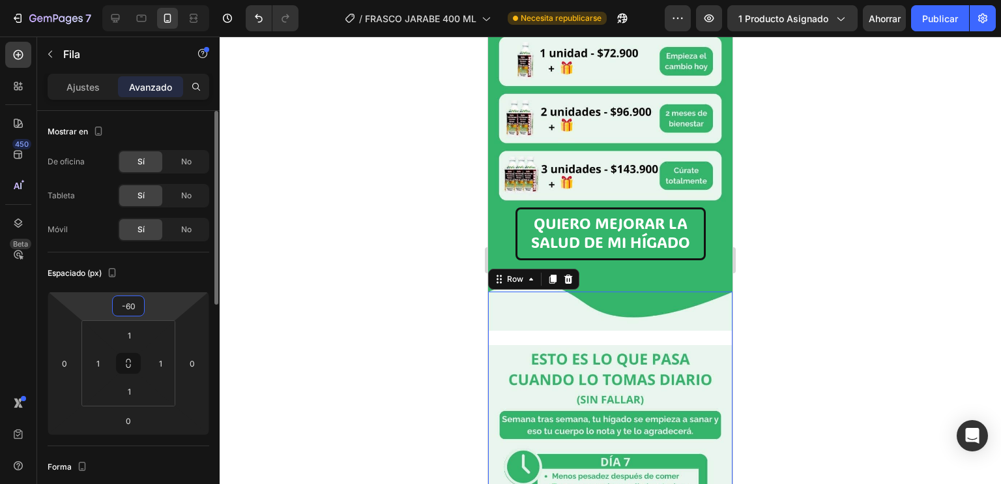
type input "-6"
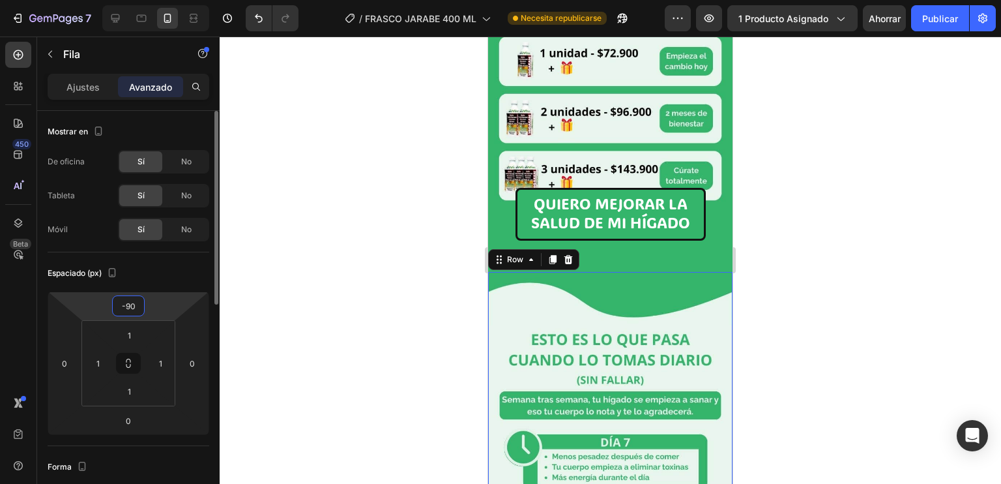
type input "-9"
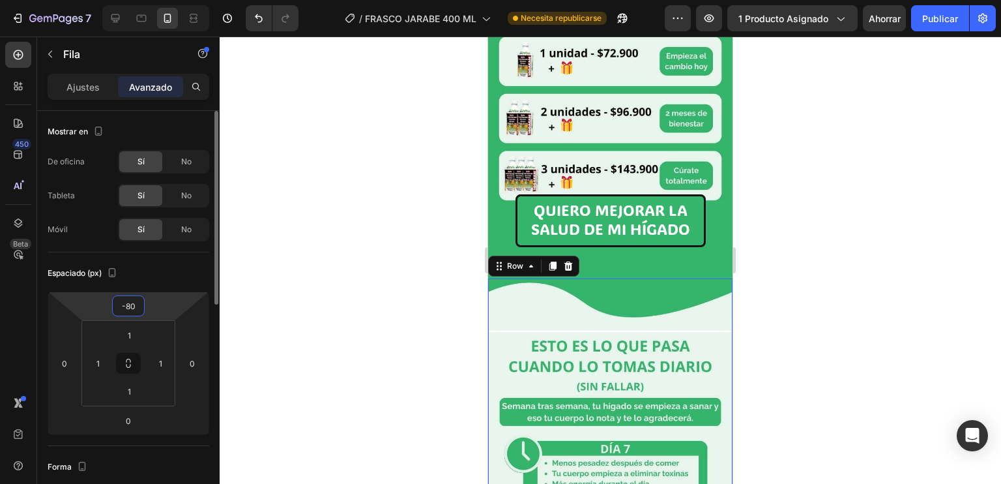
type input "-8"
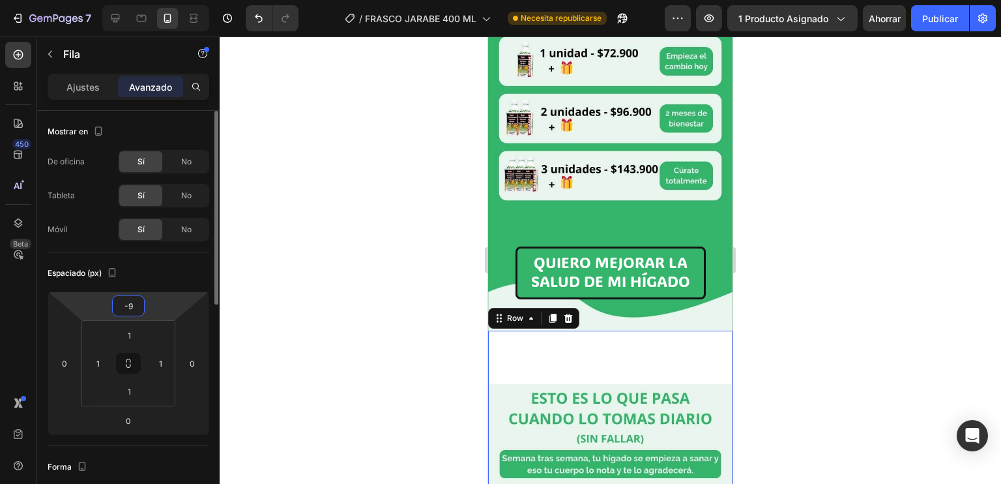
type input "-90"
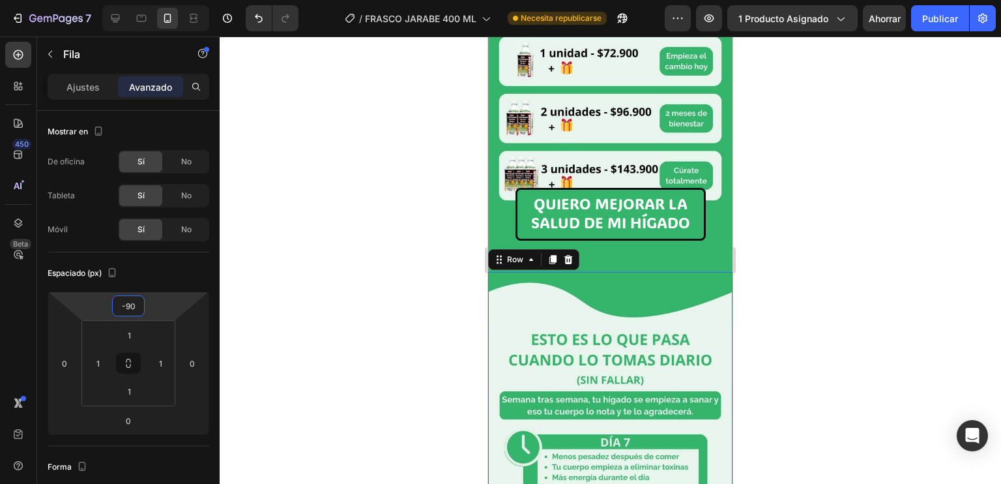
click at [842, 253] on div at bounding box center [611, 260] width 782 height 447
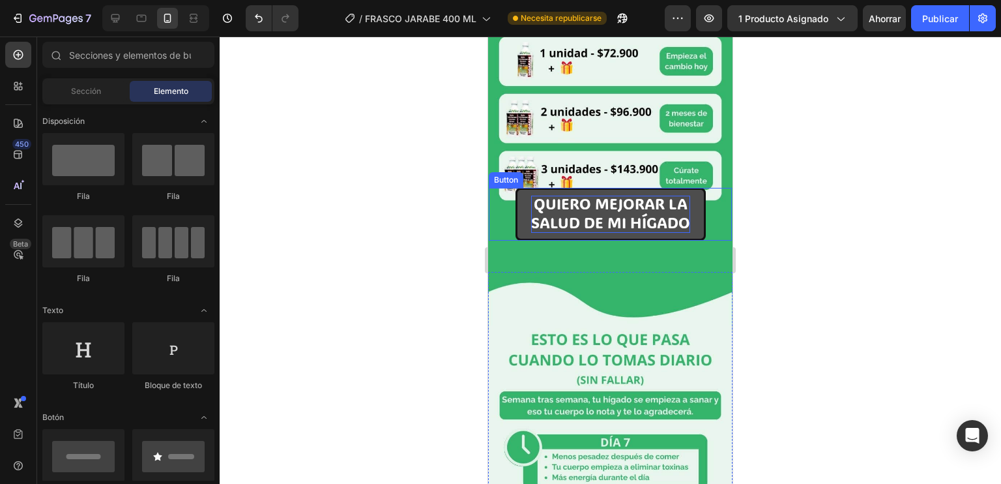
click at [668, 213] on span "SALUD DE MI HÍGADO" at bounding box center [610, 223] width 159 height 20
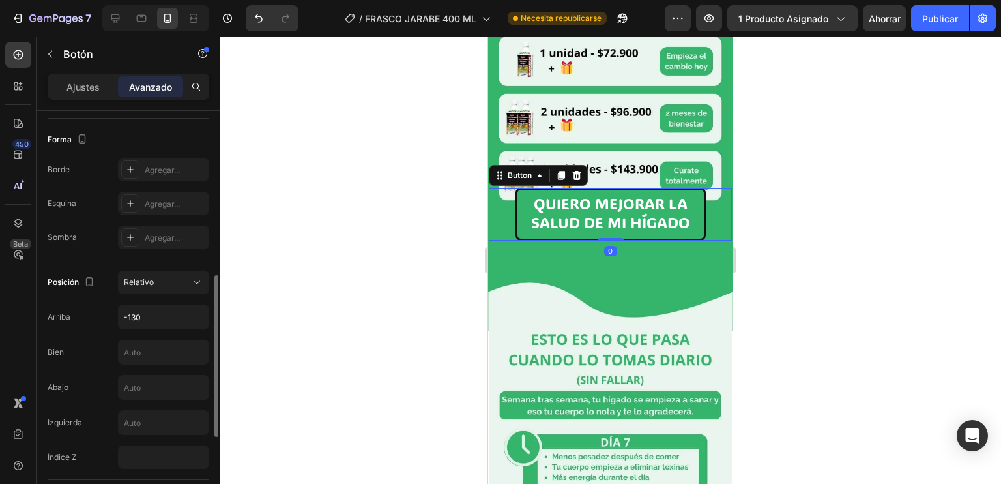
scroll to position [355, 0]
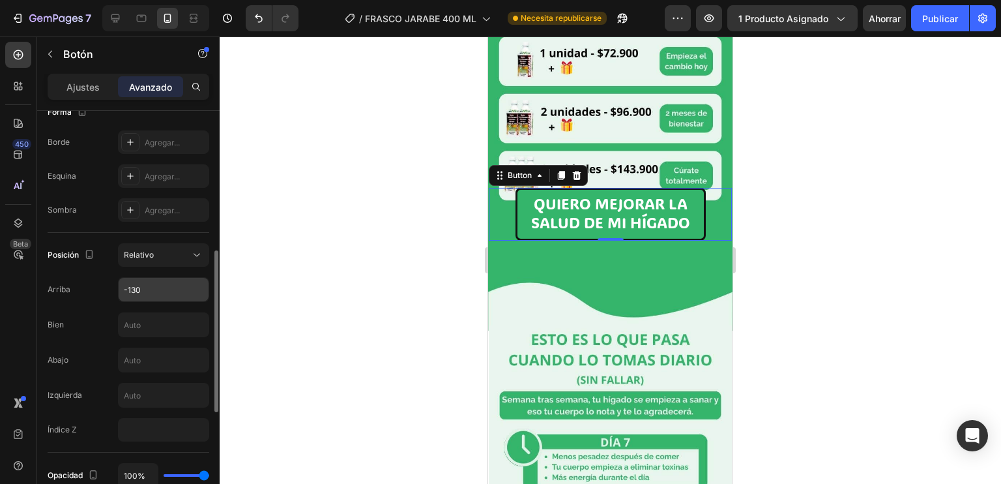
click at [152, 280] on input "-130" at bounding box center [164, 289] width 90 height 23
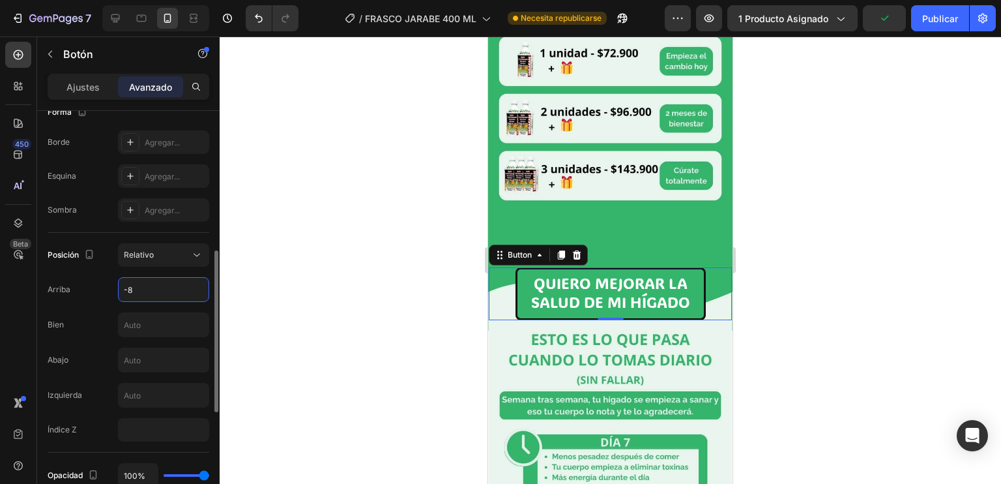
type input "-80"
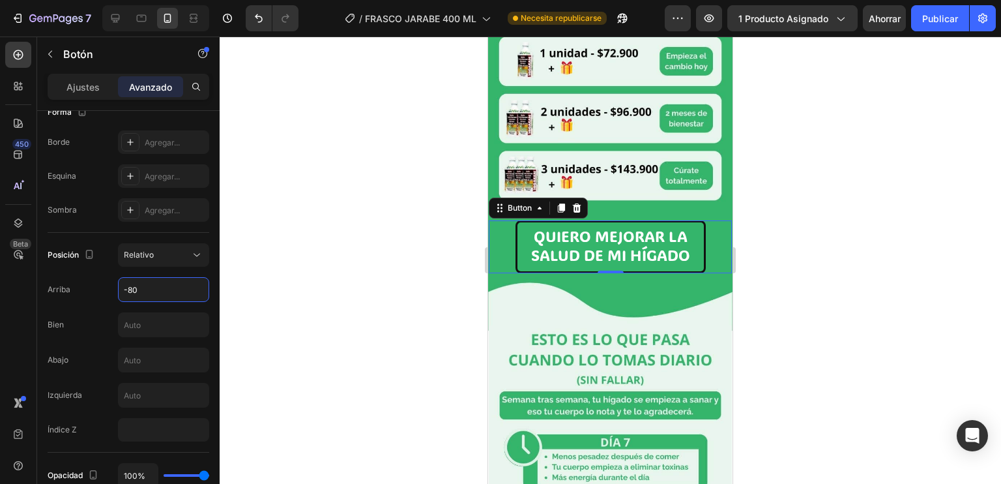
click at [795, 258] on div at bounding box center [611, 260] width 782 height 447
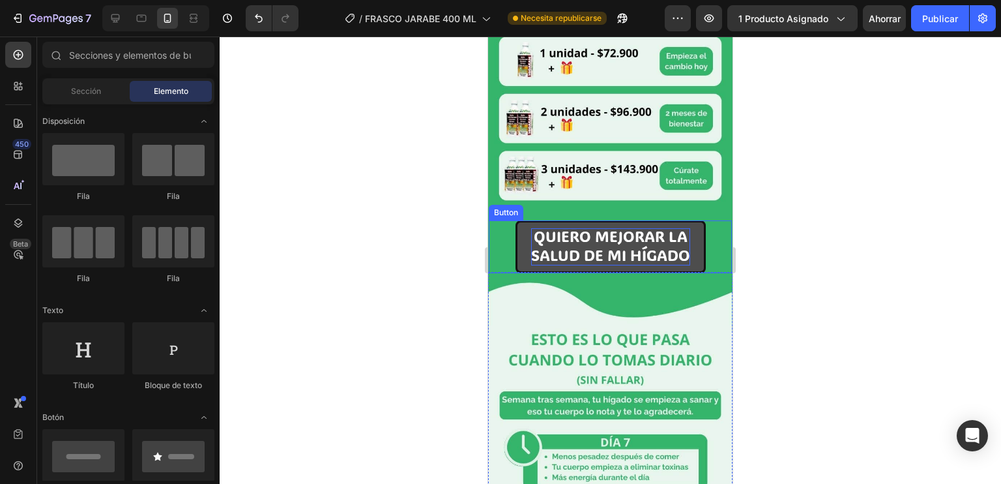
click at [683, 245] on span "SALUD DE MI HÍGADO" at bounding box center [610, 255] width 159 height 20
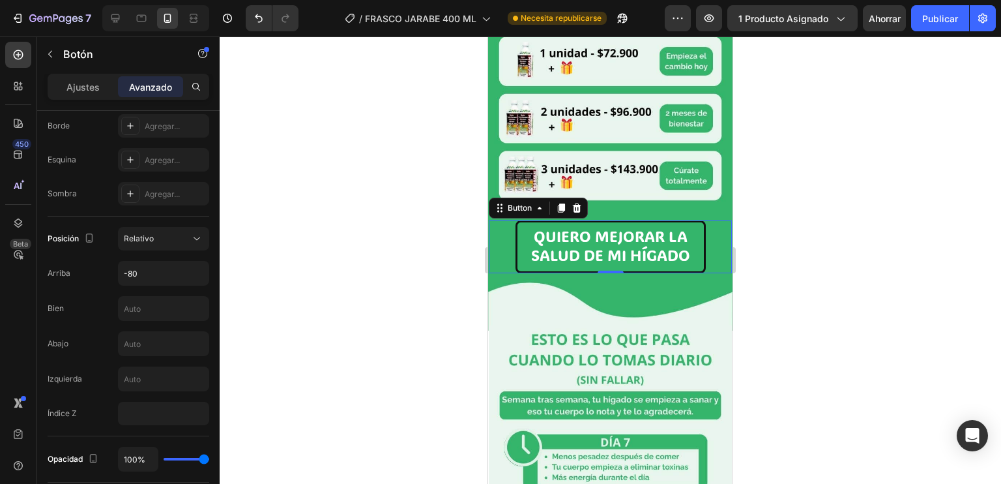
scroll to position [14, 0]
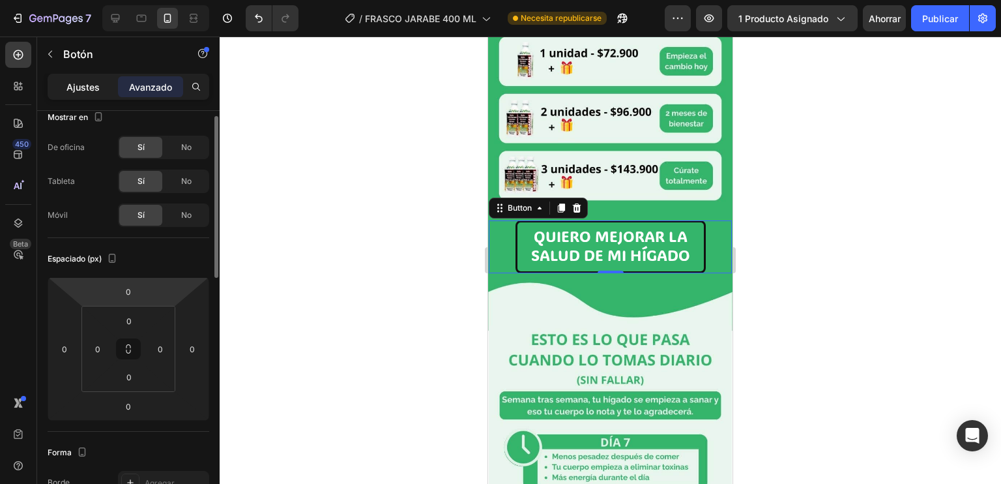
click at [86, 83] on font "Ajustes" at bounding box center [82, 86] width 33 height 11
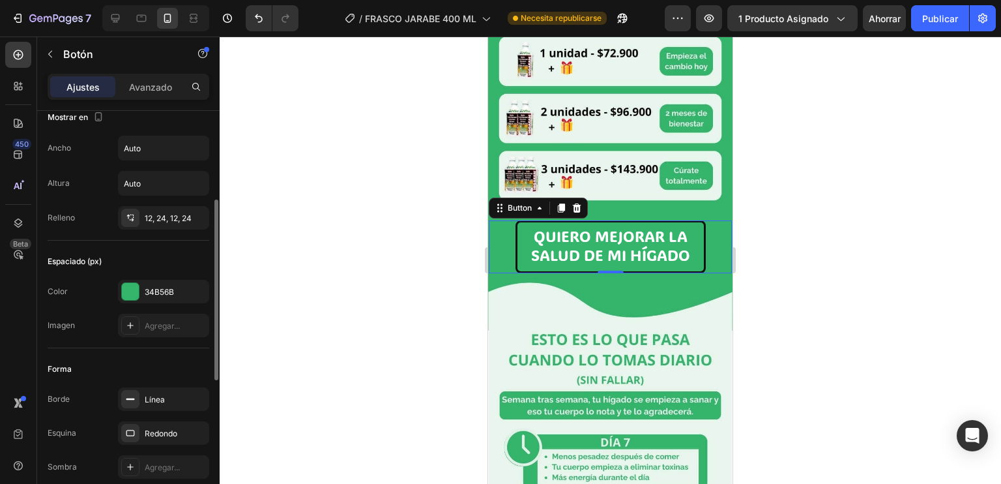
scroll to position [72, 0]
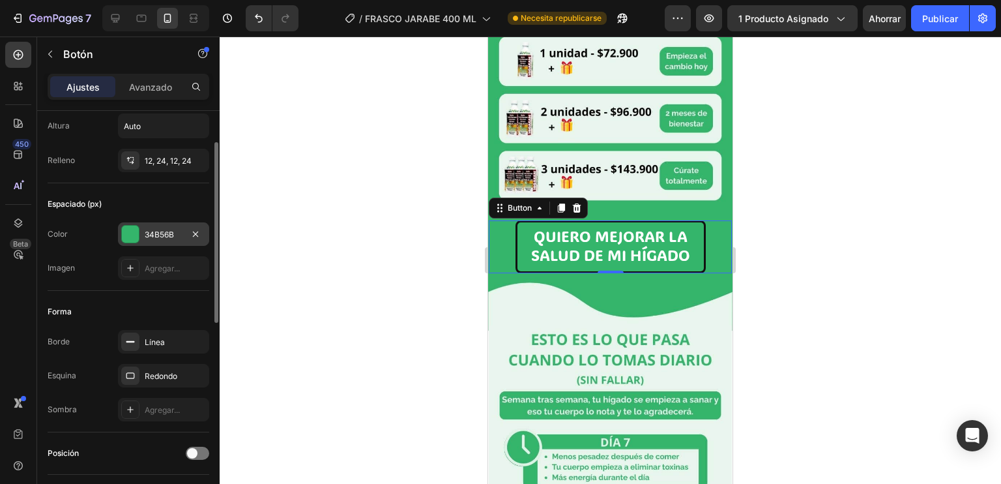
click at [130, 222] on div "34B56B" at bounding box center [163, 233] width 91 height 23
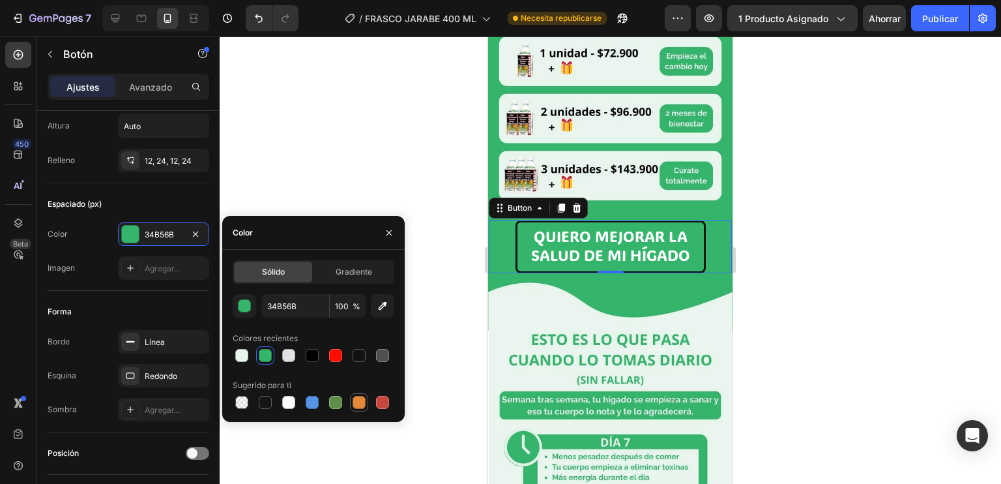
click at [359, 398] on div at bounding box center [359, 402] width 13 height 13
type input "E4893A"
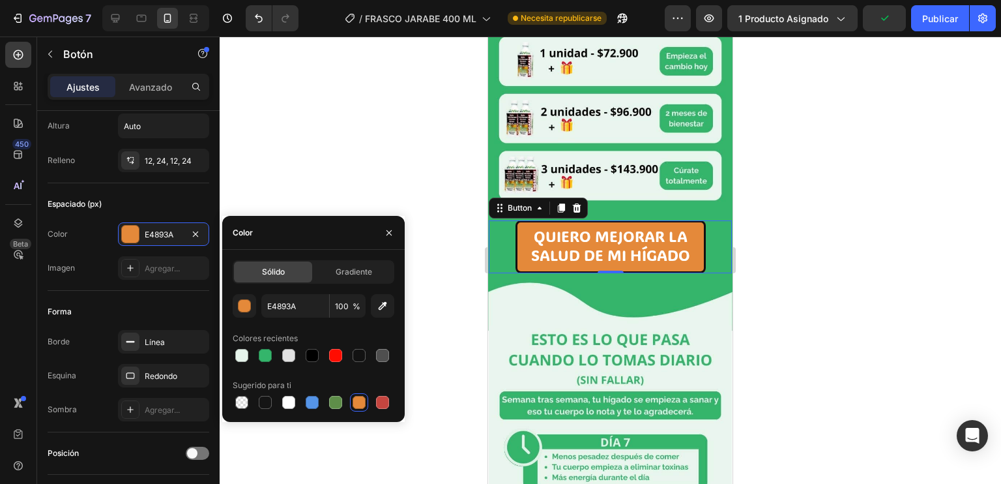
click at [785, 233] on div at bounding box center [611, 260] width 782 height 447
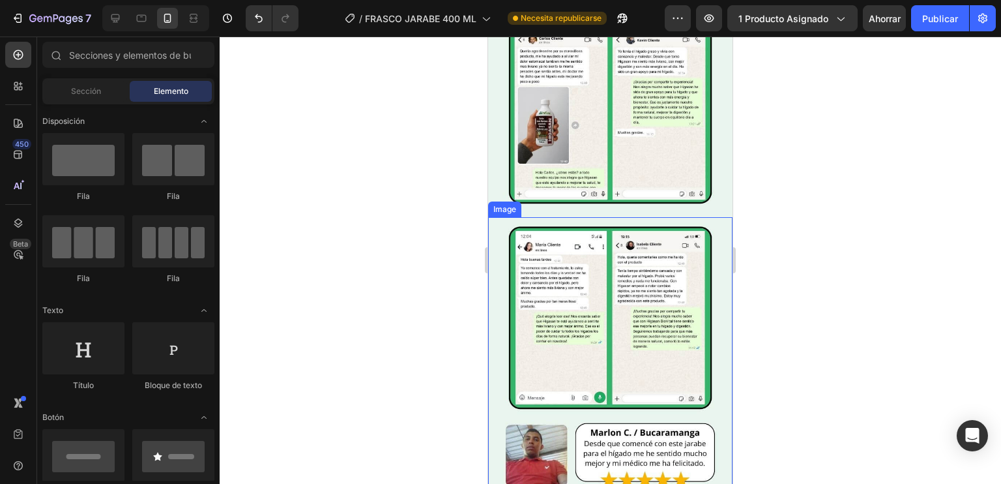
scroll to position [2396, 0]
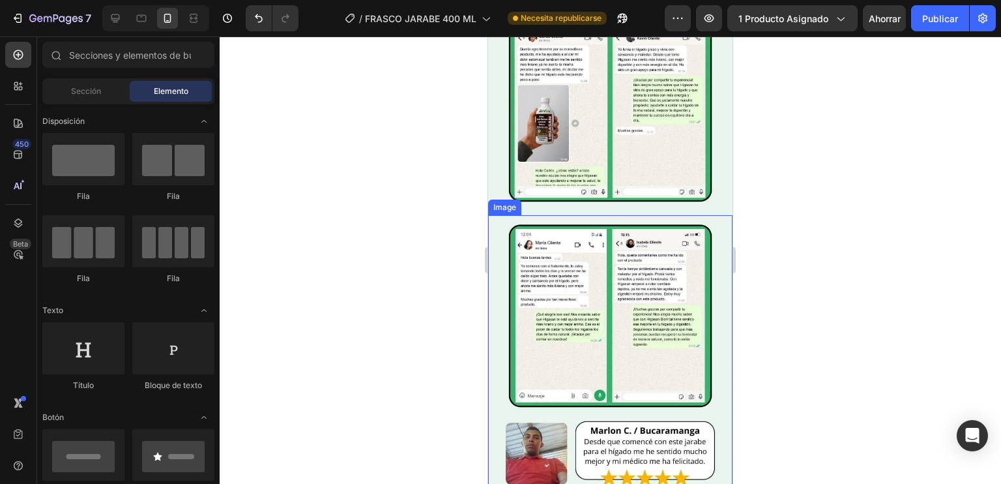
click at [608, 278] on img at bounding box center [610, 378] width 244 height 326
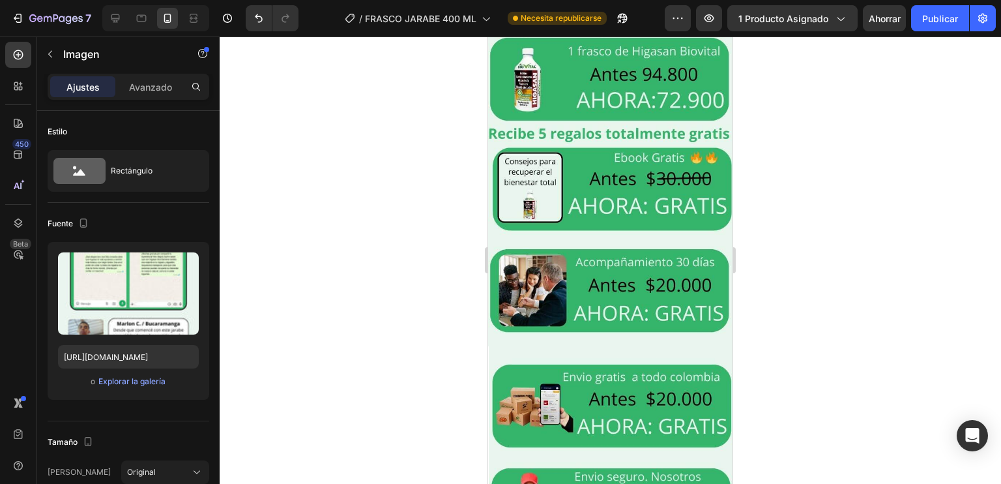
scroll to position [2928, 0]
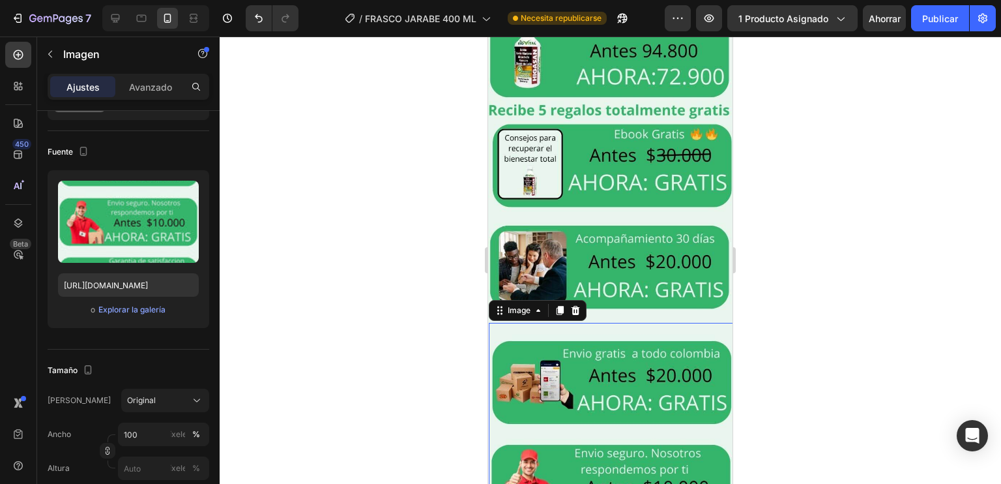
scroll to position [2934, 0]
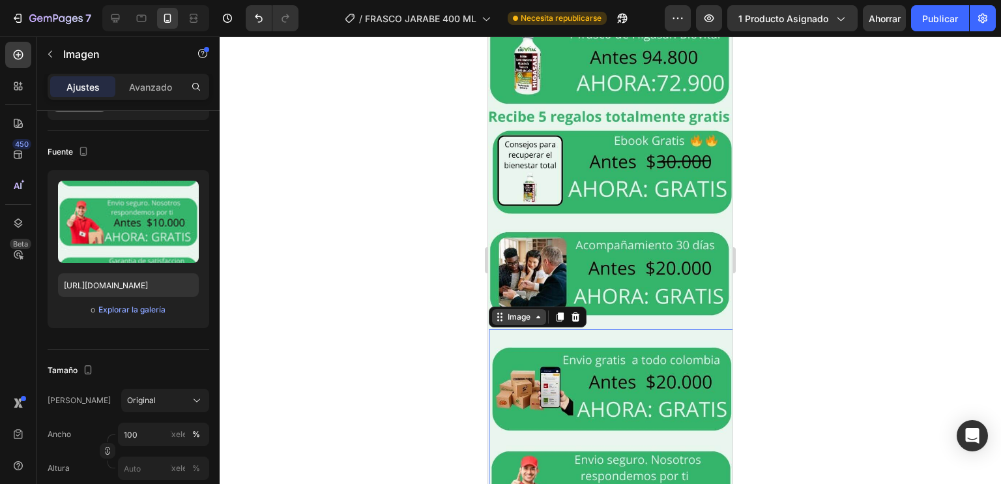
click at [524, 311] on div "Image" at bounding box center [519, 317] width 28 height 12
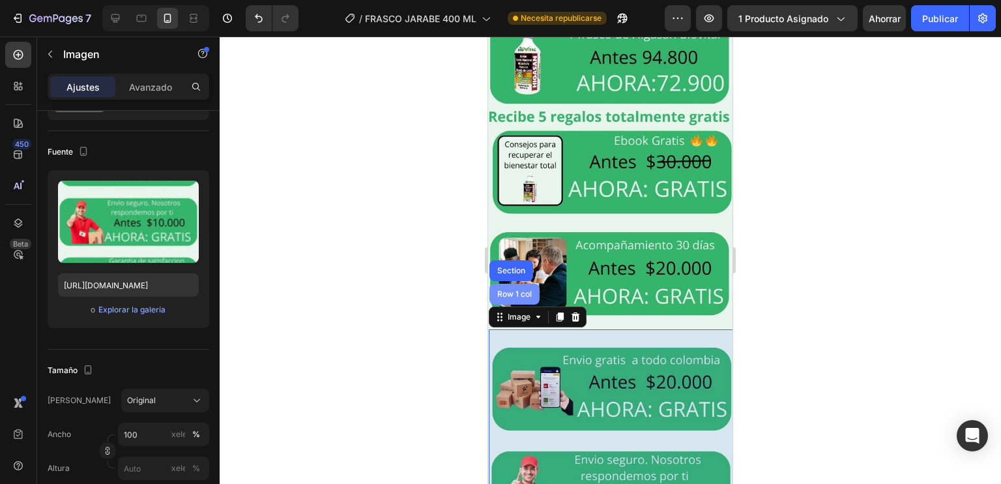
click at [509, 290] on div "Row 1 col" at bounding box center [515, 294] width 40 height 8
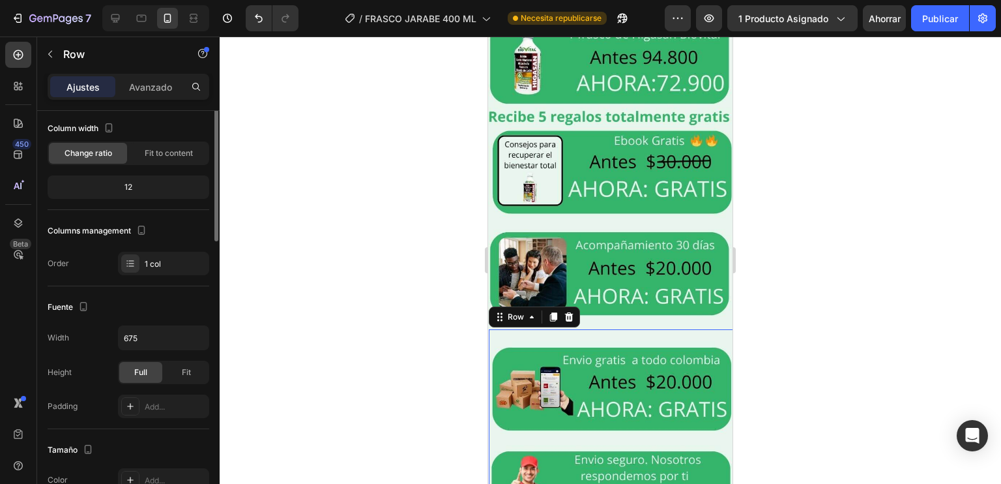
scroll to position [0, 0]
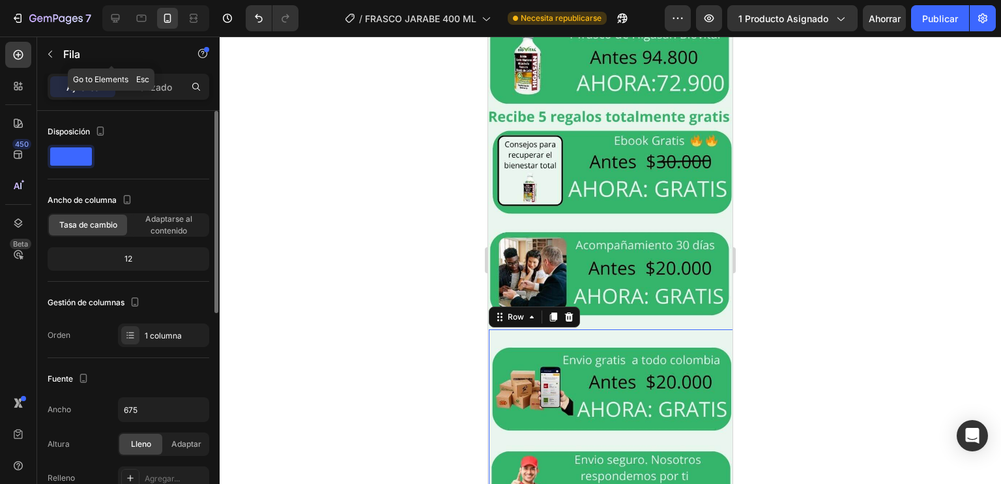
click at [151, 72] on div "Fila" at bounding box center [111, 55] width 149 height 37
click at [158, 83] on font "Avanzado" at bounding box center [150, 86] width 43 height 11
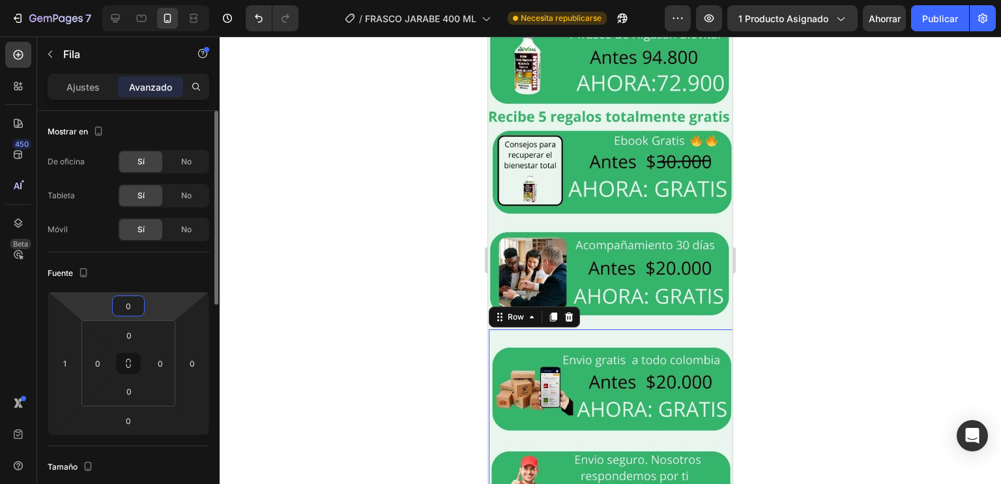
click at [124, 302] on input "0" at bounding box center [128, 306] width 26 height 20
type input "-20"
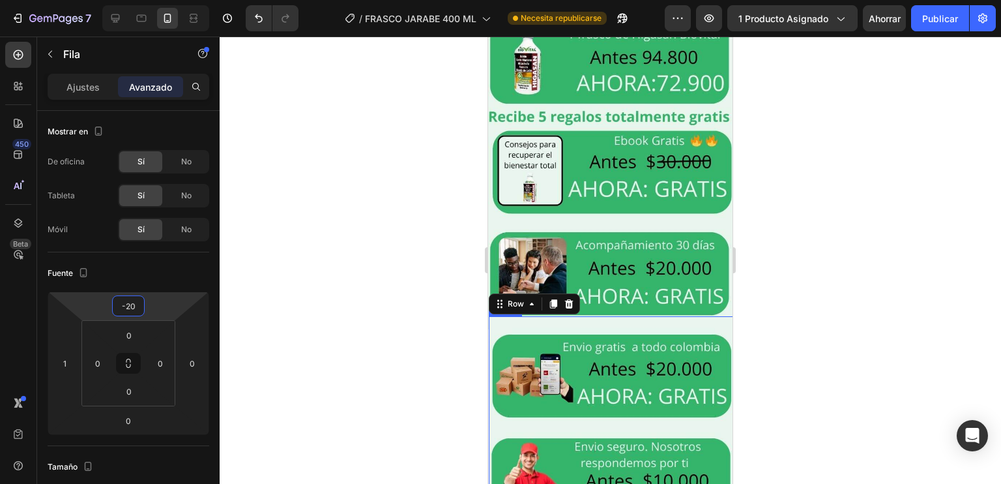
click at [793, 330] on div at bounding box center [611, 260] width 782 height 447
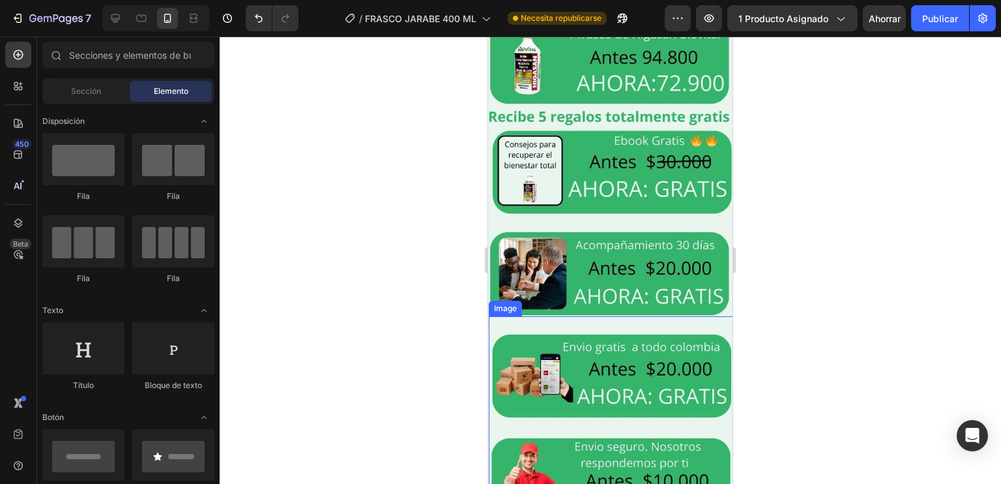
click at [793, 330] on div at bounding box center [611, 260] width 782 height 447
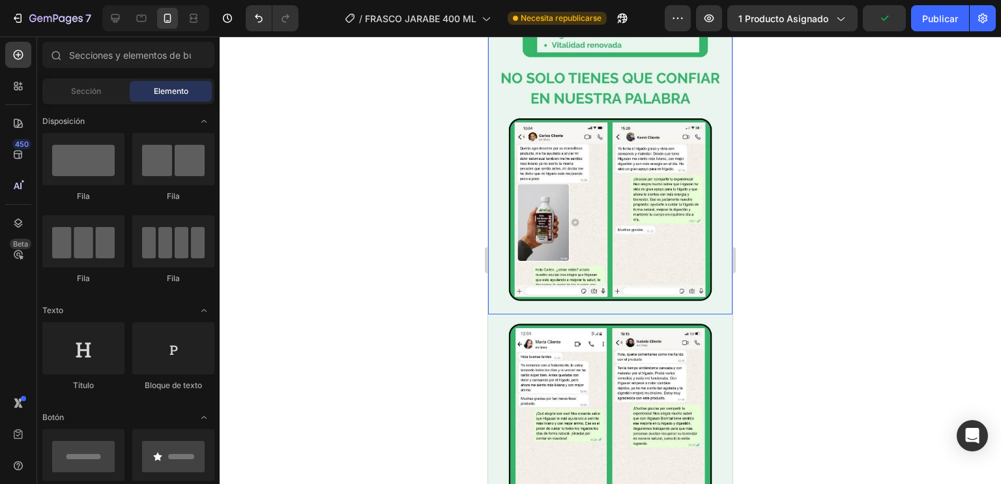
scroll to position [2297, 0]
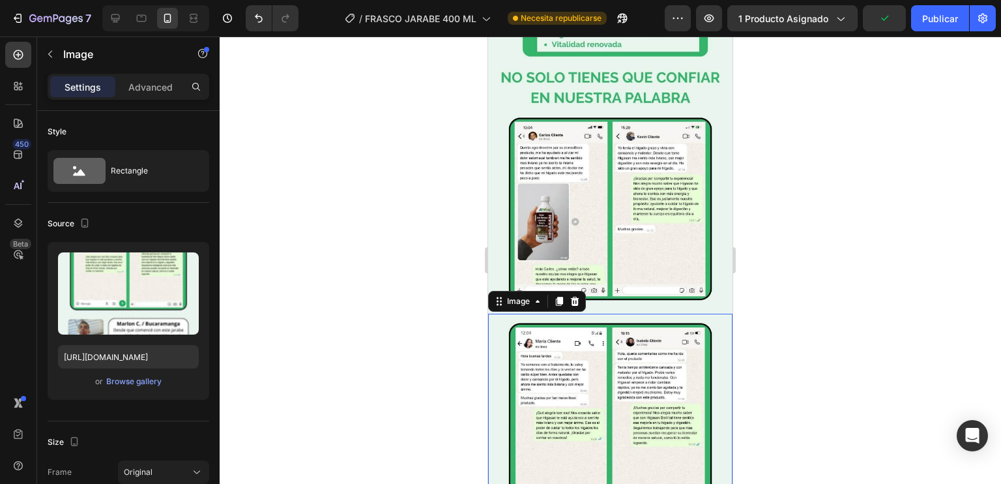
click at [555, 314] on img at bounding box center [610, 477] width 244 height 326
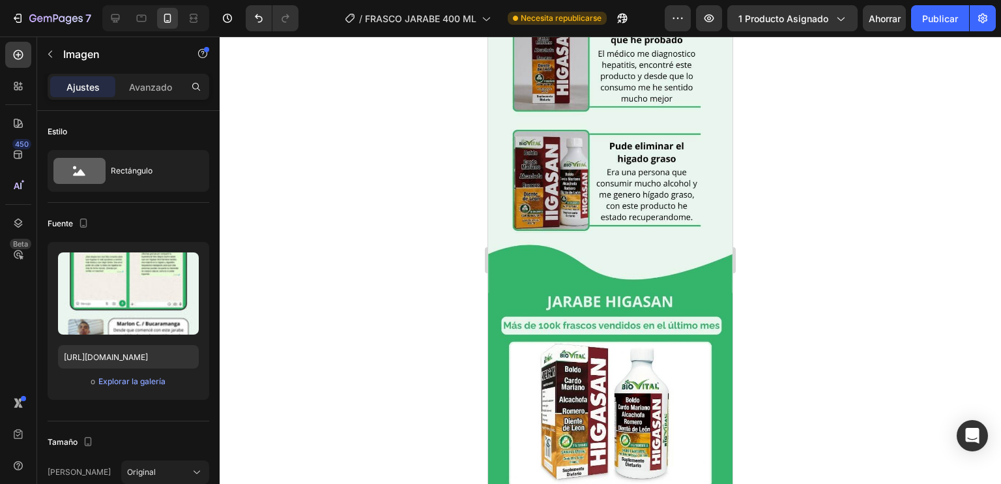
scroll to position [480, 0]
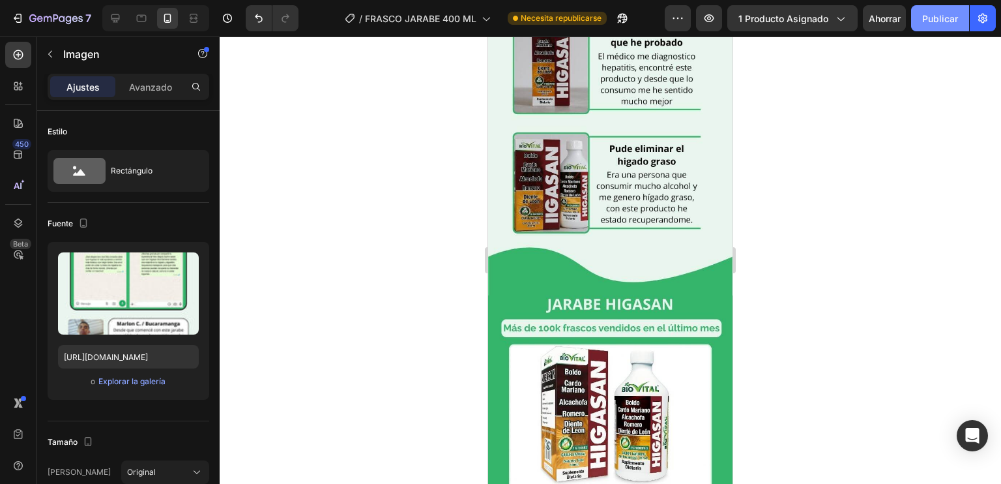
click at [939, 25] on button "Publicar" at bounding box center [940, 18] width 58 height 26
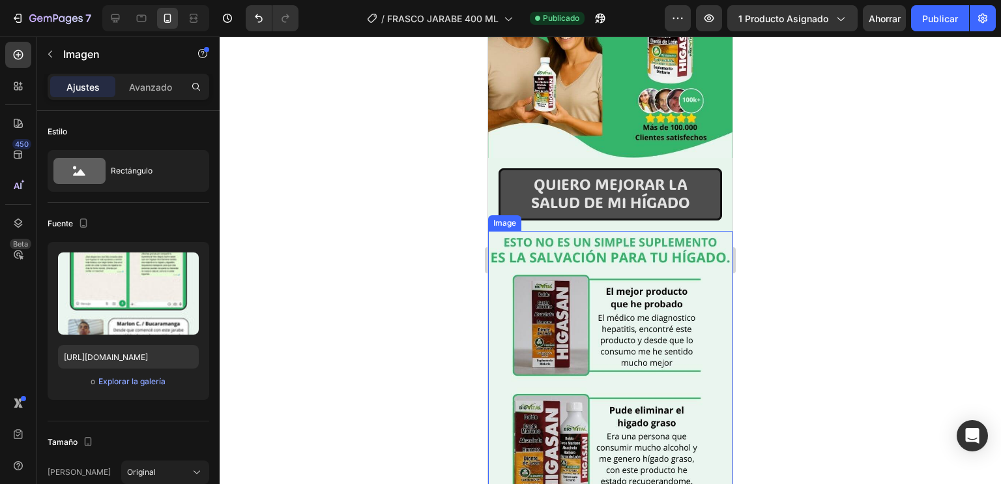
scroll to position [218, 0]
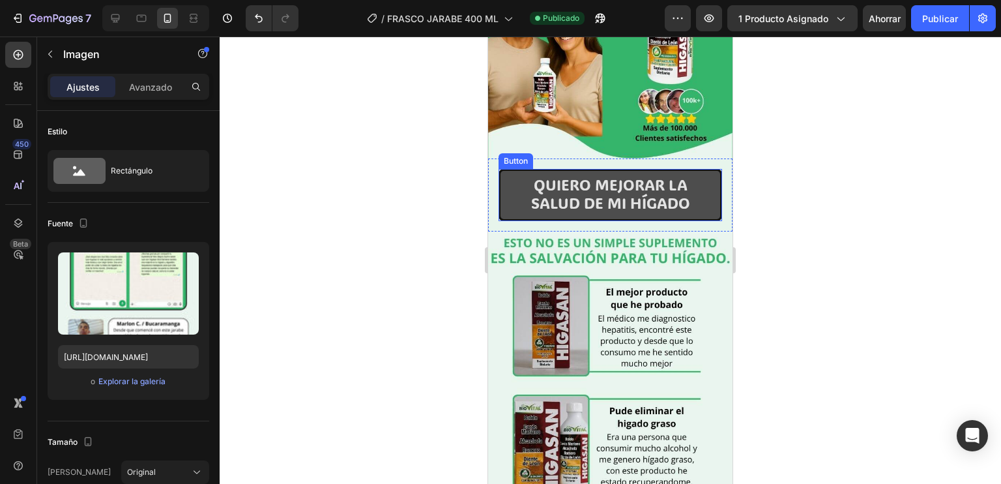
click at [503, 178] on button "QUIERO MEJORAR LA SALUD DE MI HÍGADO" at bounding box center [611, 195] width 224 height 52
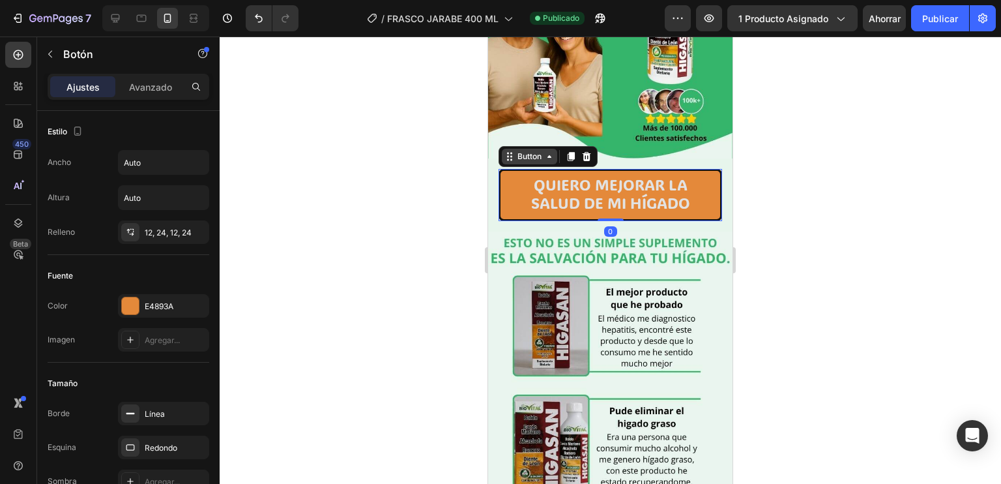
click at [517, 151] on div "Button" at bounding box center [529, 157] width 29 height 12
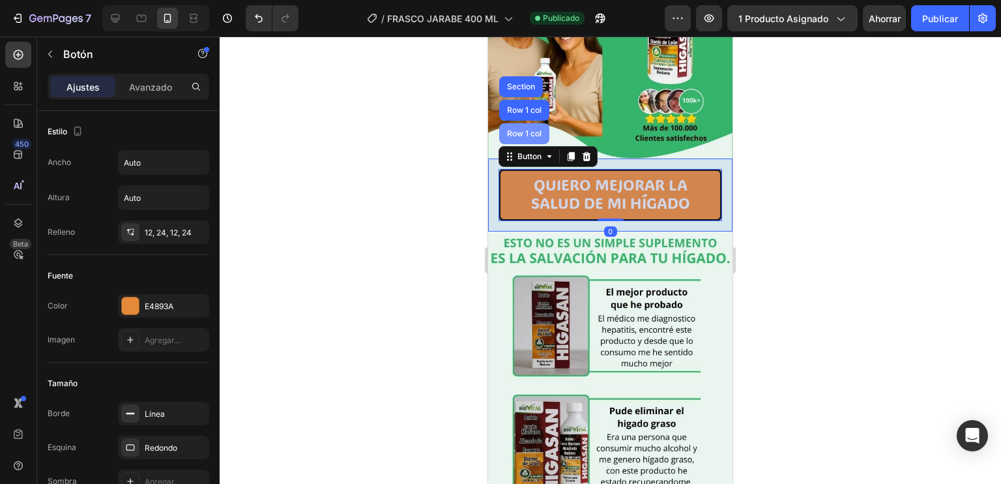
click at [518, 128] on div "Row 1 col" at bounding box center [524, 133] width 50 height 21
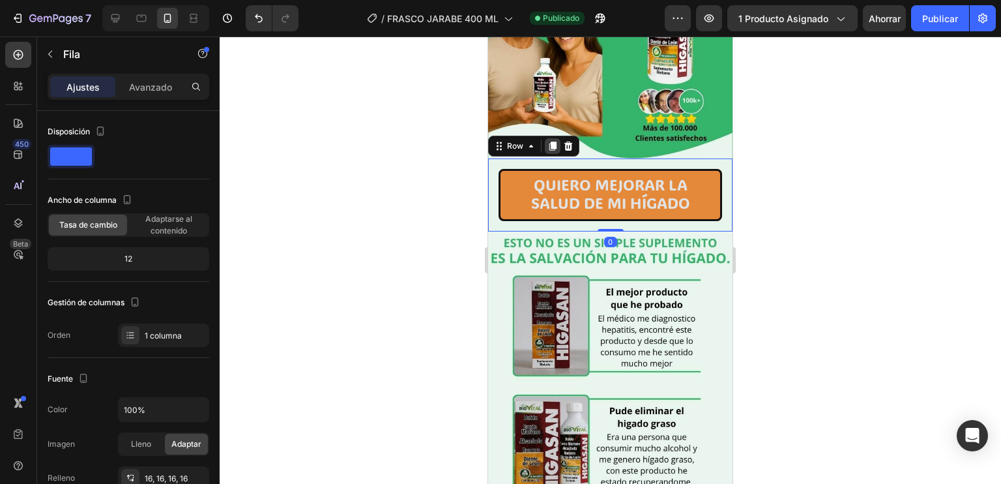
click at [558, 138] on div at bounding box center [553, 146] width 16 height 16
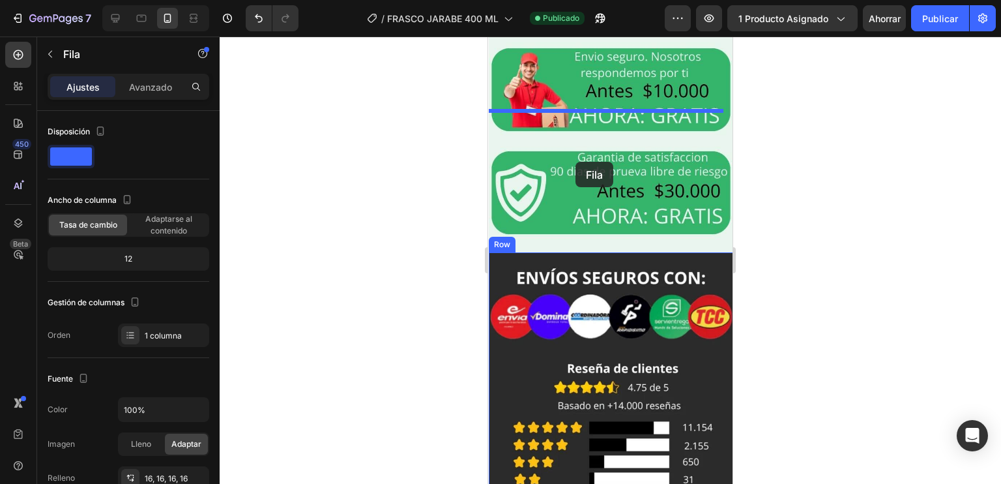
scroll to position [3414, 0]
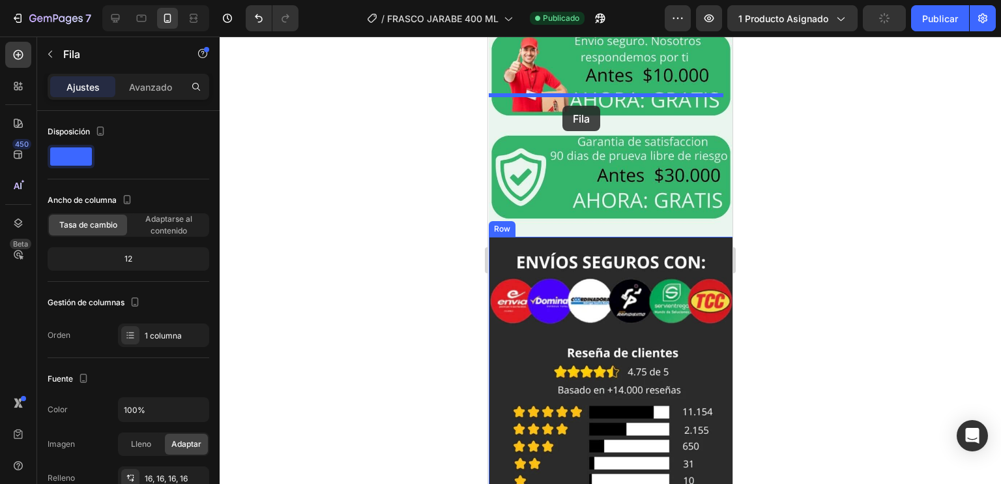
drag, startPoint x: 516, startPoint y: 224, endPoint x: 563, endPoint y: 107, distance: 126.4
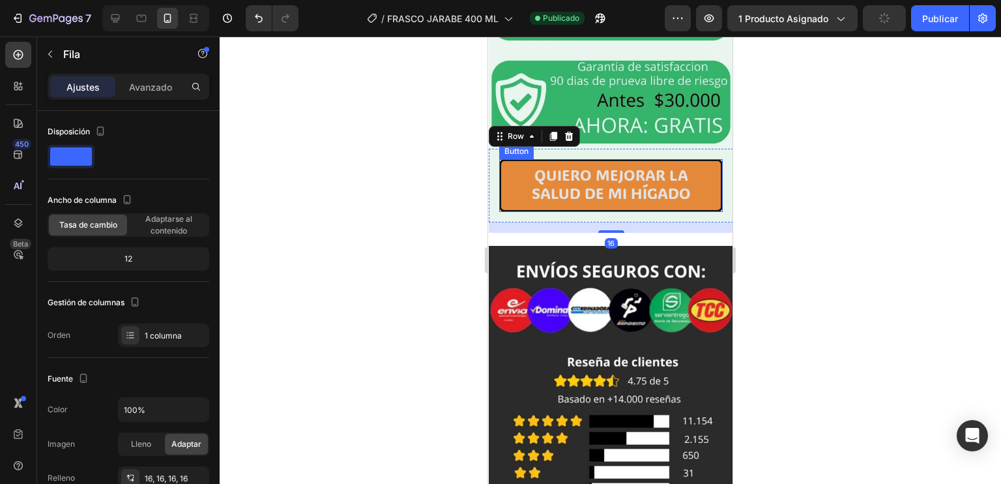
scroll to position [3340, 0]
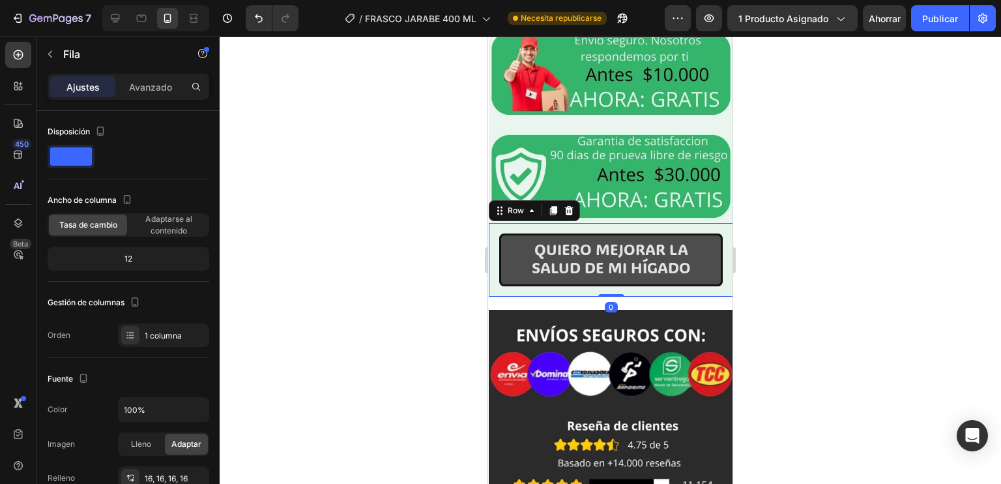
drag, startPoint x: 610, startPoint y: 164, endPoint x: 615, endPoint y: 145, distance: 19.6
click at [615, 223] on div "QUIERO MEJORAR LA SALUD DE MI HÍGADO Button Row 0" at bounding box center [611, 259] width 244 height 73
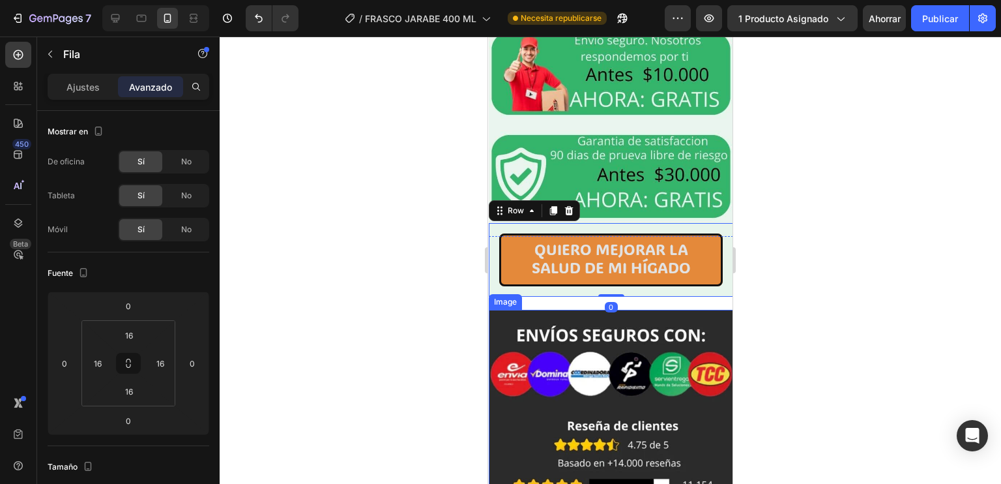
click at [663, 310] on img at bounding box center [611, 473] width 244 height 326
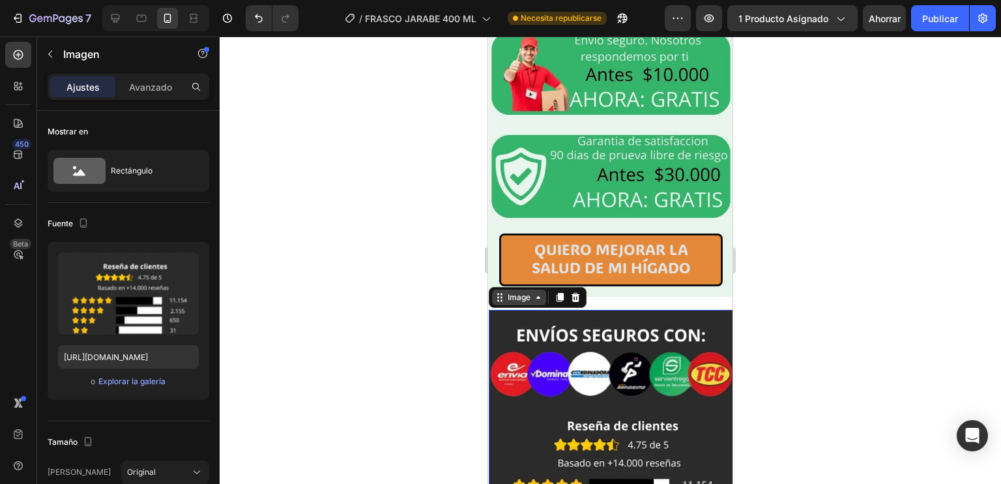
click at [531, 291] on div "Image" at bounding box center [519, 297] width 28 height 12
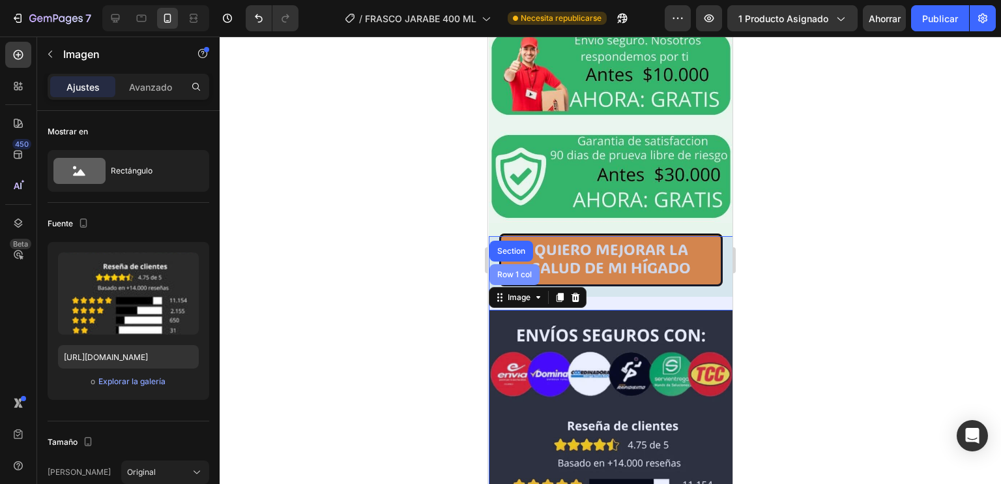
click at [516, 271] on div "Row 1 col" at bounding box center [515, 275] width 40 height 8
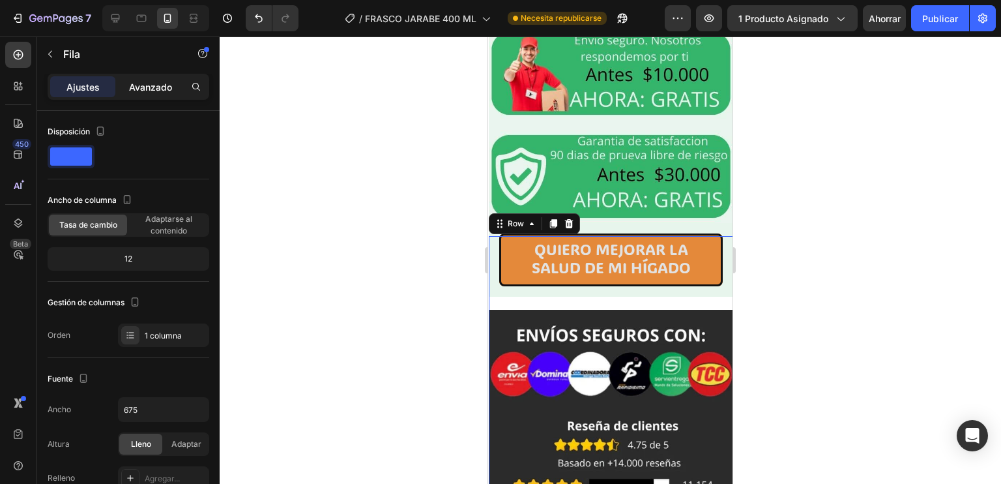
click at [136, 96] on div "Avanzado" at bounding box center [150, 86] width 65 height 21
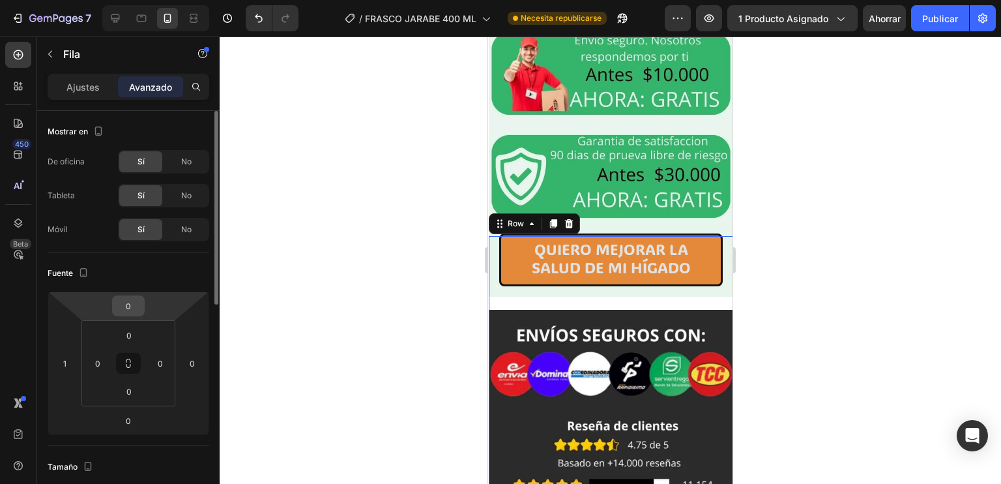
click at [133, 302] on input "0" at bounding box center [128, 306] width 26 height 20
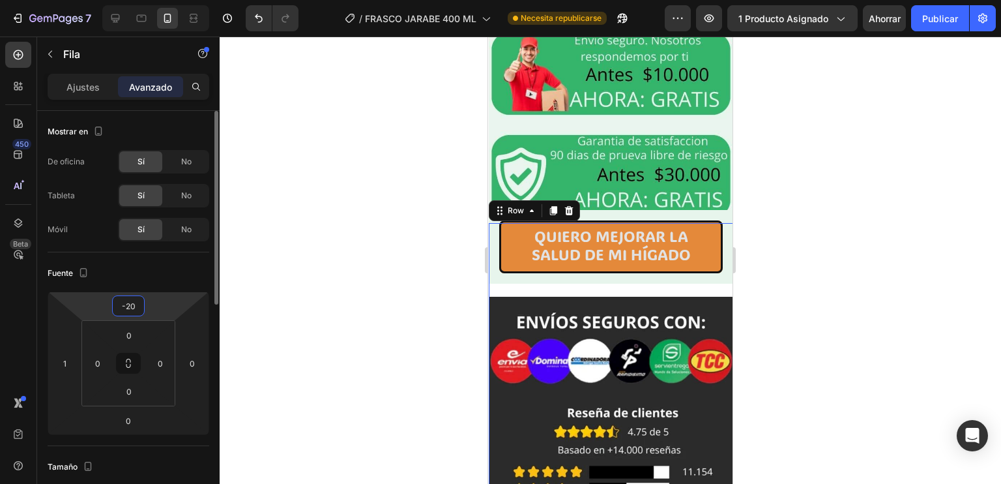
type input "-2"
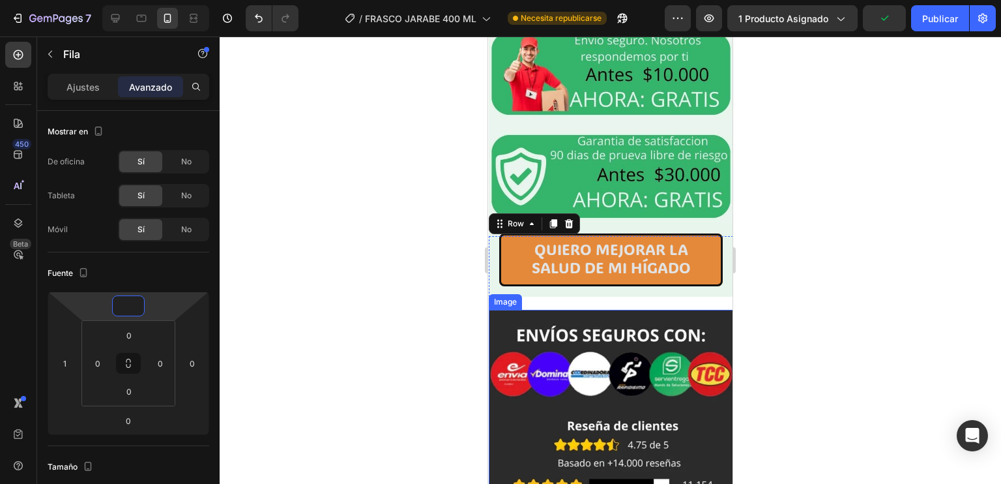
click at [571, 310] on img at bounding box center [611, 473] width 244 height 326
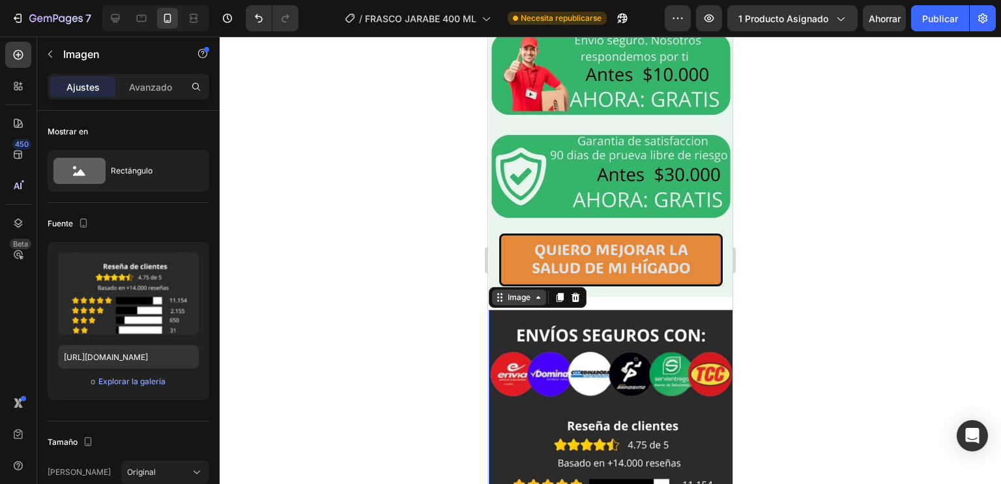
click at [520, 291] on div "Image" at bounding box center [519, 297] width 28 height 12
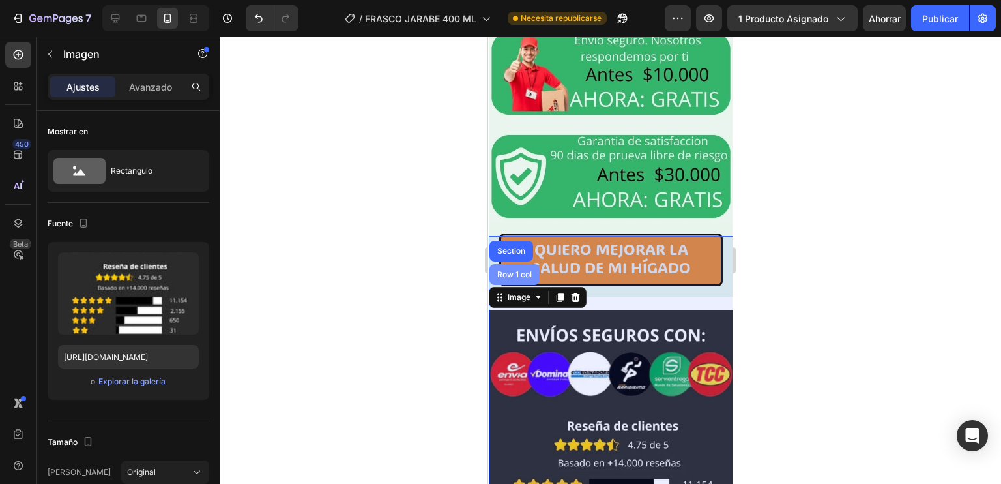
click at [511, 264] on div "Row 1 col" at bounding box center [515, 274] width 50 height 21
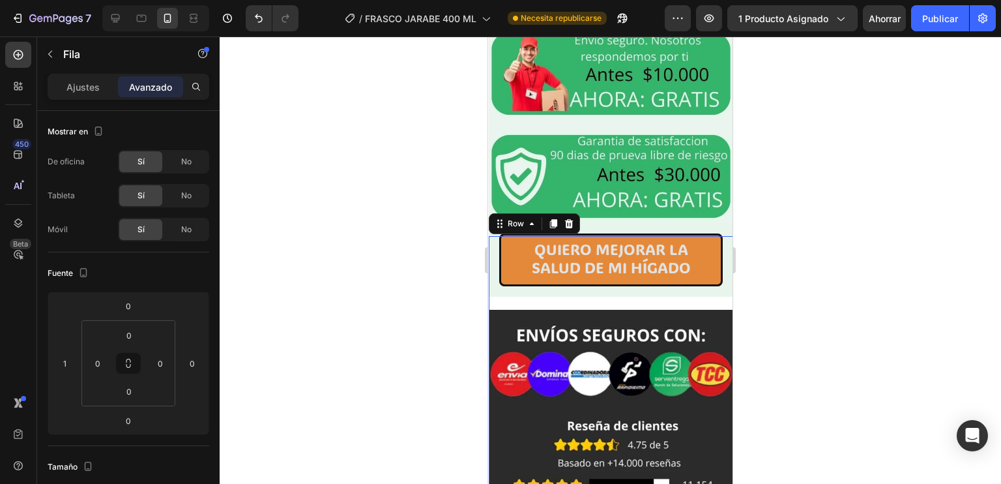
click at [509, 310] on img at bounding box center [611, 473] width 244 height 326
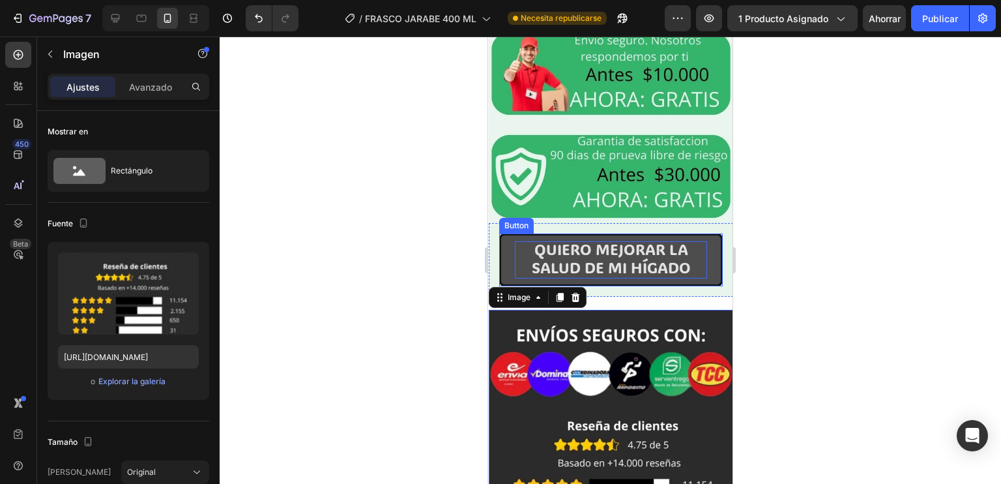
click at [655, 239] on span "QUIERO MEJORAR LA SALUD DE MI HÍGADO" at bounding box center [611, 258] width 159 height 38
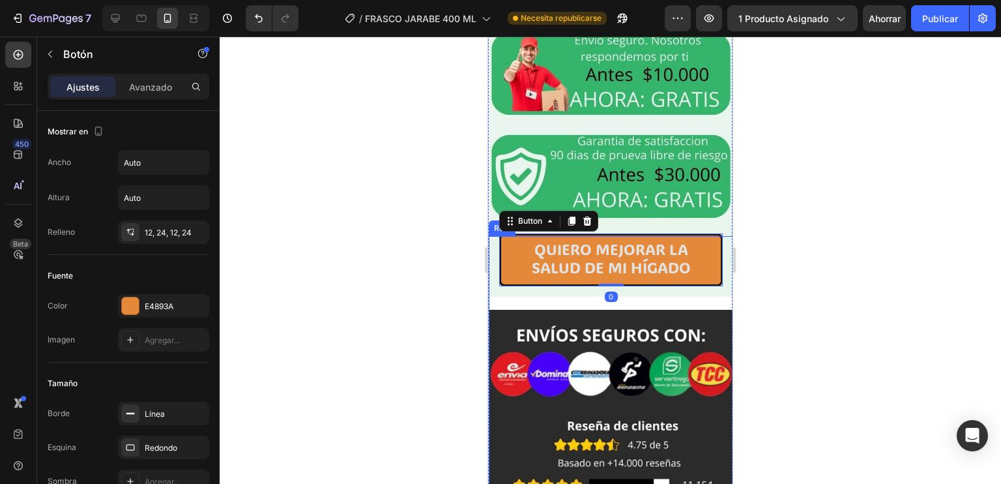
click at [651, 236] on div "QUIERO MEJORAR LA SALUD DE MI HÍGADO Button 0 Row Image" at bounding box center [611, 435] width 244 height 399
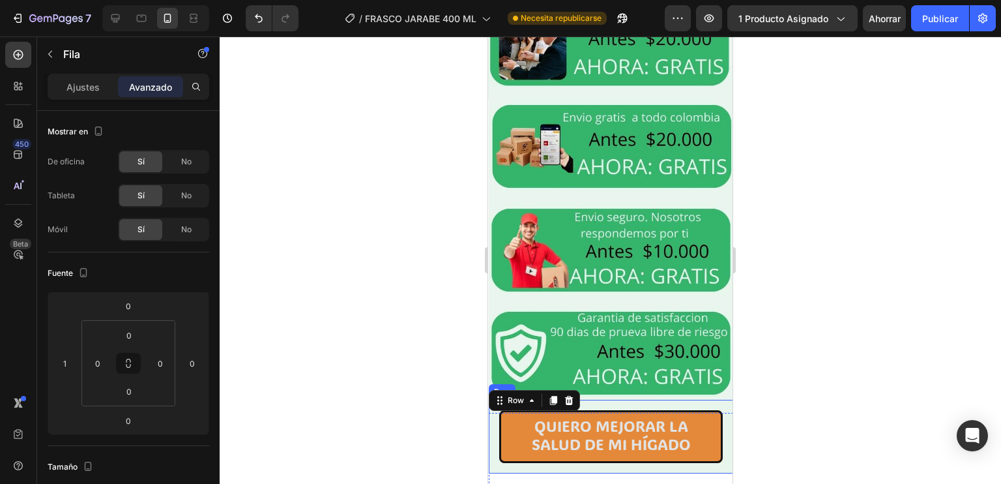
scroll to position [3163, 0]
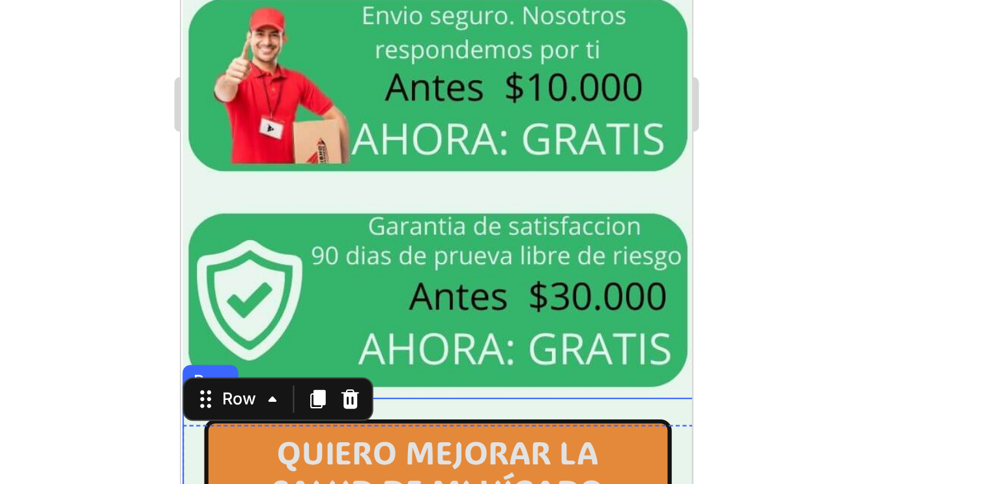
click at [413, 1] on div "QUIERO MEJORAR LA SALUD DE MI HÍGADO Button Row" at bounding box center [304, 37] width 244 height 73
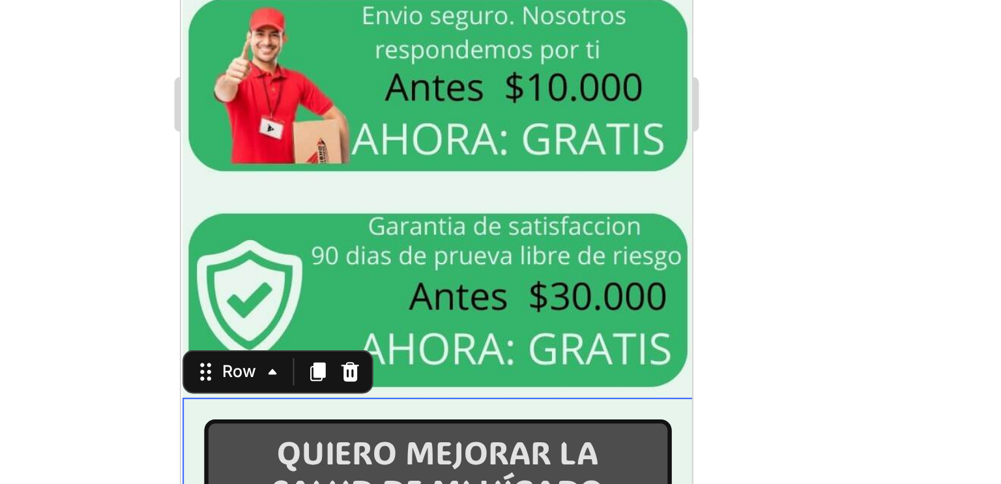
drag, startPoint x: 306, startPoint y: -67, endPoint x: 308, endPoint y: -81, distance: 13.8
click at [308, 1] on div "QUIERO MEJORAR LA SALUD DE MI HÍGADO Button Row 0" at bounding box center [304, 37] width 244 height 73
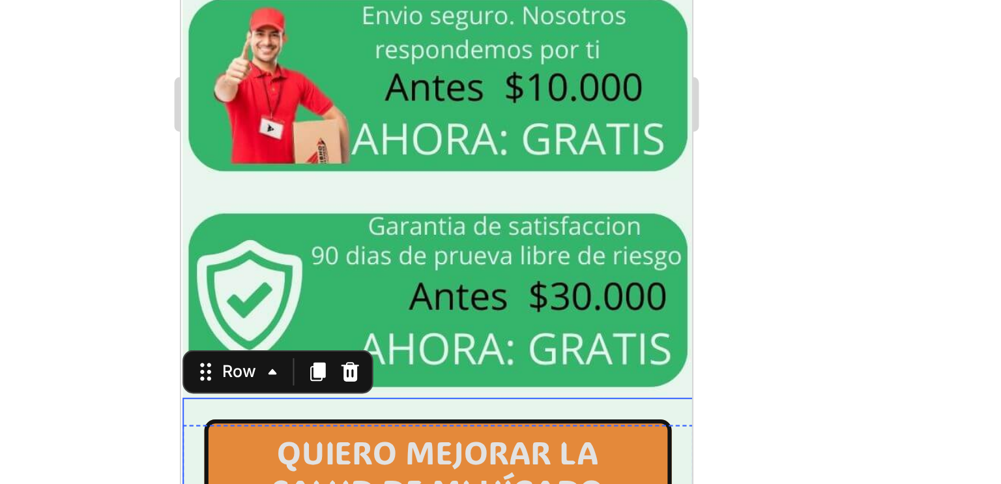
click at [214, 88] on img at bounding box center [304, 251] width 244 height 326
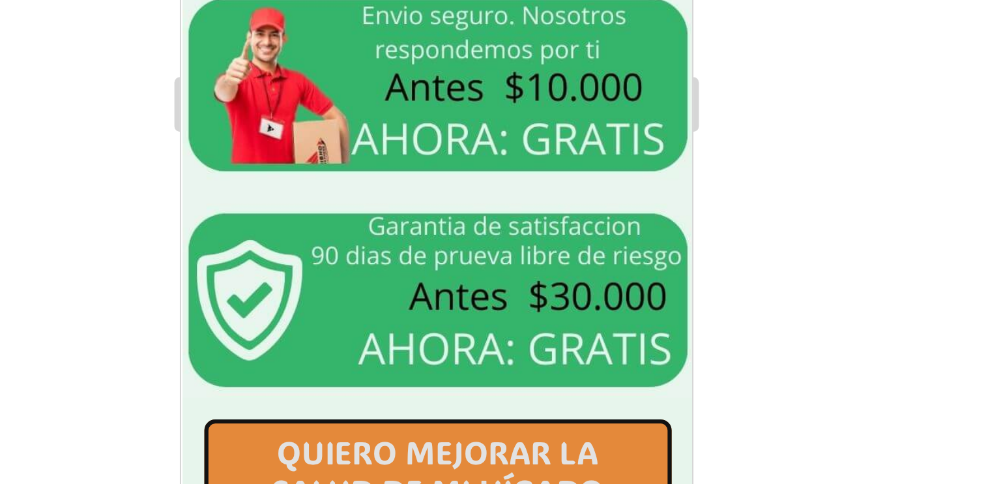
click at [209, 65] on div "Image" at bounding box center [231, 75] width 98 height 21
click at [207, 70] on div "Image" at bounding box center [212, 76] width 28 height 12
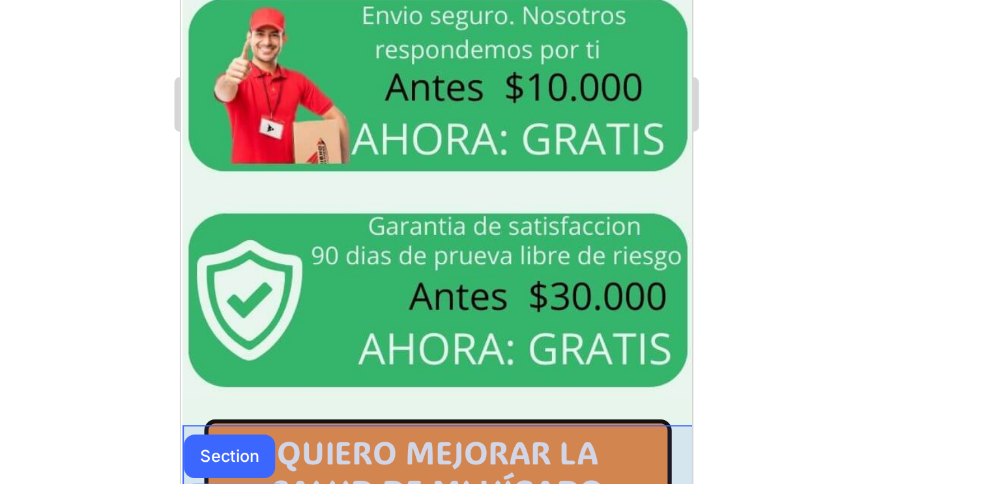
click at [203, 49] on div "Row 1 col" at bounding box center [208, 53] width 40 height 8
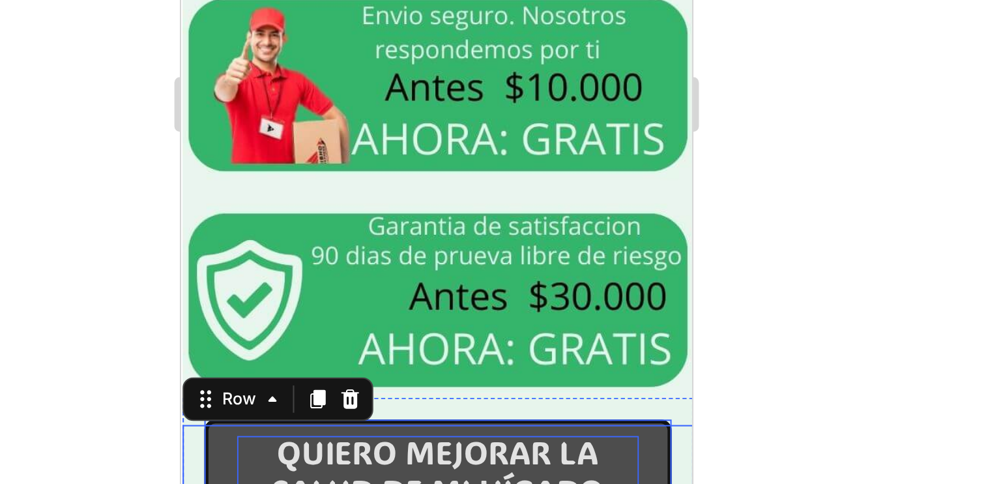
click at [209, 20] on p "QUIERO MEJORAR LA SALUD DE MI HÍGADO" at bounding box center [304, 38] width 192 height 37
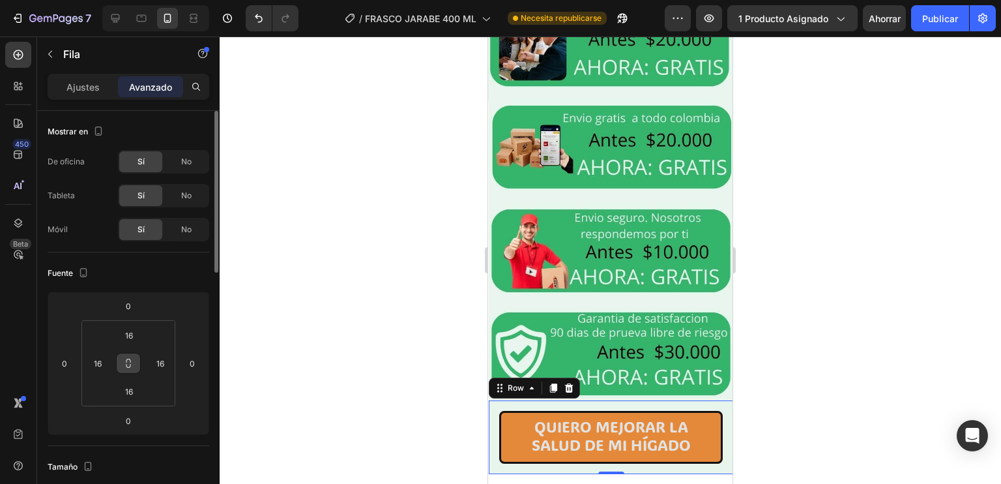
click at [131, 364] on icon at bounding box center [128, 363] width 10 height 10
click at [130, 336] on input "16" at bounding box center [129, 335] width 26 height 20
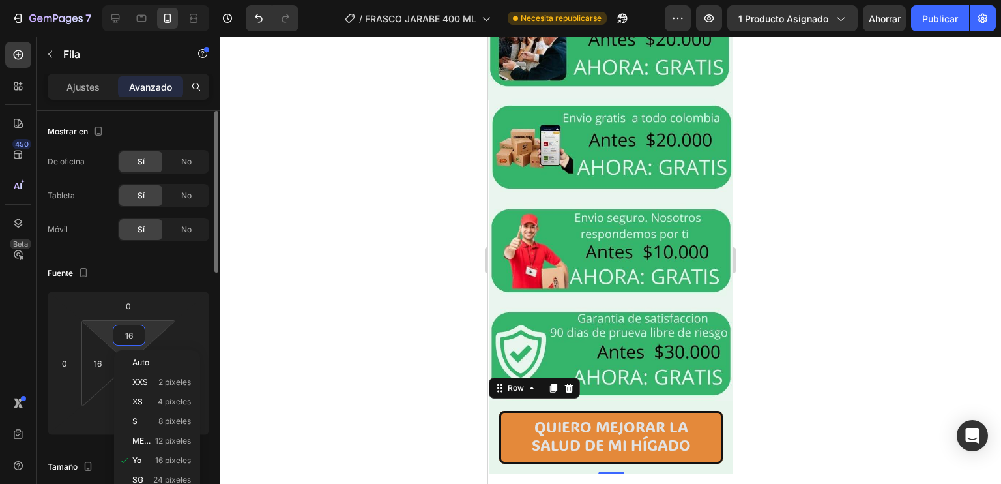
type input "0"
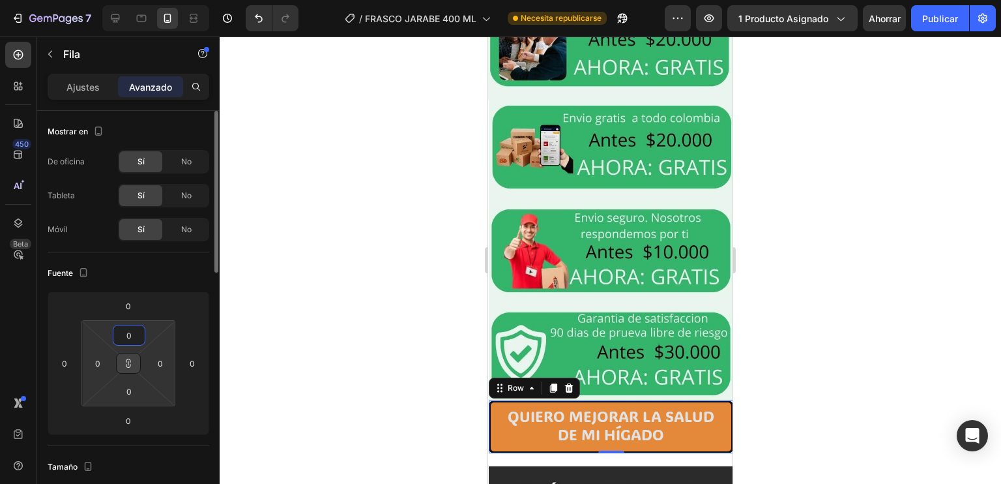
type input "16"
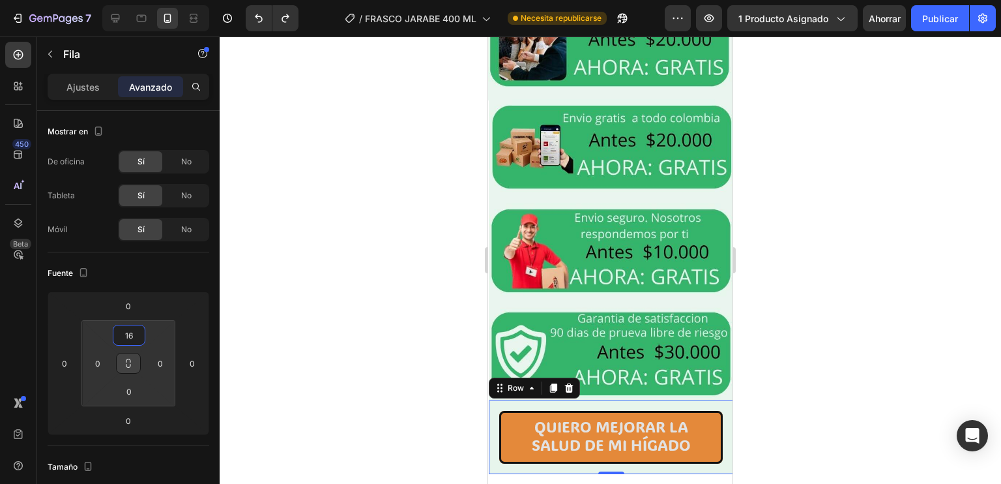
click at [605, 479] on div "0" at bounding box center [611, 484] width 13 height 10
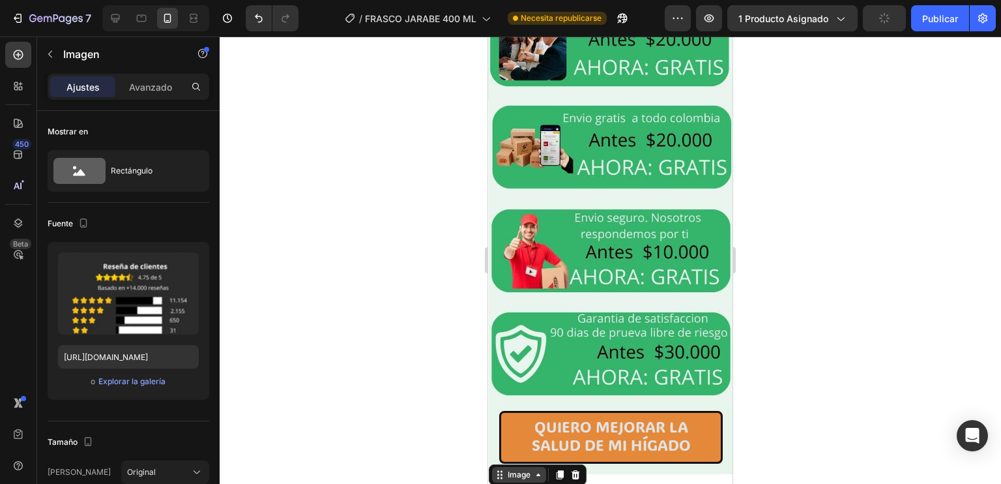
click at [526, 469] on div "Image" at bounding box center [519, 475] width 28 height 12
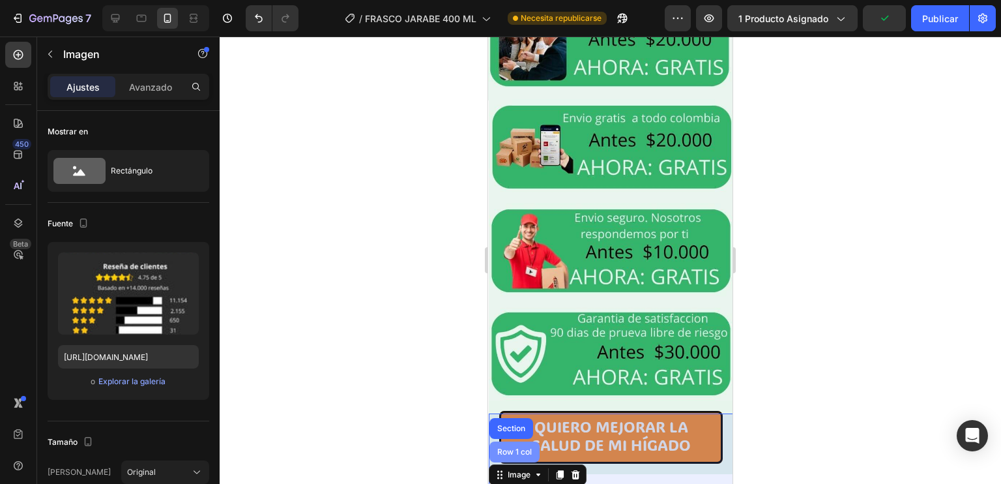
click at [506, 448] on div "Row 1 col" at bounding box center [515, 452] width 40 height 8
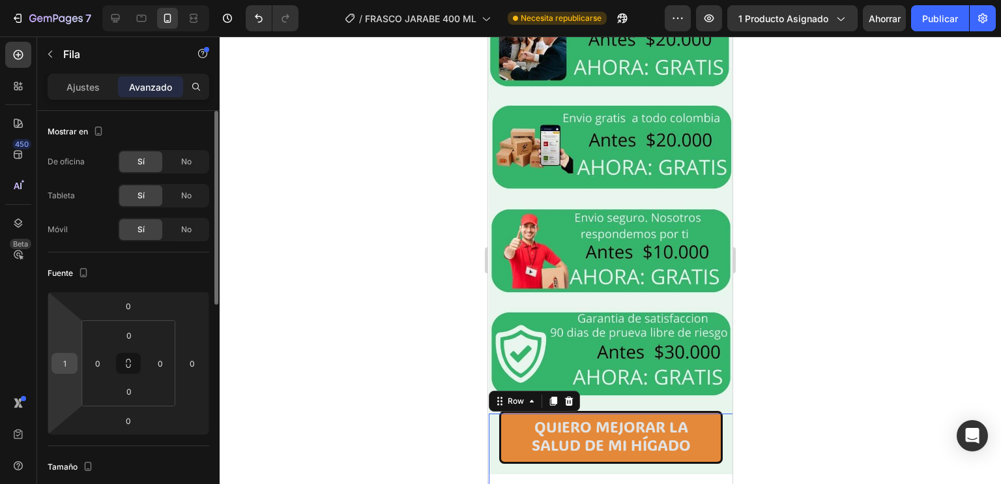
click at [63, 360] on input "1" at bounding box center [65, 363] width 20 height 20
type input "0"
click at [134, 331] on input "0" at bounding box center [129, 335] width 26 height 20
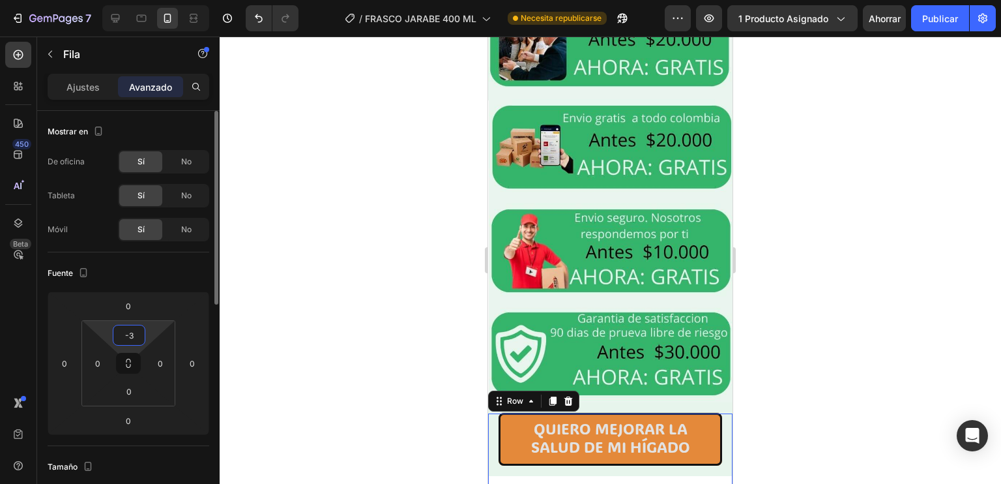
type input "-"
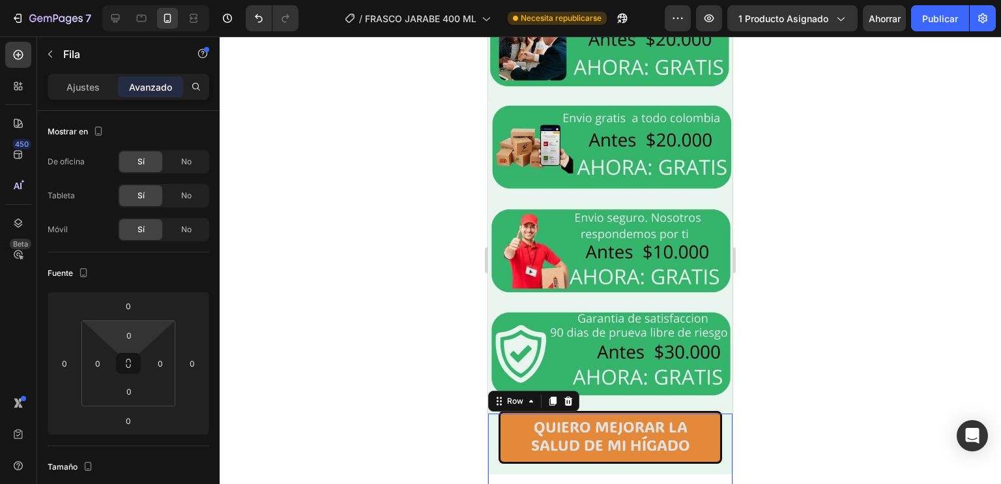
click at [760, 294] on div at bounding box center [611, 260] width 782 height 447
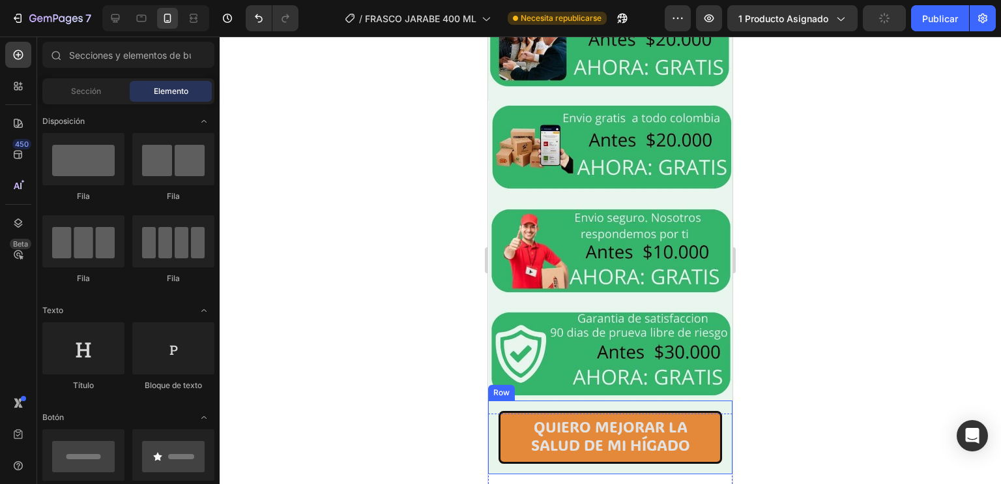
click at [715, 400] on div "QUIERO MEJORAR LA SALUD DE MI HÍGADO Button Row" at bounding box center [610, 436] width 244 height 73
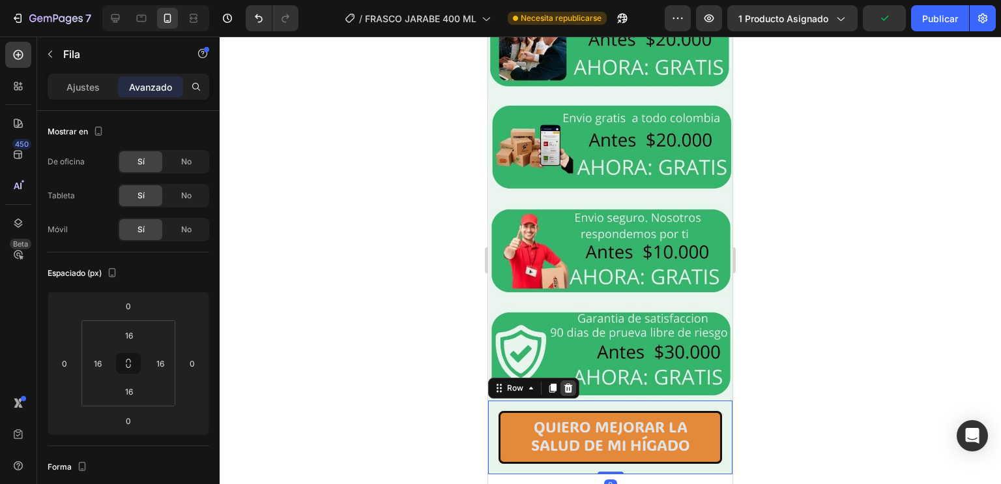
click at [566, 383] on icon at bounding box center [569, 387] width 8 height 9
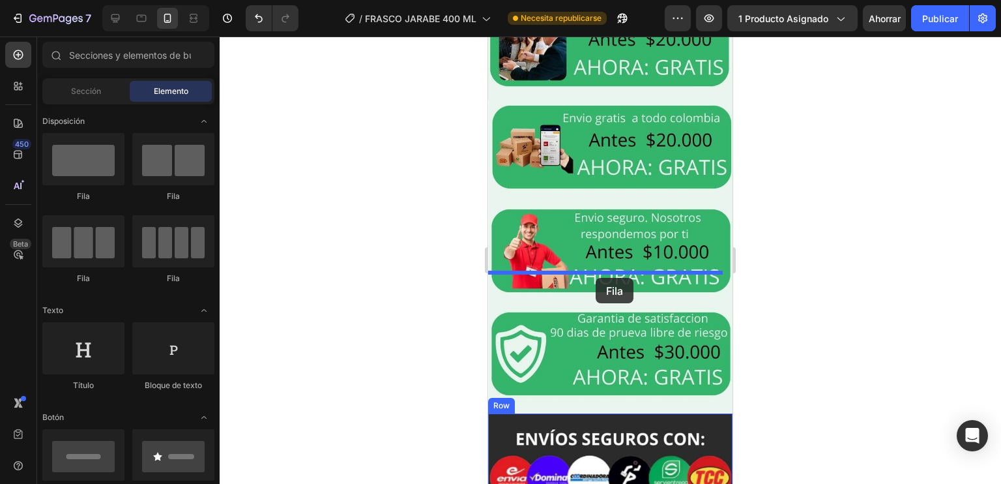
drag, startPoint x: 571, startPoint y: 216, endPoint x: 596, endPoint y: 278, distance: 66.1
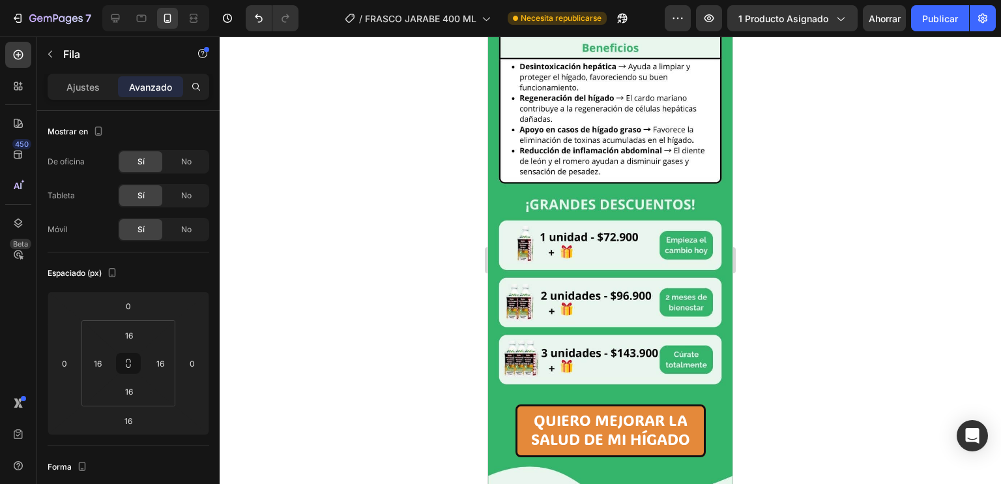
scroll to position [1466, 0]
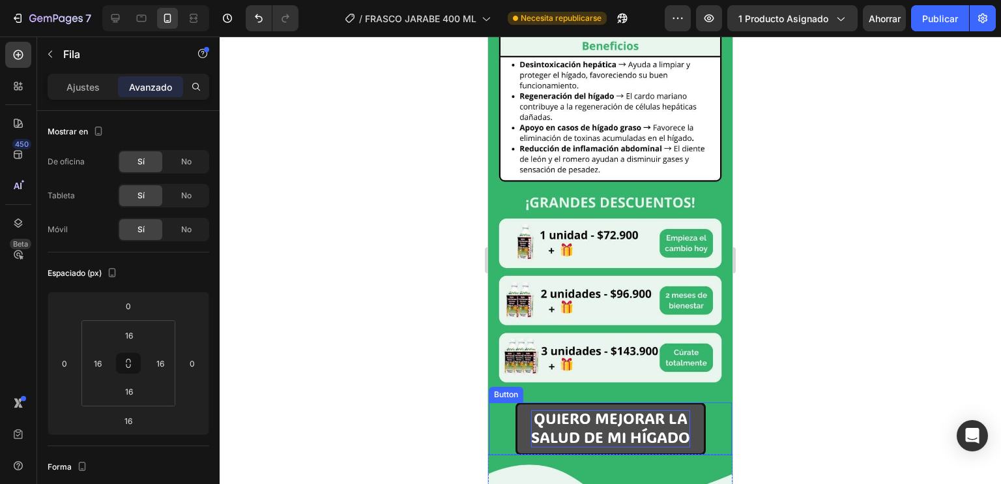
click at [618, 408] on span "QUIERO MEJORAR LA" at bounding box center [611, 418] width 154 height 20
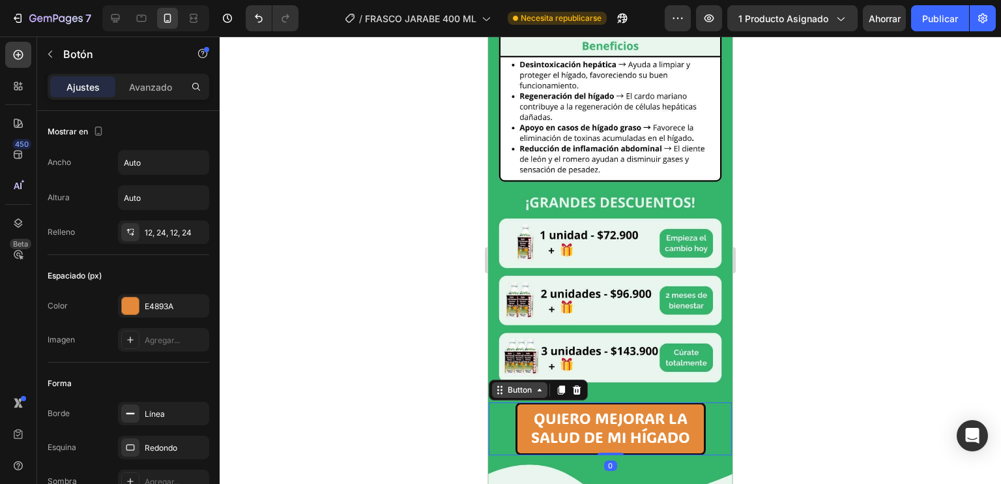
click at [528, 384] on div "Button" at bounding box center [519, 390] width 29 height 12
click at [559, 385] on icon at bounding box center [561, 390] width 10 height 10
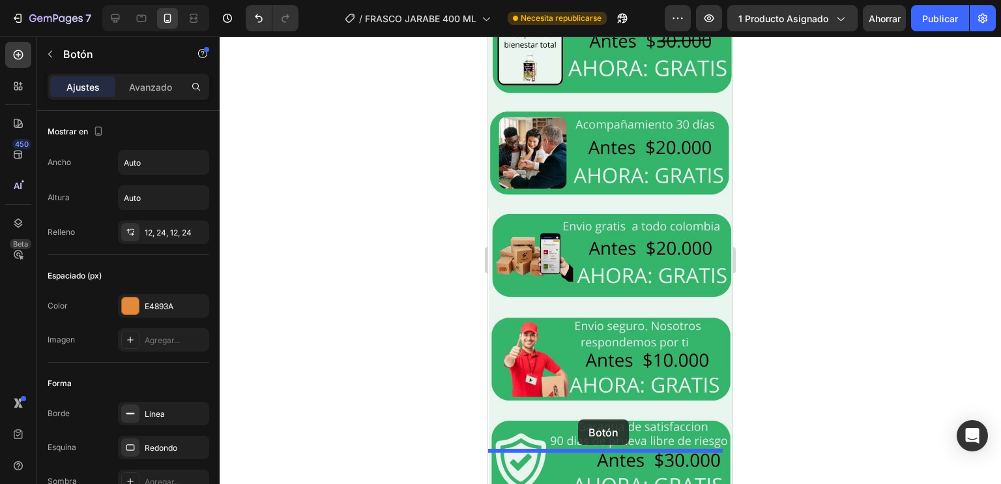
scroll to position [3189, 0]
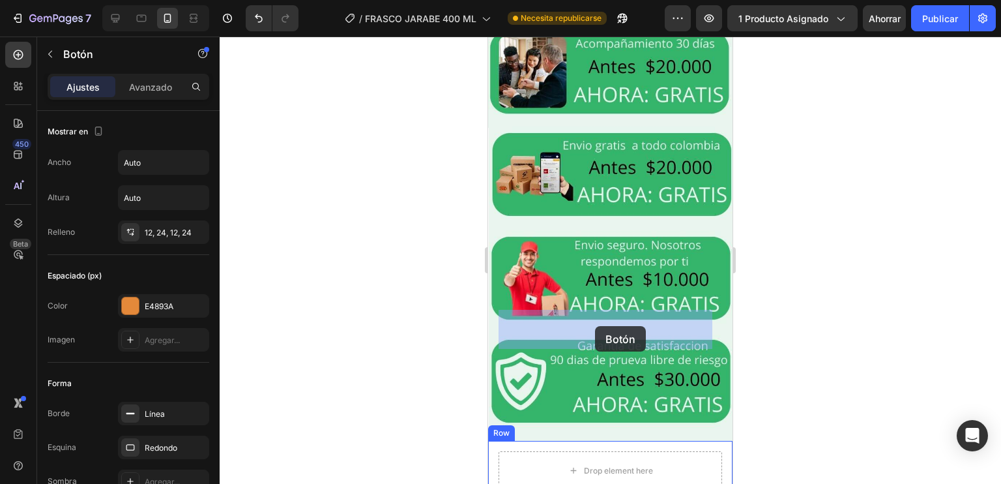
drag, startPoint x: 596, startPoint y: 384, endPoint x: 595, endPoint y: 327, distance: 57.4
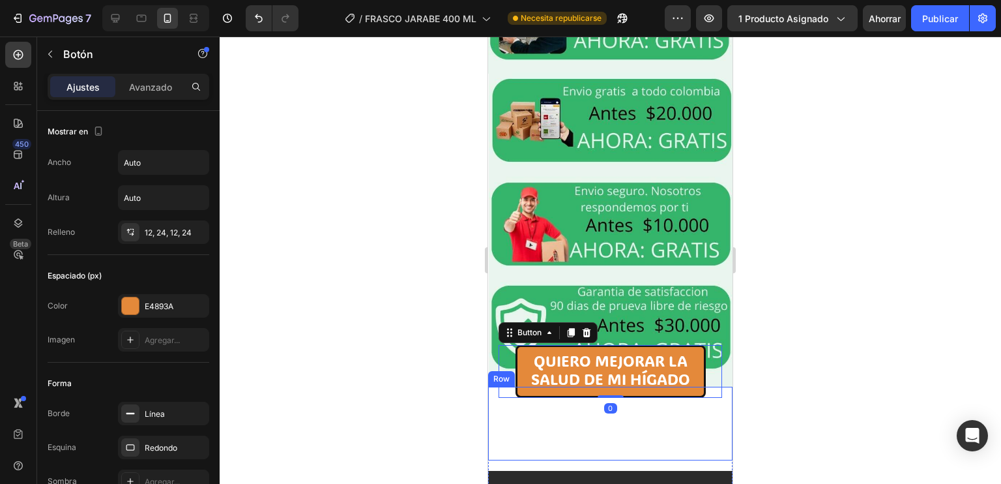
scroll to position [3136, 0]
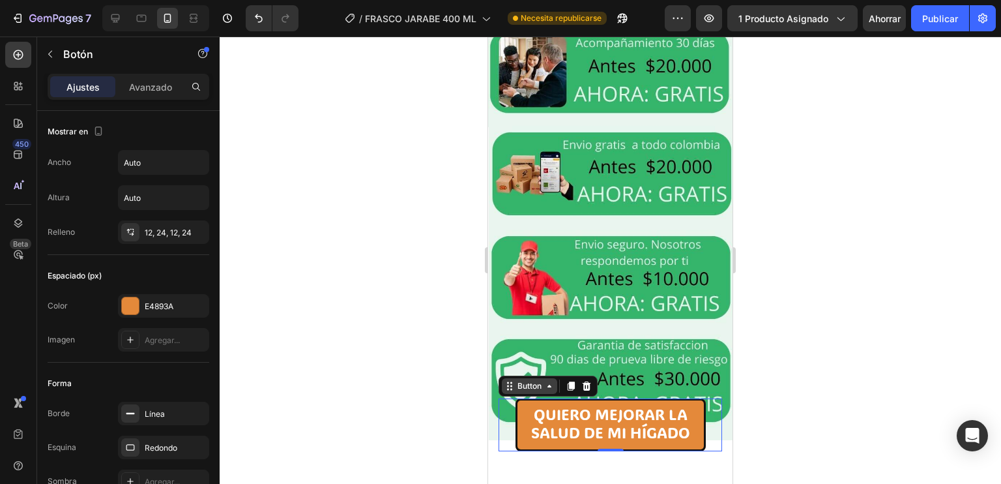
click at [527, 380] on div "Button" at bounding box center [529, 386] width 29 height 12
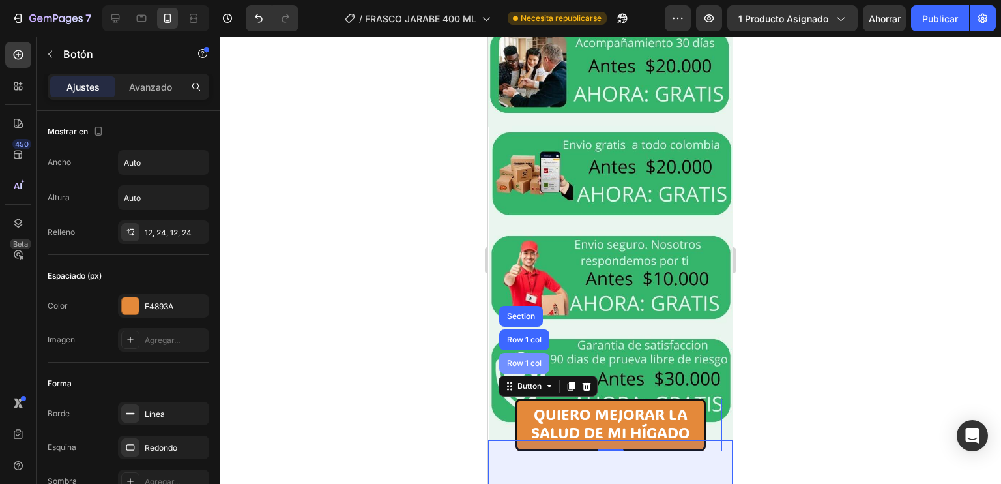
click at [525, 359] on div "Row 1 col" at bounding box center [525, 363] width 40 height 8
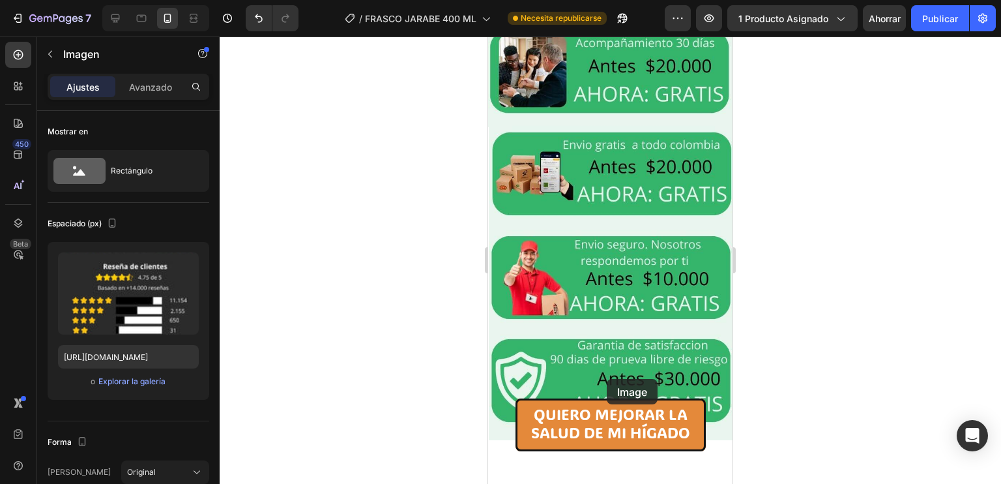
drag, startPoint x: 607, startPoint y: 384, endPoint x: 607, endPoint y: 376, distance: 7.8
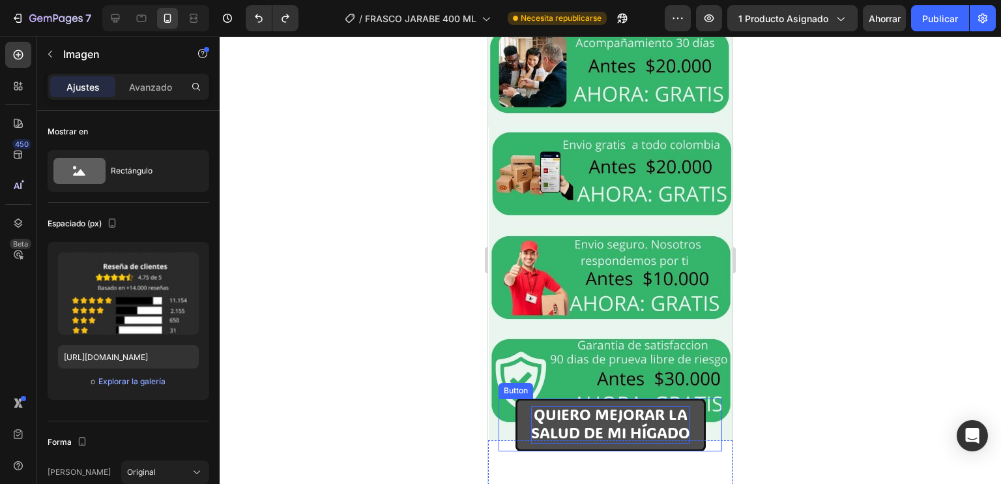
click at [589, 422] on span "SALUD DE MI HÍGADO" at bounding box center [610, 432] width 159 height 20
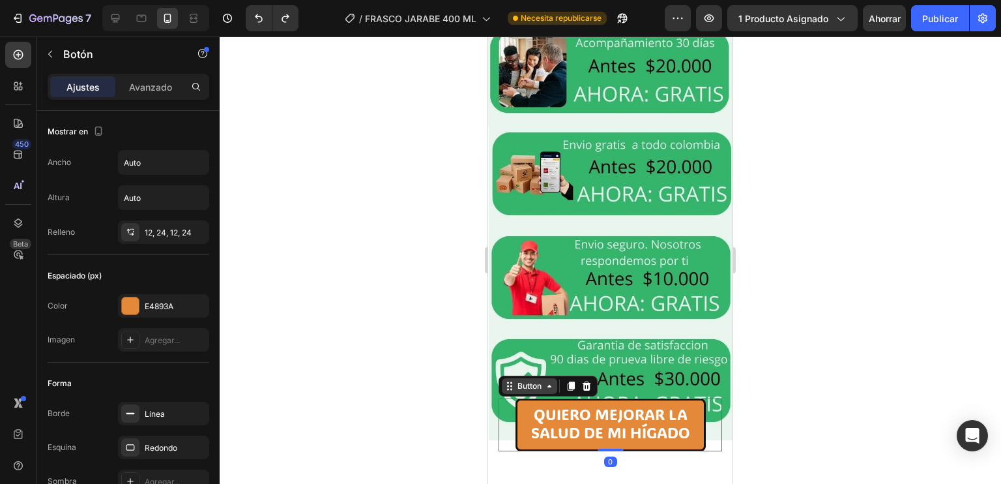
click at [514, 381] on icon at bounding box center [510, 386] width 10 height 10
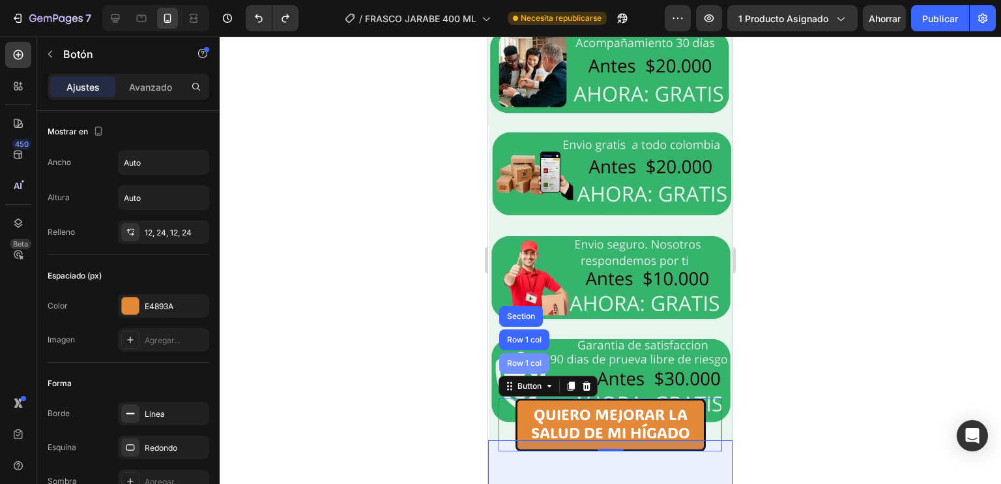
click at [519, 353] on div "Row 1 col" at bounding box center [524, 363] width 50 height 21
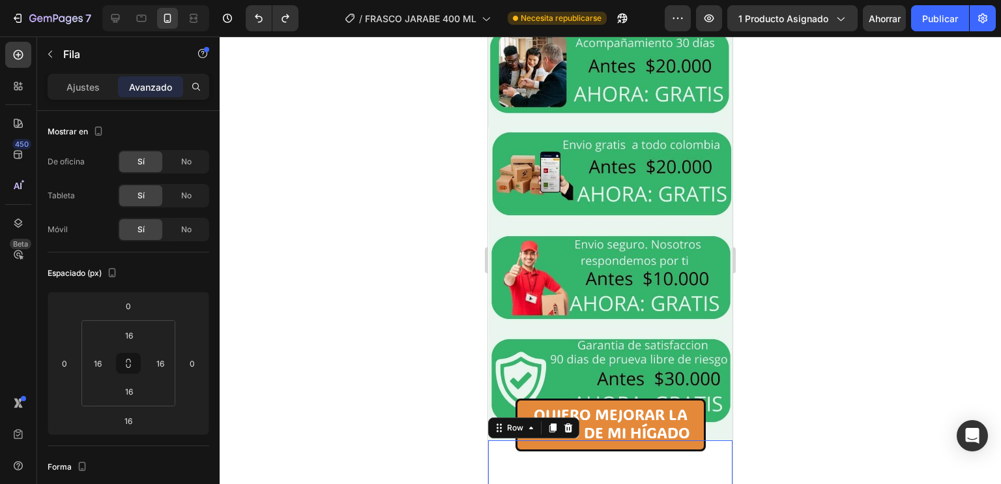
drag, startPoint x: 603, startPoint y: 383, endPoint x: 606, endPoint y: 359, distance: 23.6
click at [606, 440] on div "QUIERO MEJORAR LA SALUD DE MI HÍGADO Button Row 0" at bounding box center [610, 476] width 244 height 73
type input "0"
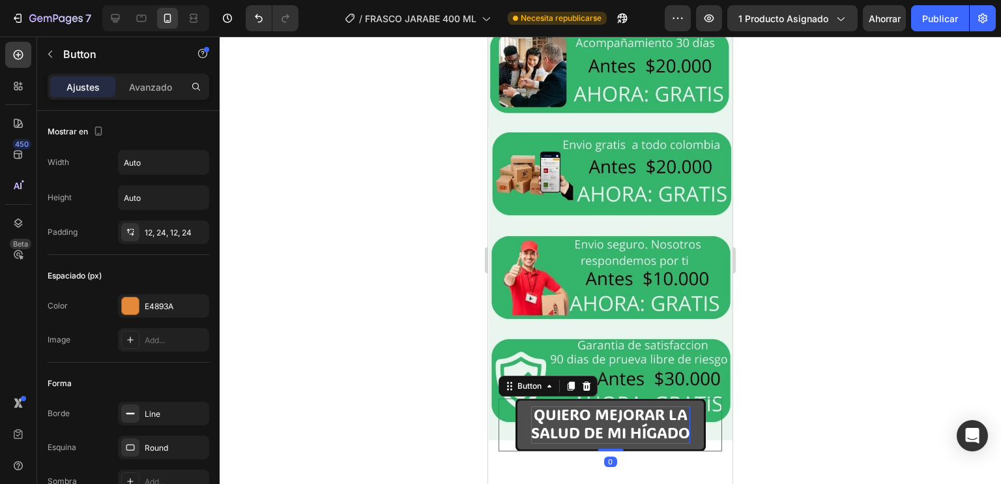
click at [657, 422] on span "SALUD DE MI HÍGADO" at bounding box center [610, 432] width 159 height 20
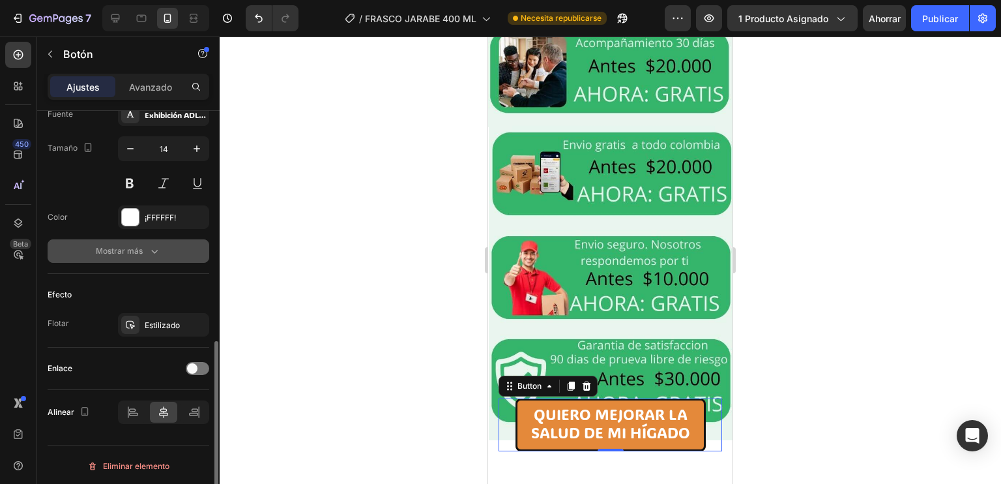
scroll to position [516, 0]
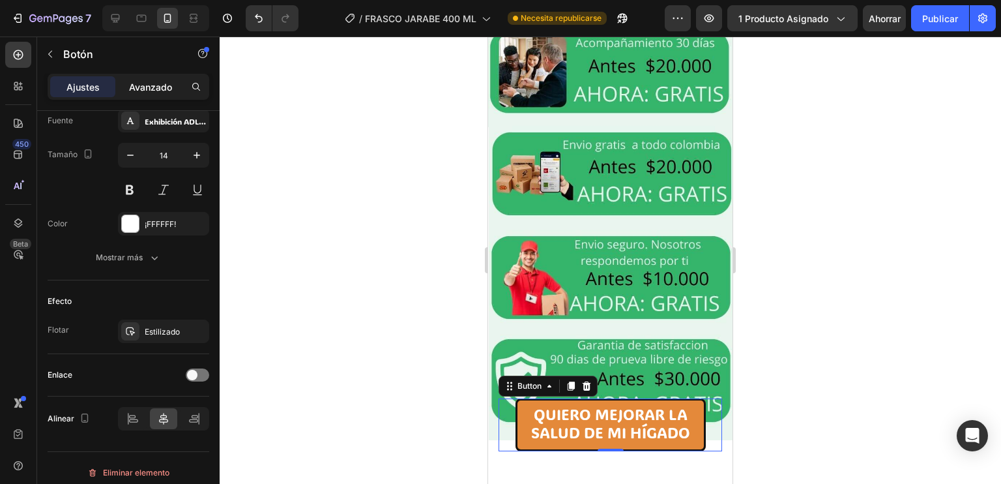
click at [154, 92] on p "Avanzado" at bounding box center [150, 87] width 43 height 14
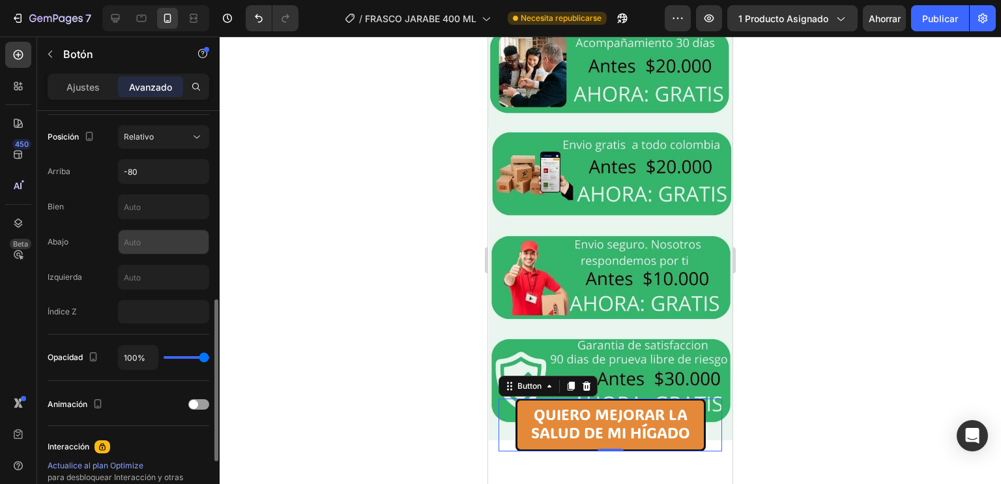
scroll to position [475, 0]
click at [144, 160] on input "-80" at bounding box center [164, 169] width 90 height 23
type input "0"
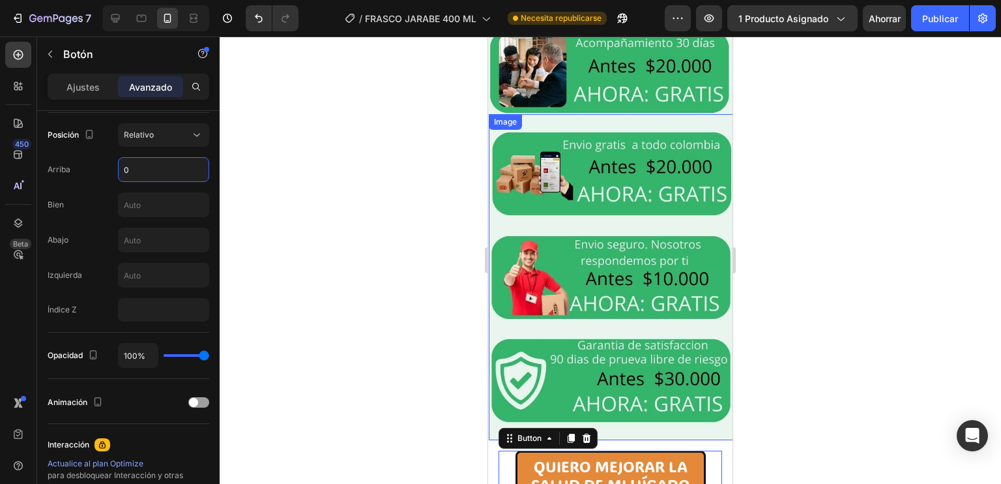
click at [803, 312] on div at bounding box center [611, 260] width 782 height 447
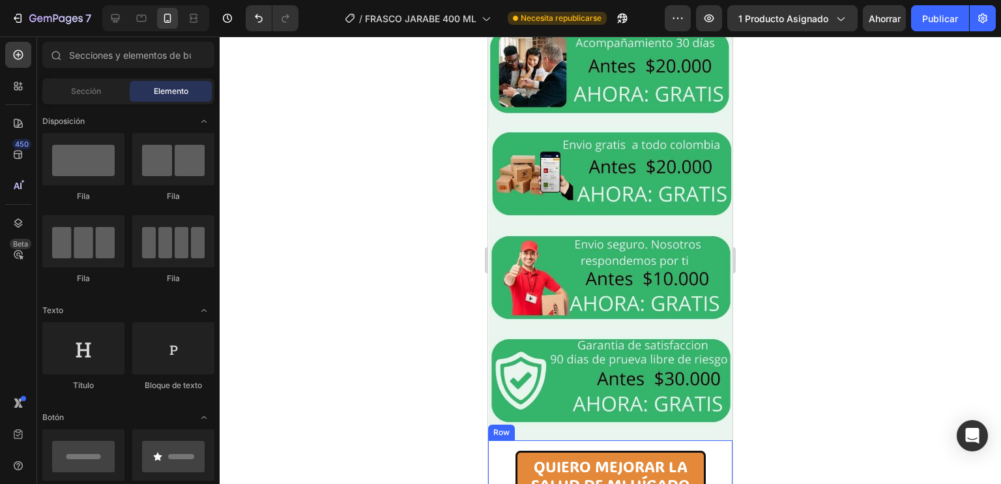
click at [716, 440] on div "QUIERO MEJORAR LA SALUD DE MI HÍGADO Button Row" at bounding box center [610, 476] width 244 height 73
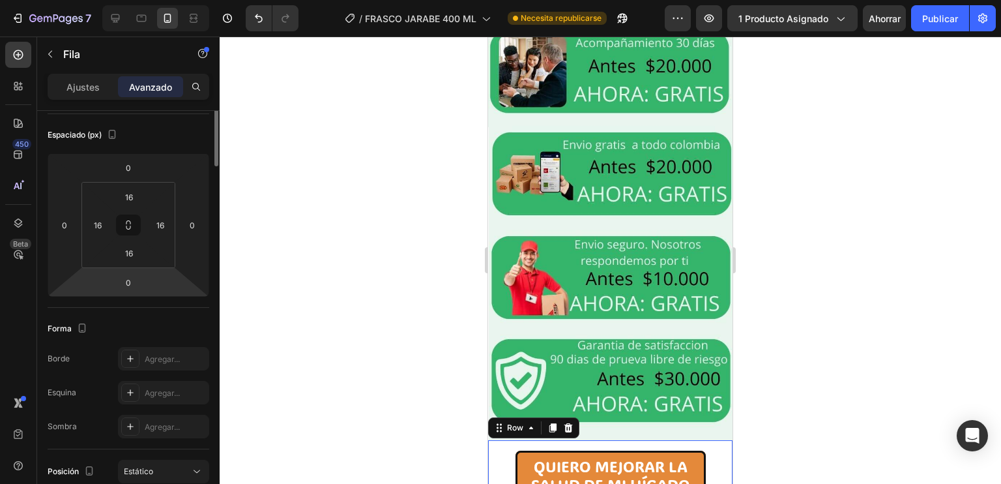
scroll to position [0, 0]
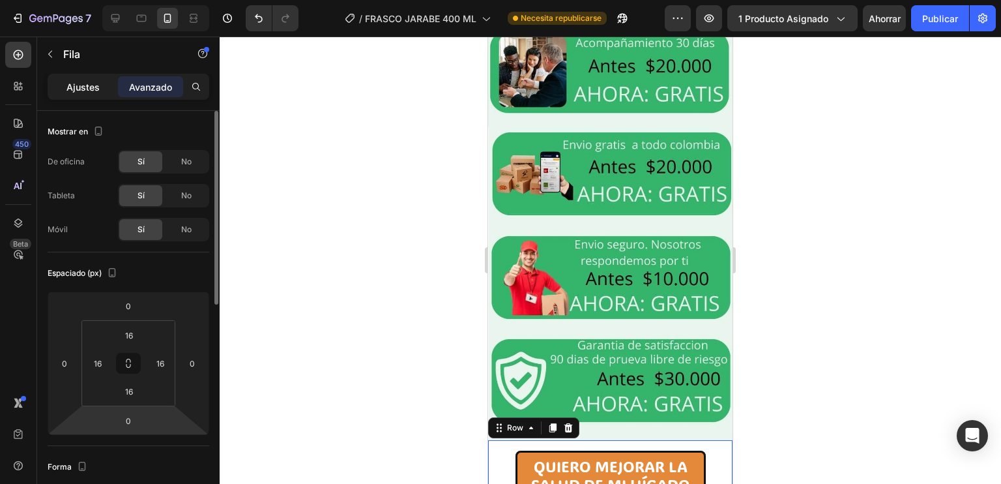
click at [96, 76] on div "Ajustes" at bounding box center [82, 86] width 65 height 21
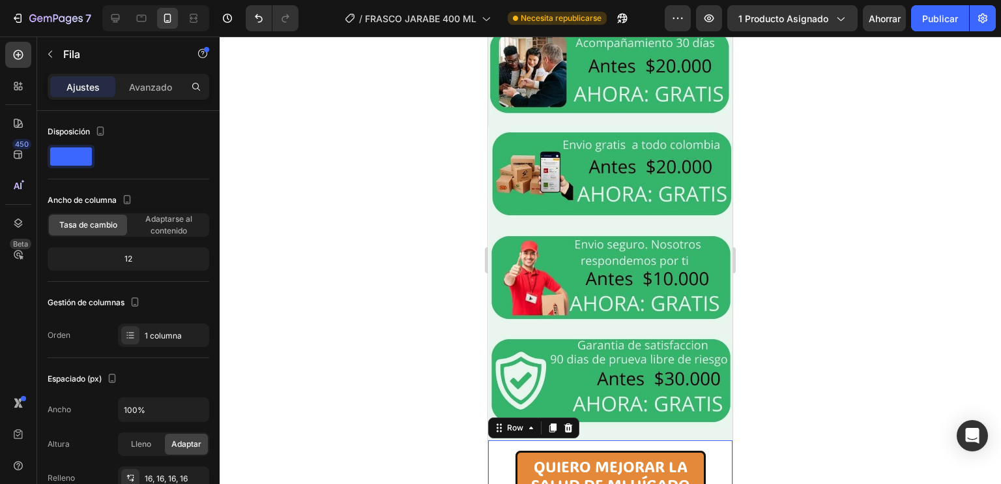
click at [162, 75] on div "Ajustes Avanzado" at bounding box center [129, 87] width 162 height 26
click at [159, 84] on font "Avanzado" at bounding box center [150, 86] width 43 height 11
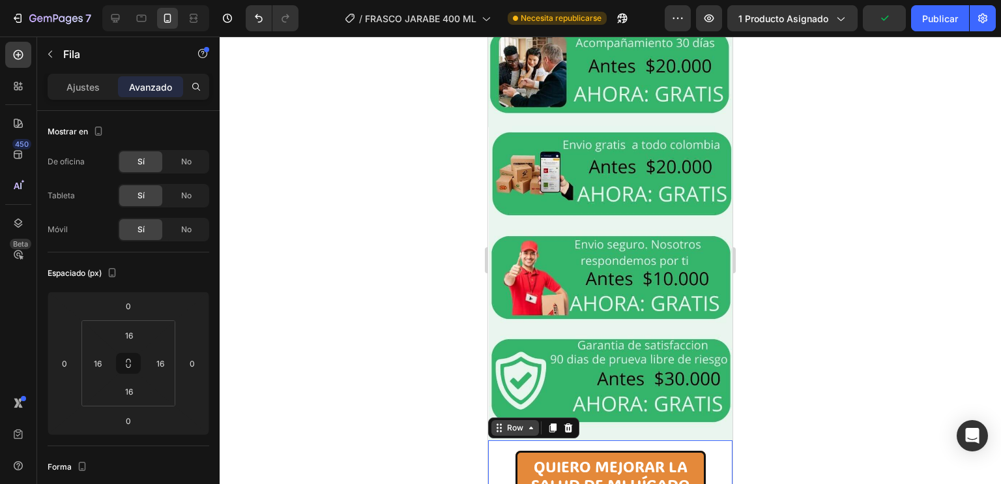
click at [524, 422] on div "Row" at bounding box center [516, 428] width 22 height 12
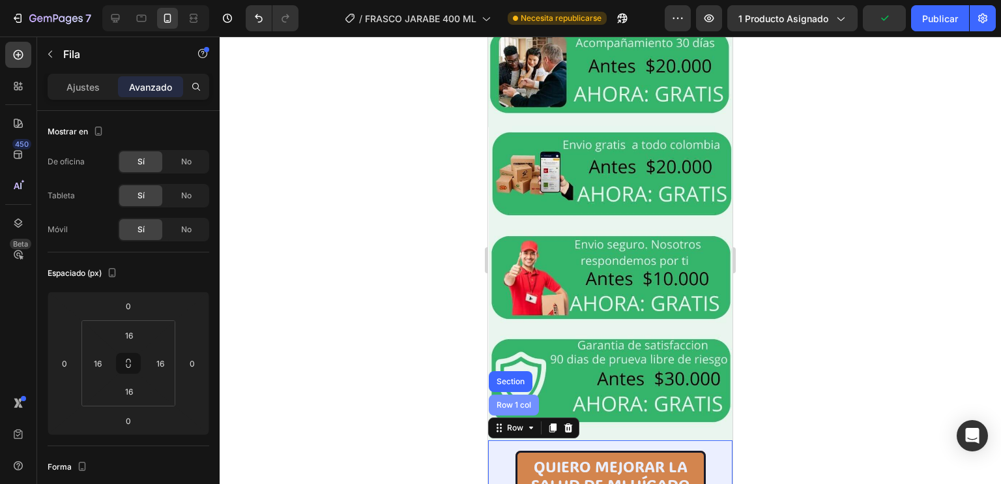
click at [516, 394] on div "Row 1 col" at bounding box center [514, 404] width 50 height 21
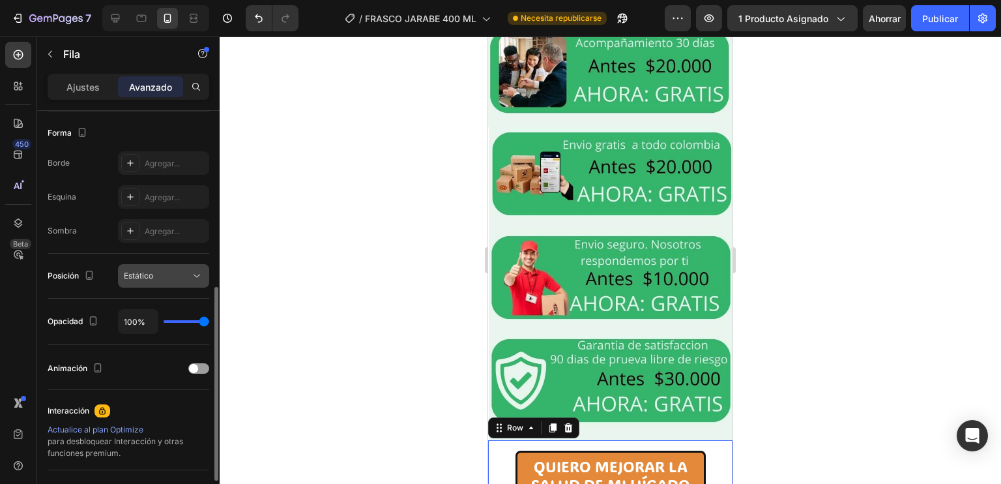
scroll to position [347, 0]
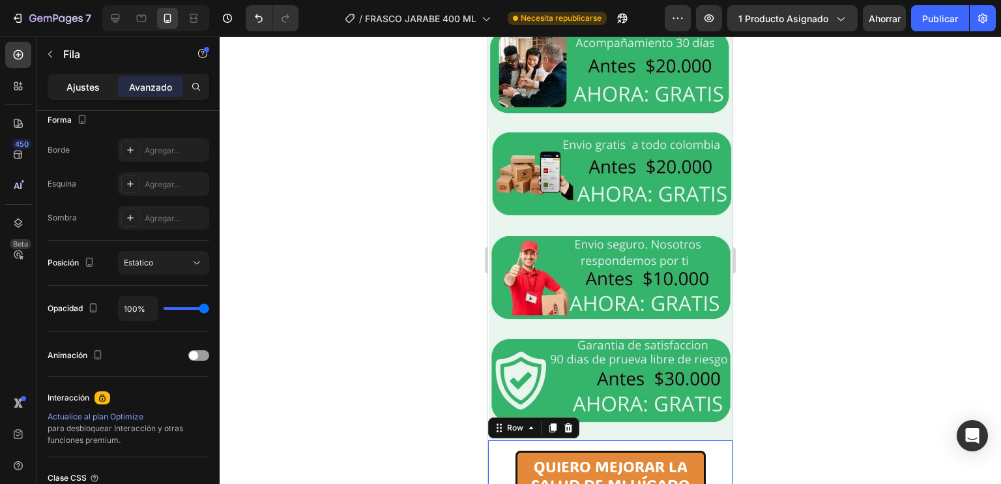
click at [72, 81] on font "Ajustes" at bounding box center [82, 86] width 33 height 11
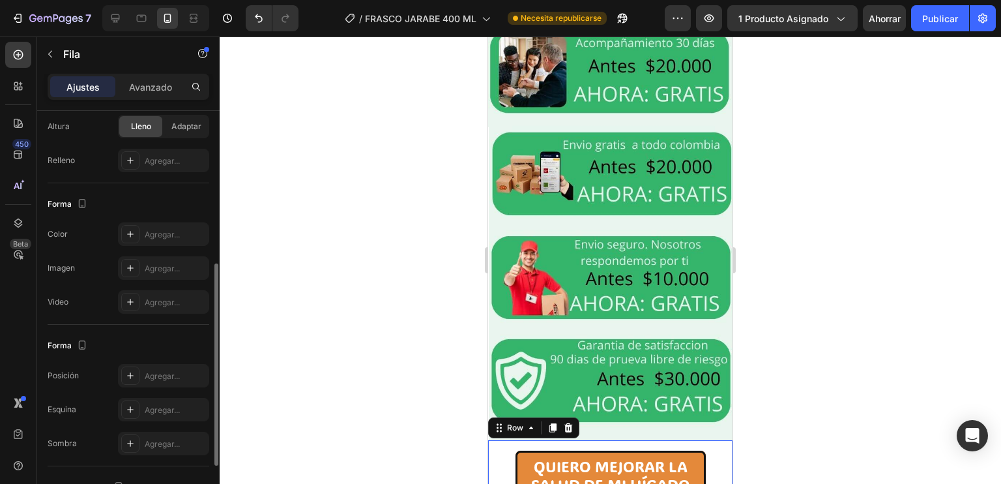
scroll to position [315, 0]
click at [146, 246] on div "Agregar..." at bounding box center [163, 236] width 91 height 23
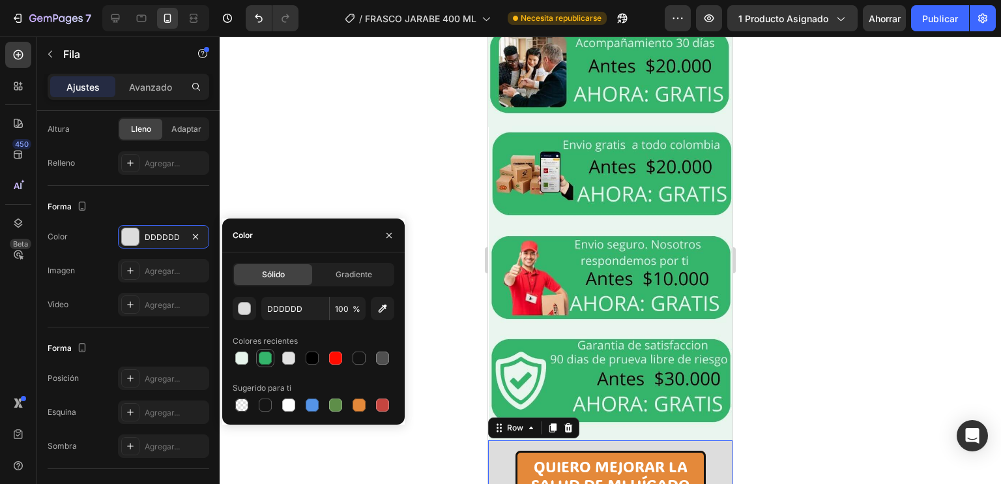
click at [263, 355] on div at bounding box center [265, 357] width 13 height 13
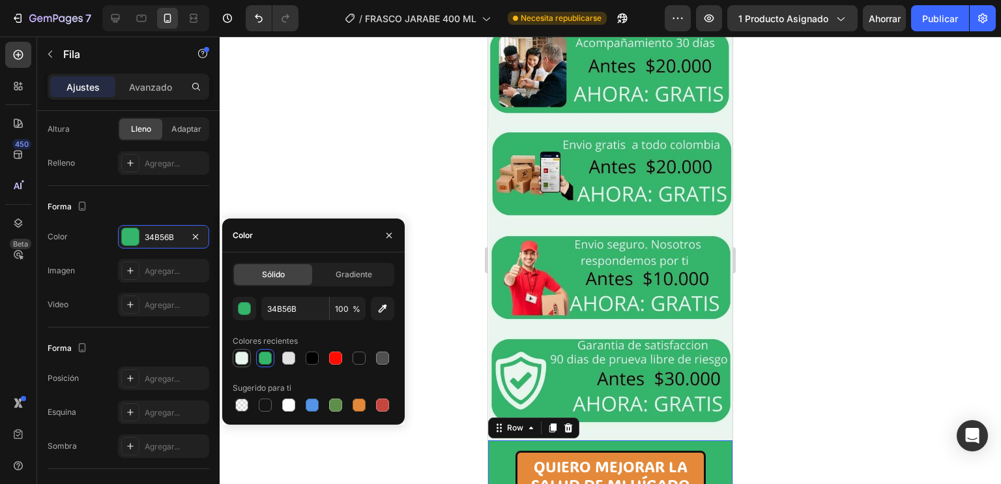
click at [241, 355] on div at bounding box center [241, 357] width 13 height 13
type input "E7F5EC"
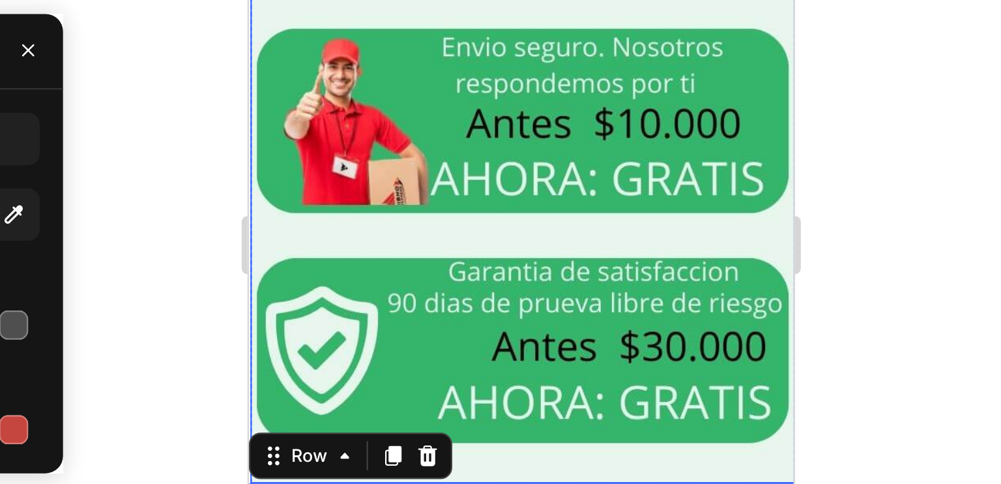
scroll to position [3219, 0]
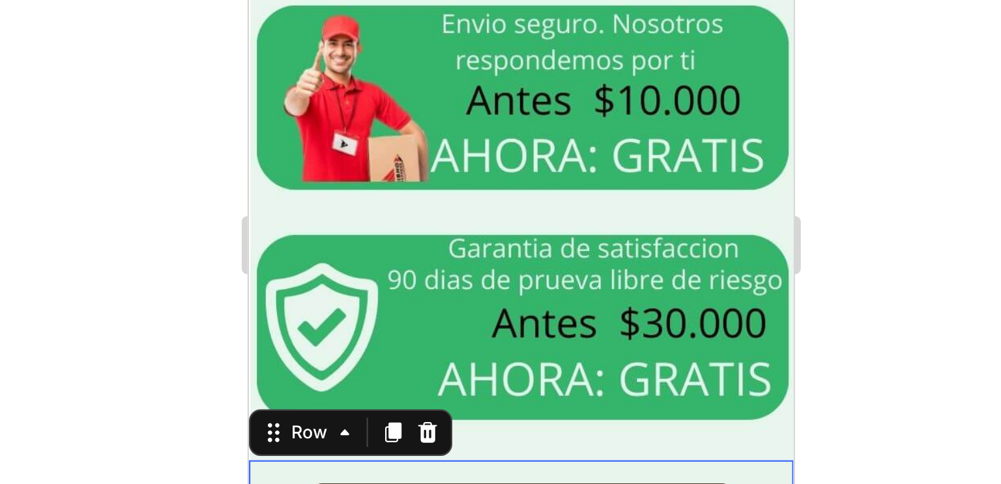
click at [753, 276] on div at bounding box center [611, 260] width 782 height 447
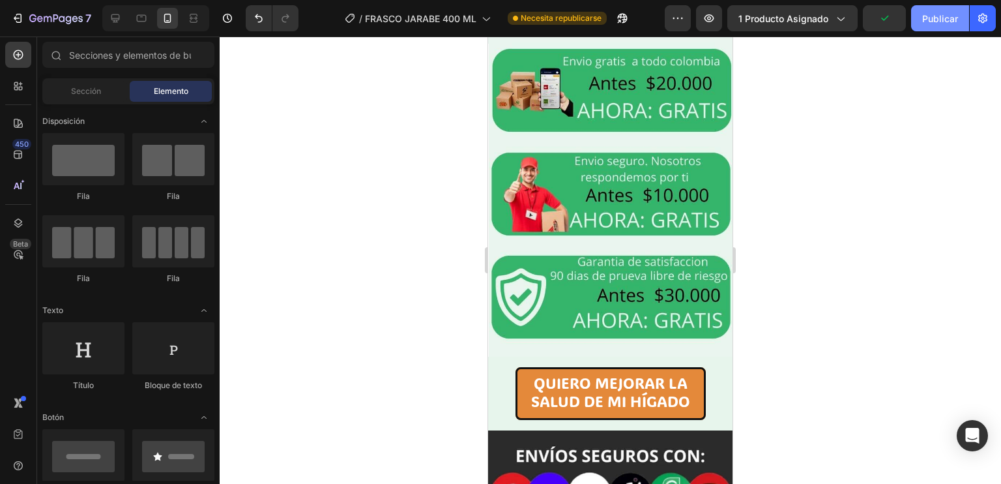
click at [949, 13] on font "Publicar" at bounding box center [940, 18] width 36 height 11
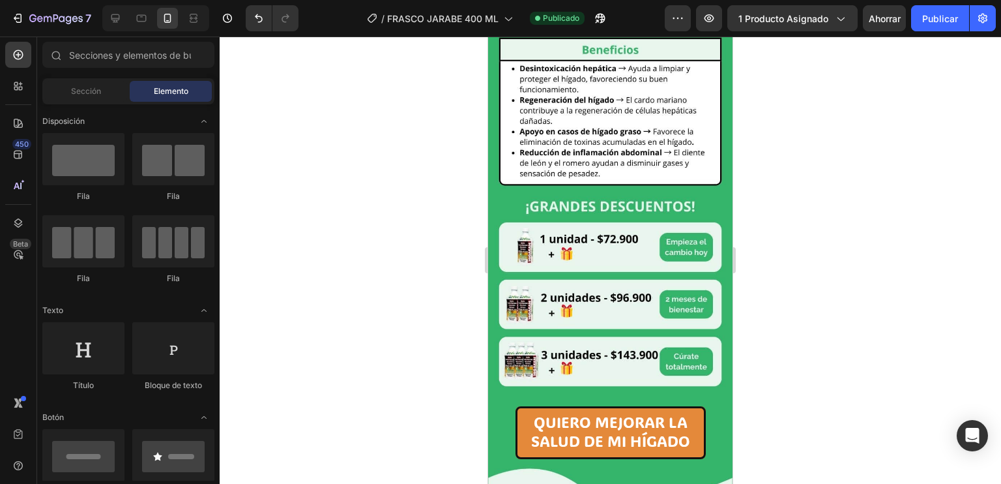
scroll to position [1460, 0]
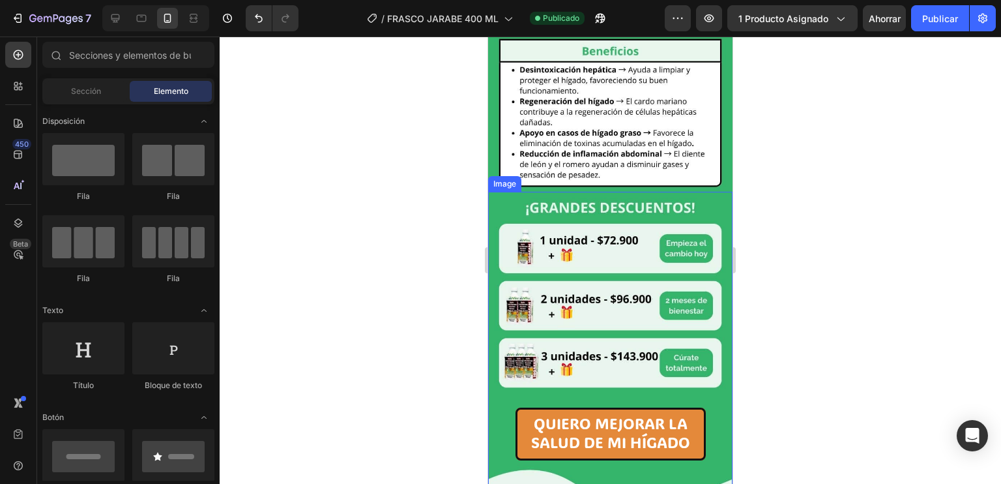
click at [589, 213] on img at bounding box center [610, 355] width 244 height 326
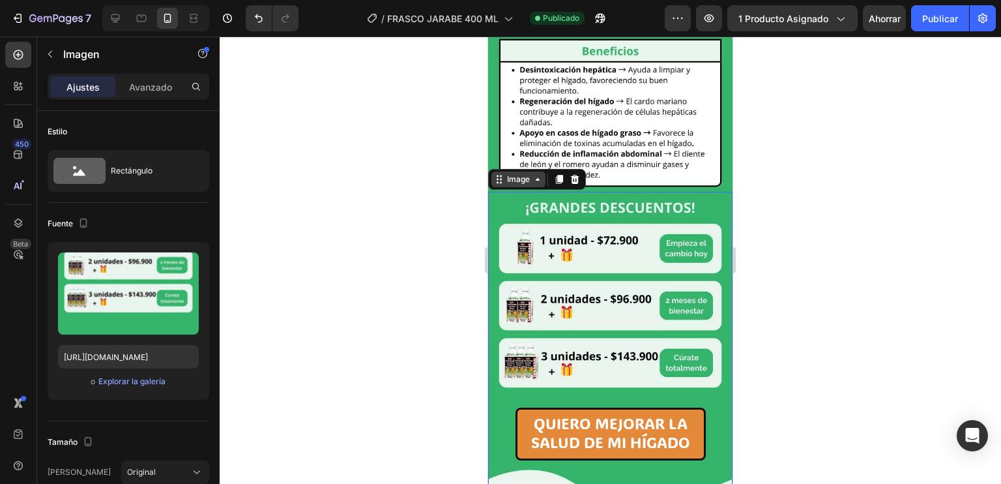
click at [524, 173] on div "Image" at bounding box center [519, 179] width 28 height 12
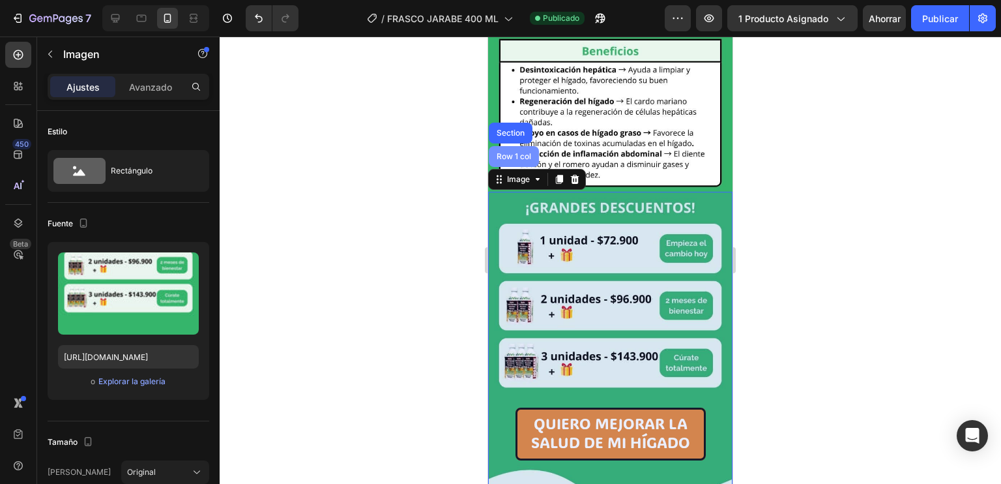
click at [503, 153] on div "Row 1 col" at bounding box center [514, 157] width 40 height 8
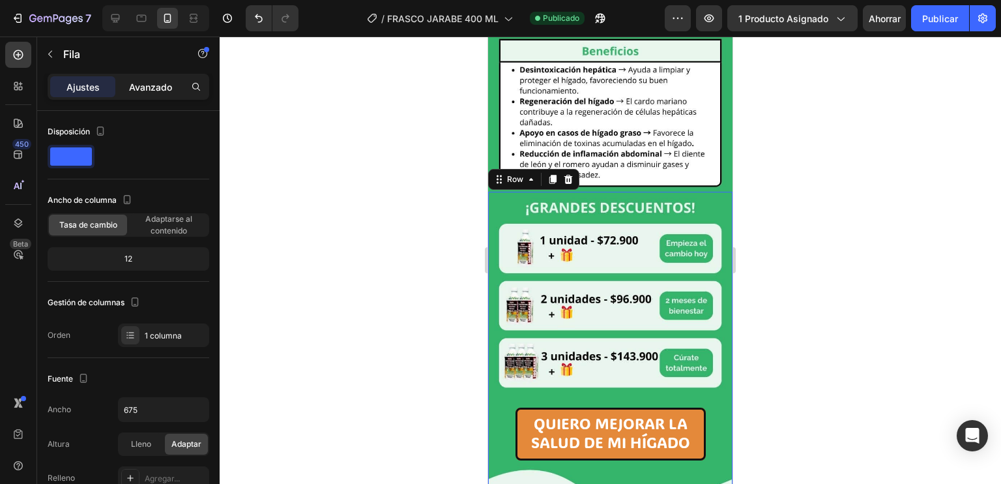
click at [138, 82] on font "Avanzado" at bounding box center [150, 86] width 43 height 11
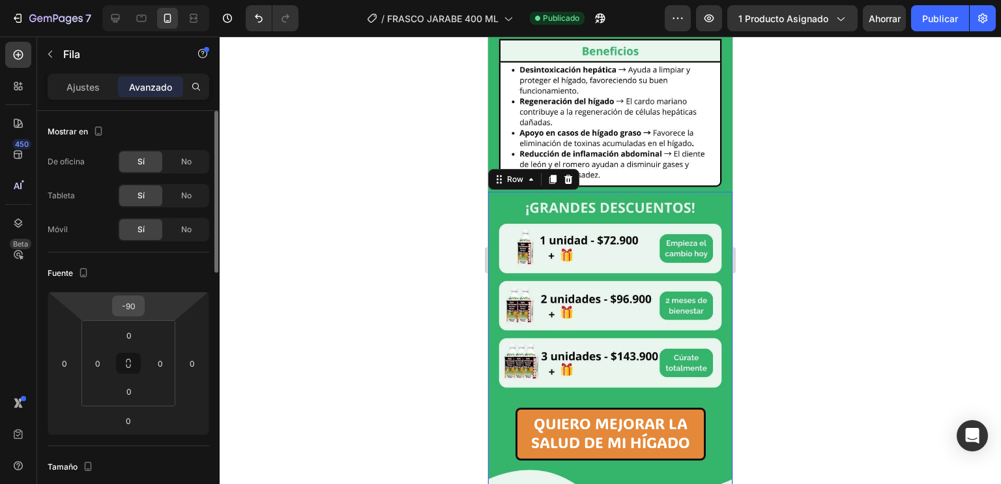
click at [130, 298] on input "-90" at bounding box center [128, 306] width 26 height 20
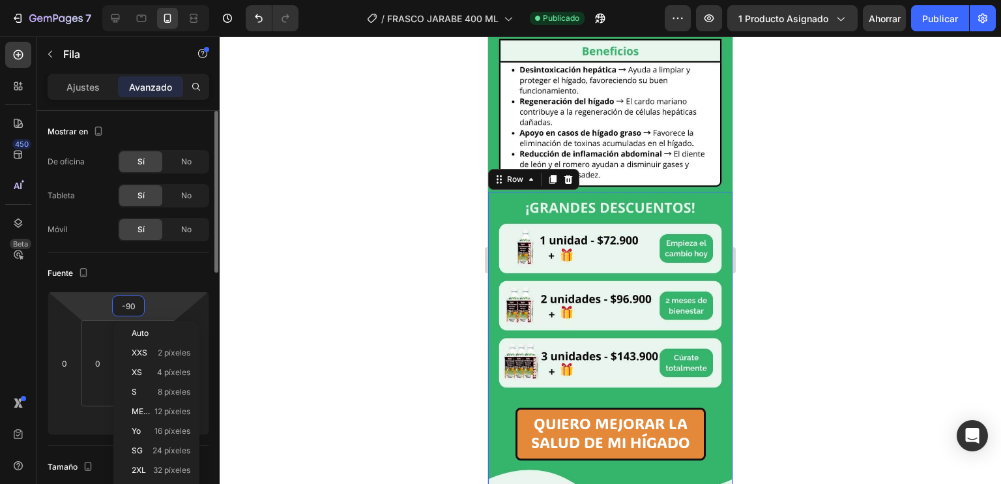
type input "0"
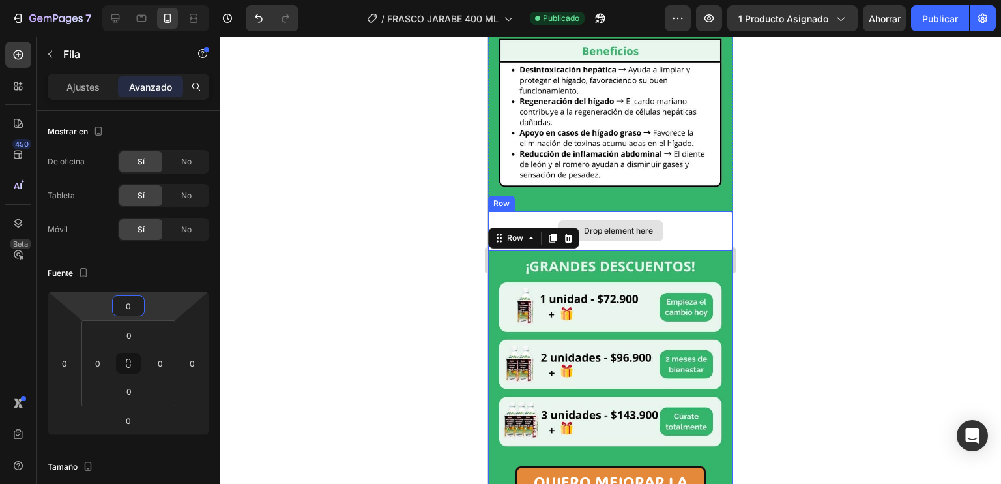
click at [681, 211] on div "Drop element here" at bounding box center [610, 230] width 244 height 39
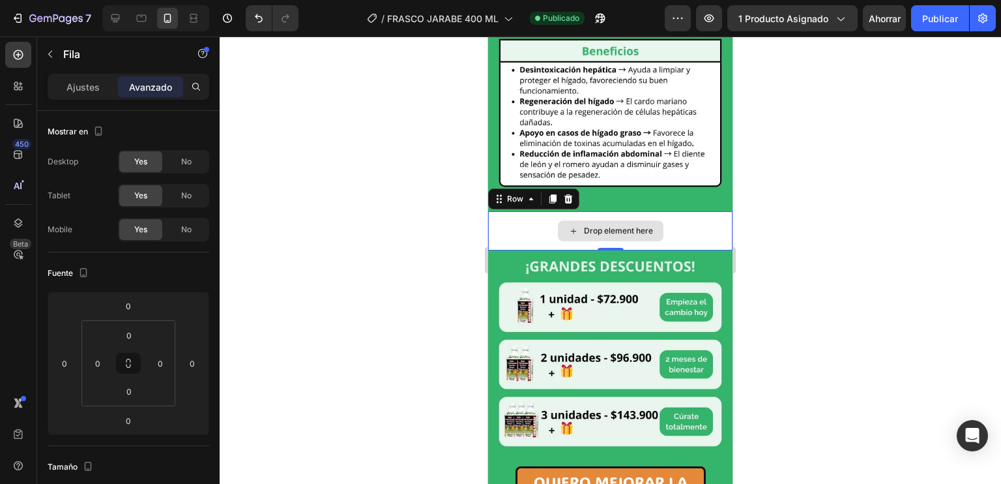
scroll to position [315, 0]
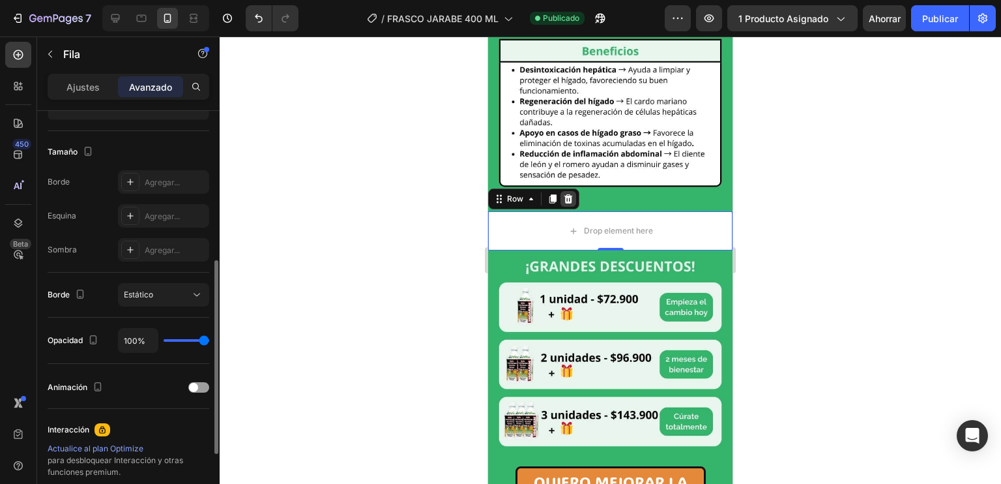
click at [572, 194] on icon at bounding box center [568, 199] width 10 height 10
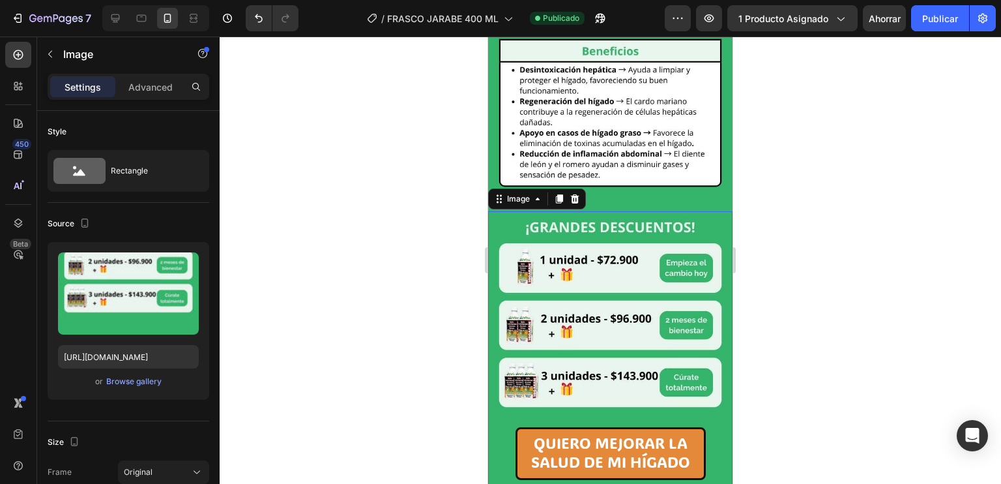
click at [520, 211] on img at bounding box center [610, 374] width 244 height 326
click at [519, 193] on div "Image" at bounding box center [519, 199] width 28 height 12
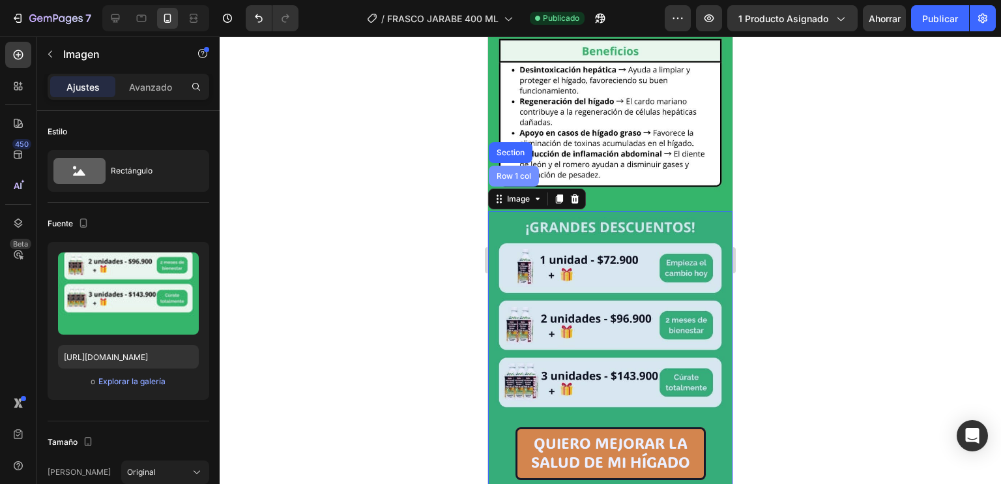
click at [514, 166] on div "Row 1 col" at bounding box center [514, 176] width 50 height 21
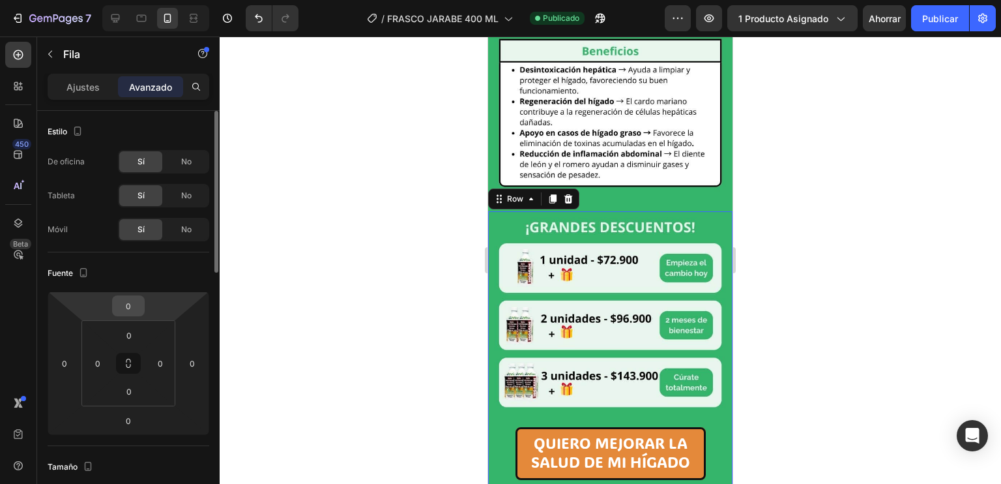
click at [130, 295] on div "0" at bounding box center [128, 305] width 33 height 21
click at [130, 300] on input "0" at bounding box center [128, 306] width 26 height 20
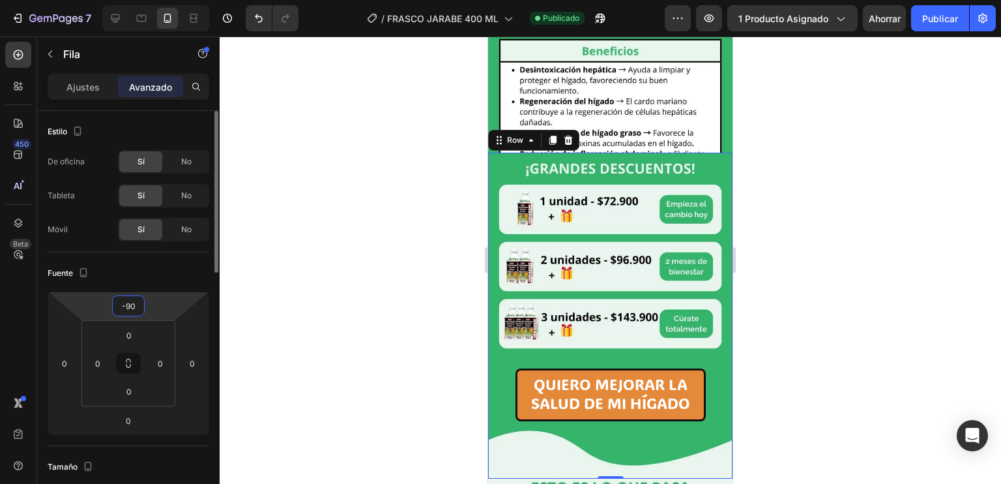
type input "-9"
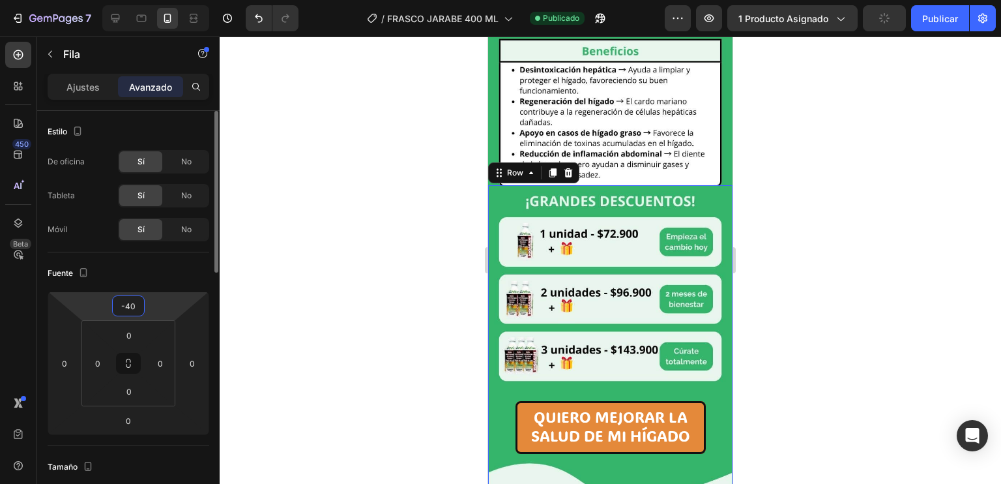
type input "-4"
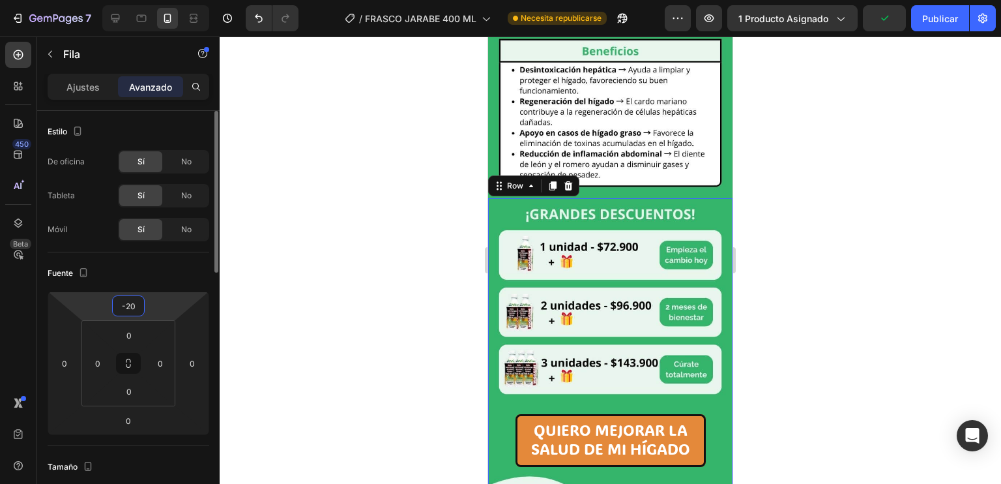
type input "-2"
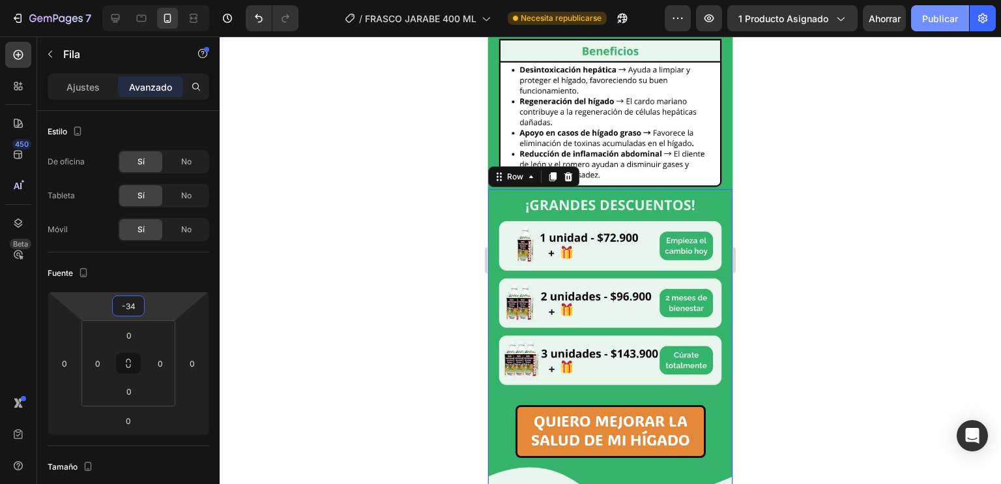
type input "-34"
click at [954, 15] on font "Publicar" at bounding box center [940, 18] width 36 height 11
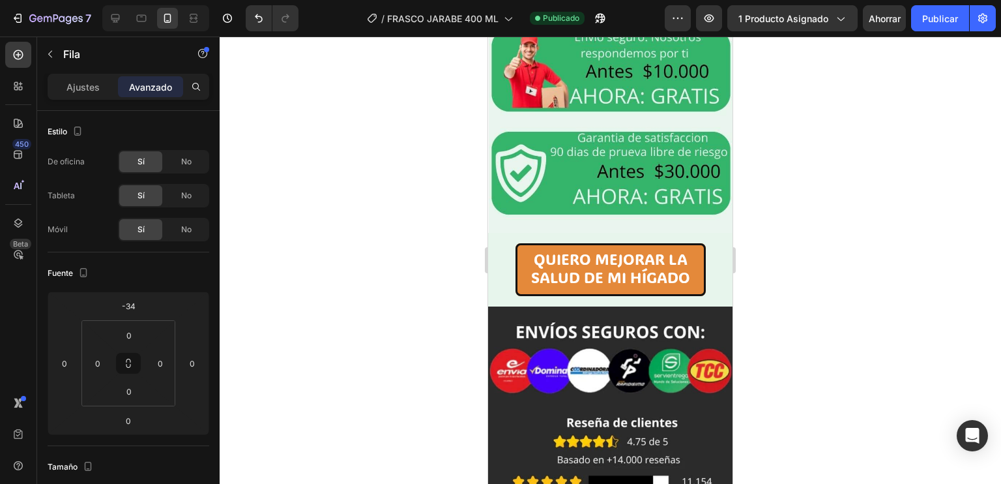
scroll to position [3344, 0]
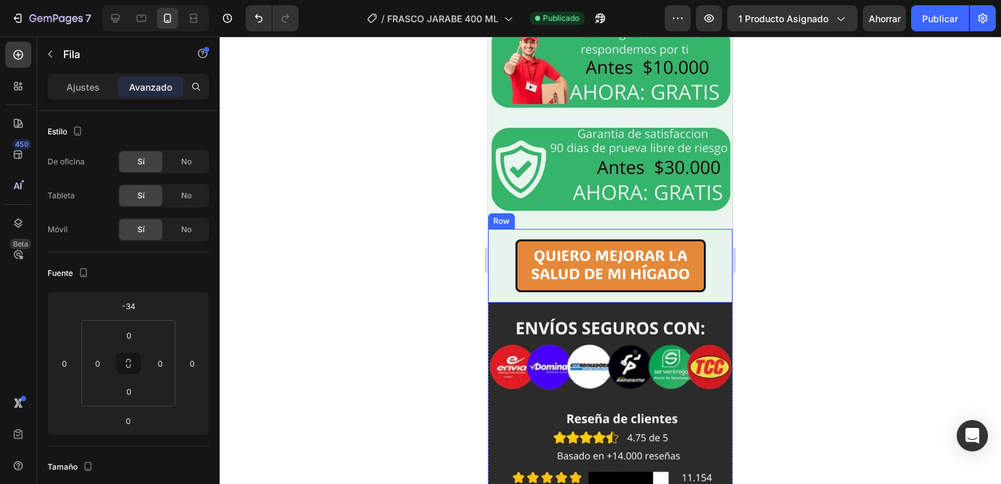
click at [490, 229] on div "QUIERO MEJORAR LA SALUD DE MI HÍGADO Button Row" at bounding box center [610, 265] width 244 height 73
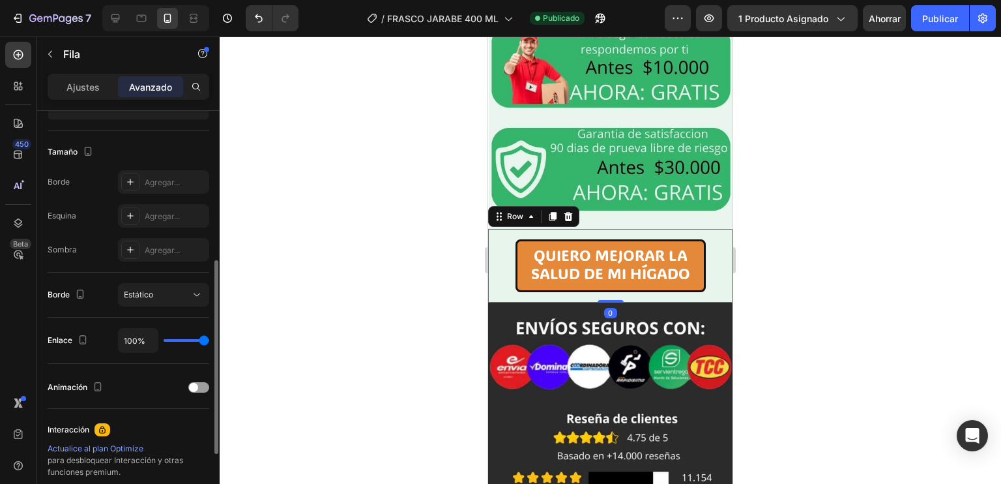
click at [505, 62] on img at bounding box center [611, 66] width 244 height 326
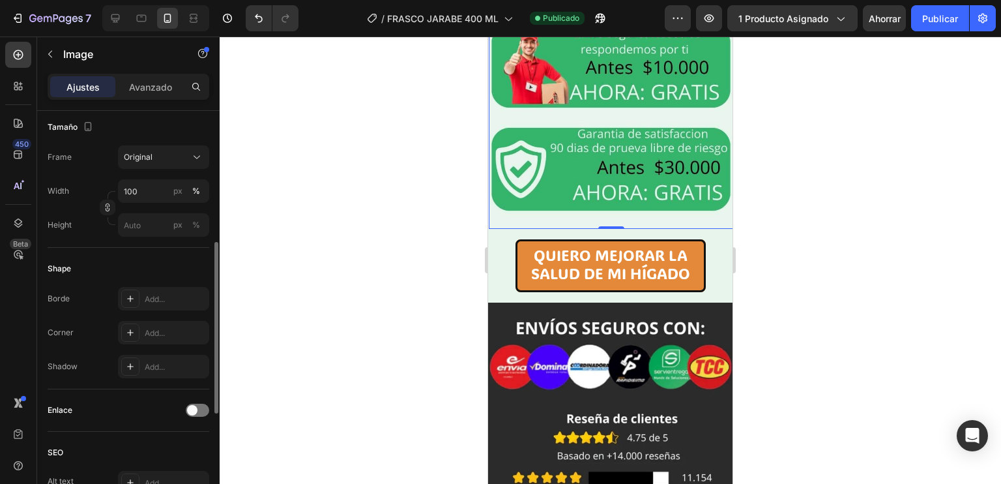
scroll to position [0, 0]
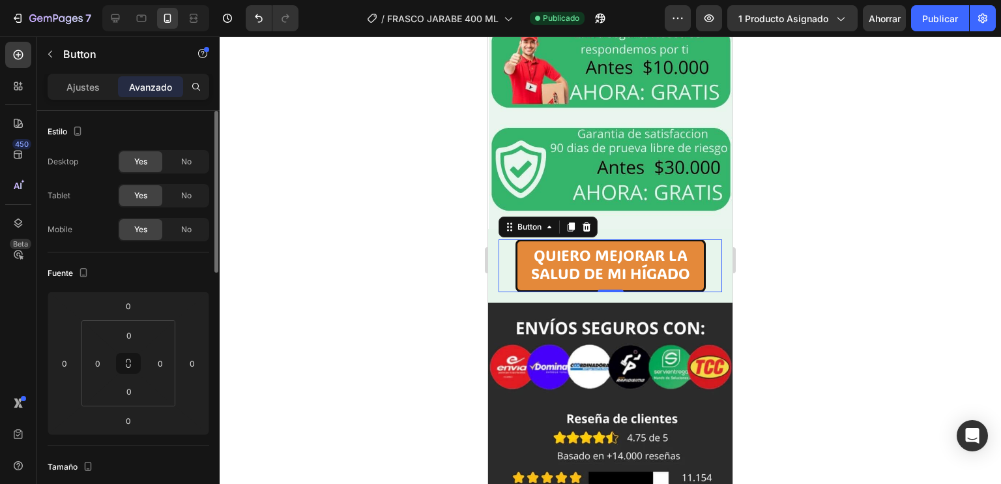
click at [504, 239] on div "QUIERO MEJORAR LA SALUD DE MI HÍGADO Button 0" at bounding box center [611, 265] width 224 height 52
click at [495, 229] on div "QUIERO MEJORAR LA SALUD DE MI HÍGADO Button 0 Row" at bounding box center [610, 265] width 244 height 73
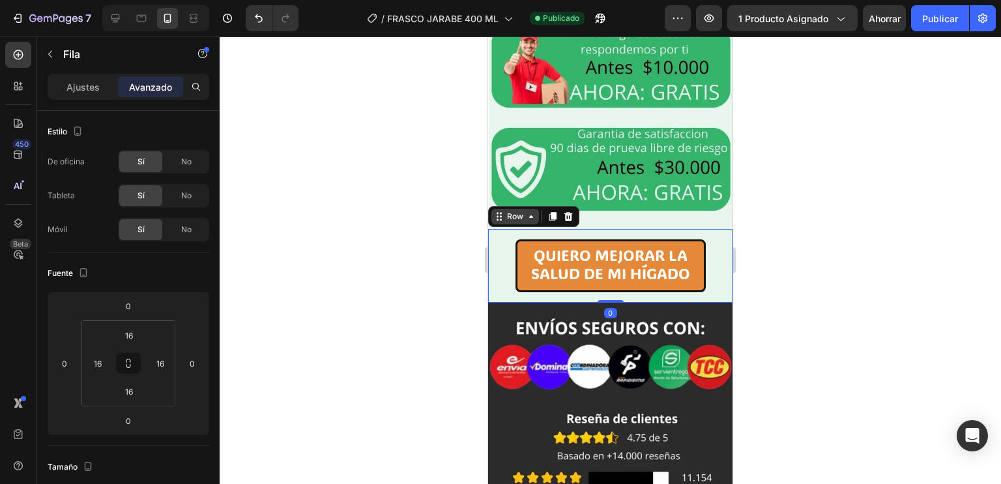
click at [512, 211] on div "Row" at bounding box center [516, 217] width 22 height 12
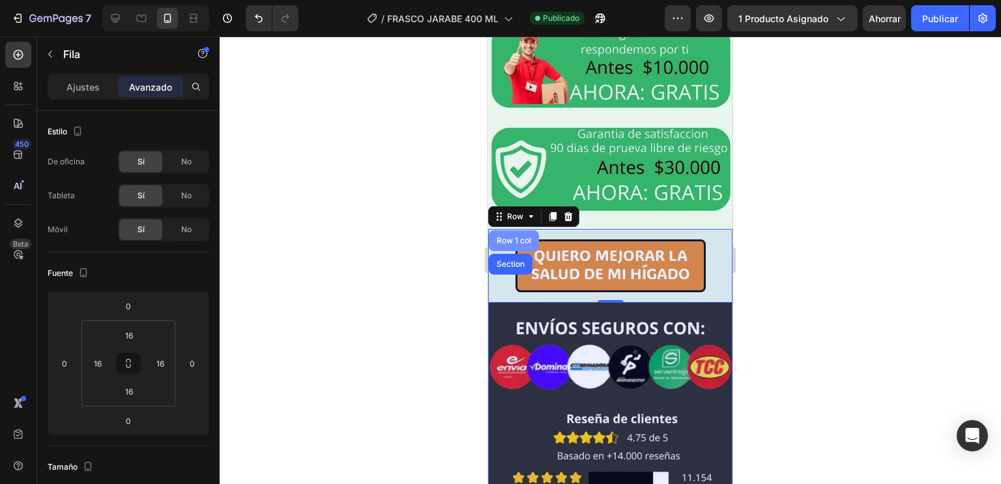
click at [512, 237] on div "Row 1 col" at bounding box center [514, 241] width 40 height 8
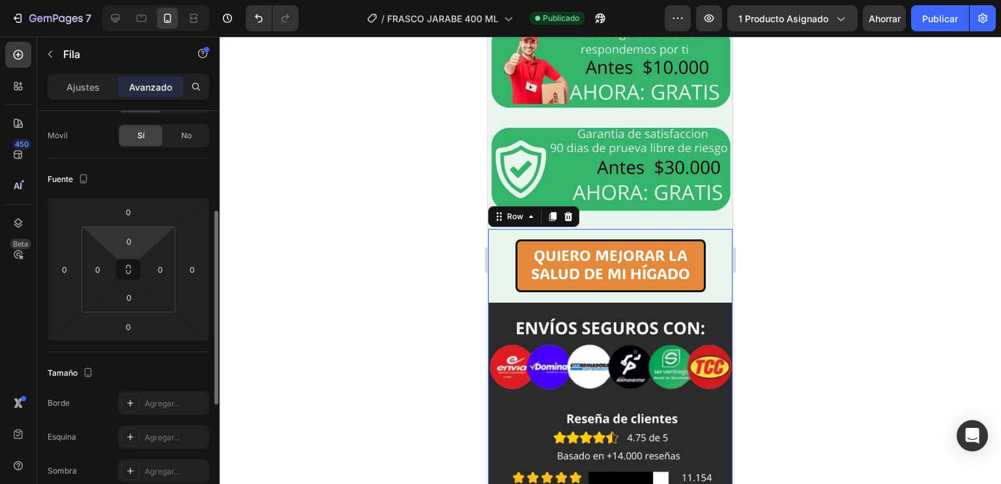
scroll to position [132, 0]
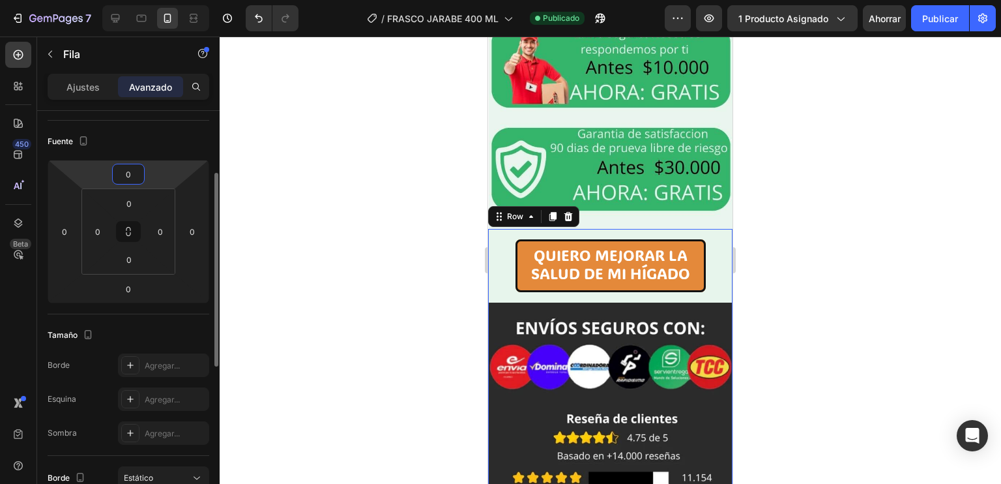
click at [127, 179] on input "0" at bounding box center [128, 174] width 26 height 20
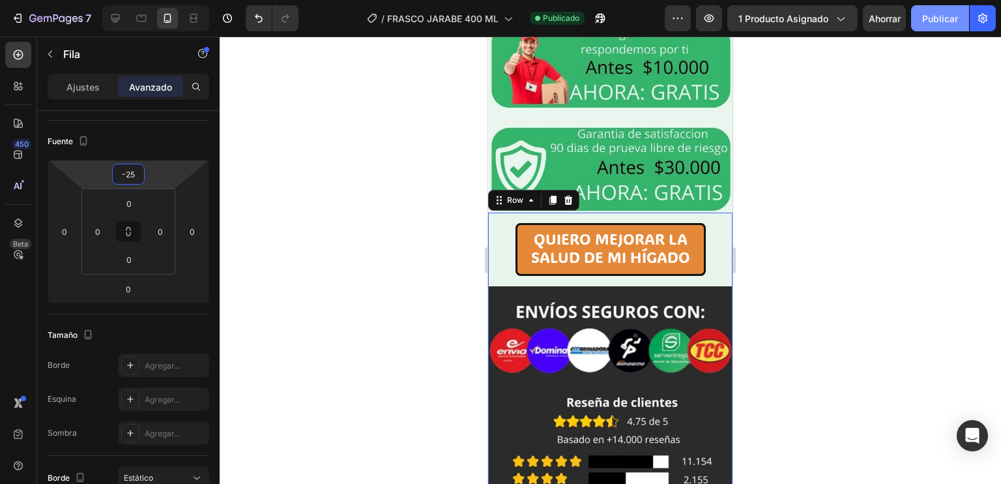
type input "-25"
click at [939, 22] on font "Publicar" at bounding box center [940, 18] width 36 height 11
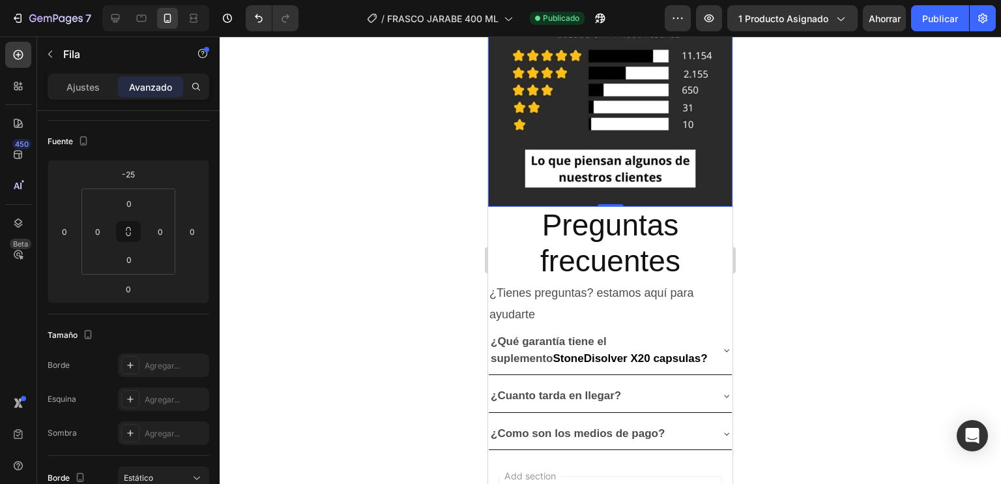
scroll to position [3773, 0]
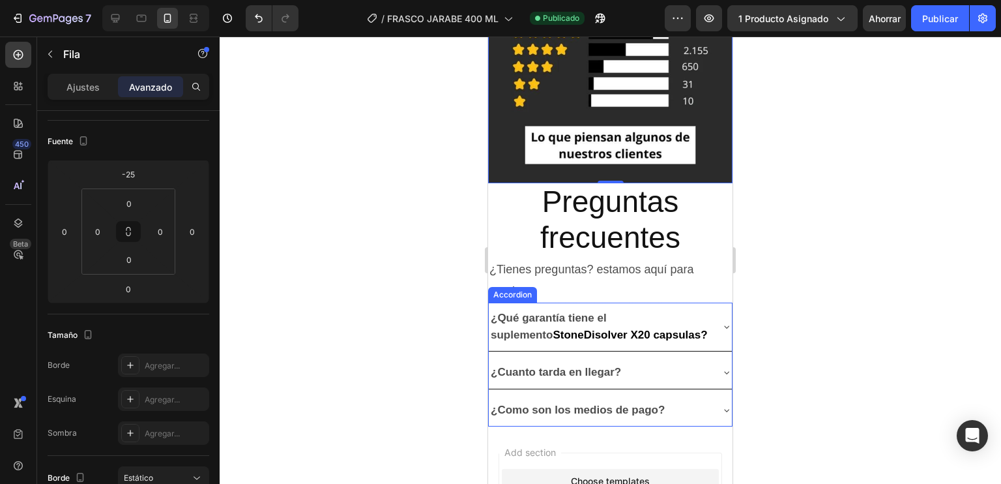
click at [617, 310] on p "¿Qué garantía tiene el suplemento StoneDisolver X20 capsulas?" at bounding box center [600, 327] width 218 height 34
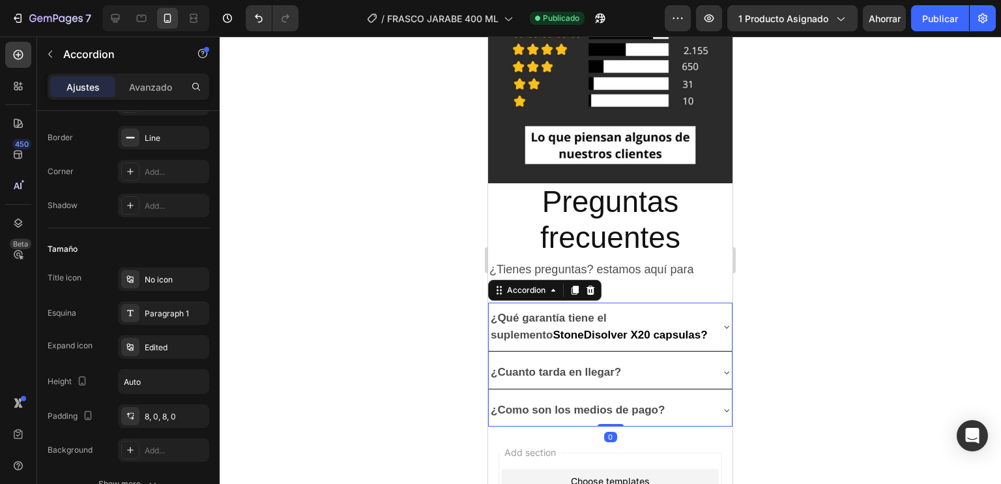
scroll to position [0, 0]
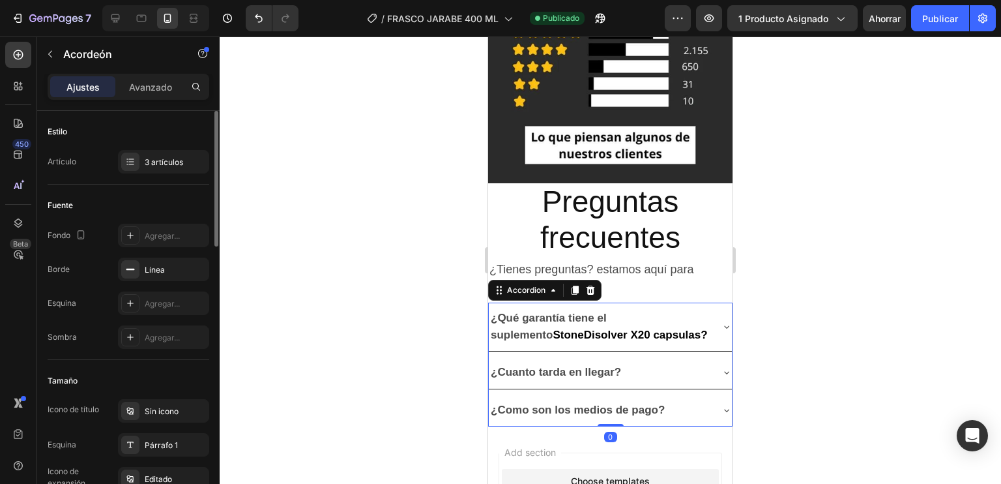
click at [641, 329] on strong "StoneDisolver X20 capsulas?" at bounding box center [630, 335] width 155 height 12
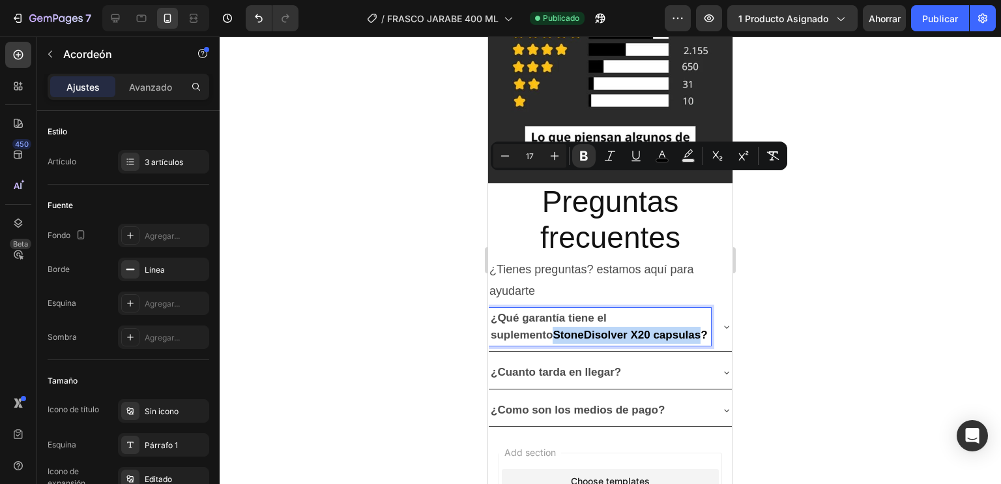
drag, startPoint x: 639, startPoint y: 181, endPoint x: 491, endPoint y: 182, distance: 148.0
click at [553, 329] on strong "StoneDisolver X20 capsulas?" at bounding box center [630, 335] width 155 height 12
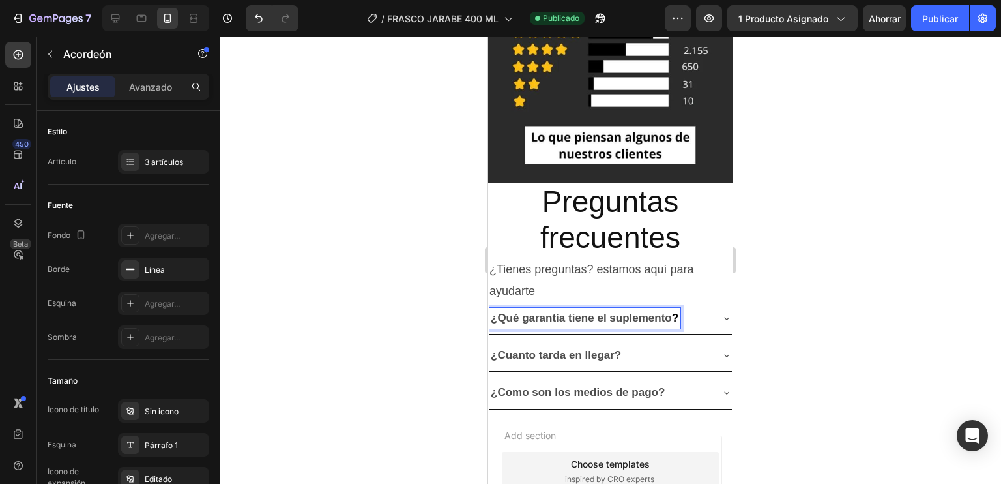
scroll to position [3756, 0]
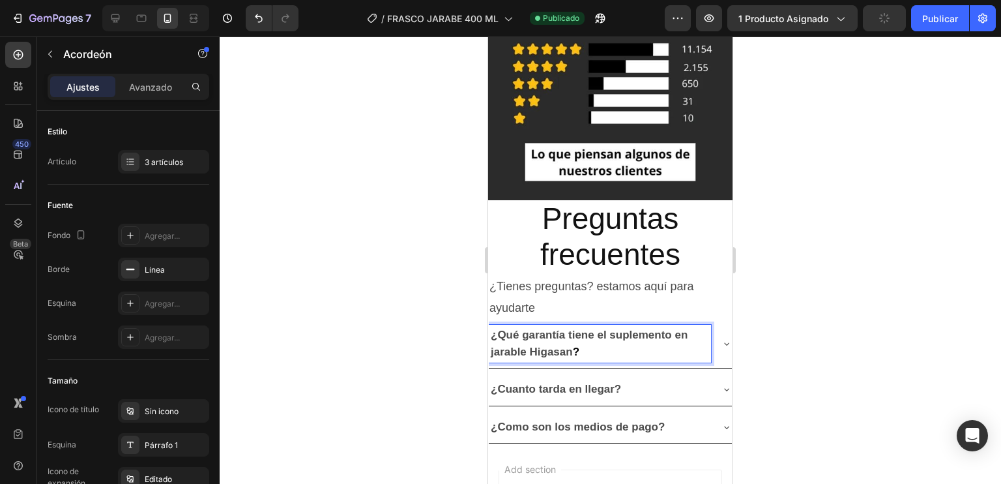
click at [522, 329] on strong "¿Qué garantía tiene el suplemento en jarable Higasan" at bounding box center [589, 343] width 197 height 29
click at [488, 37] on lt-span "jarabe" at bounding box center [488, 37] width 0 height 0
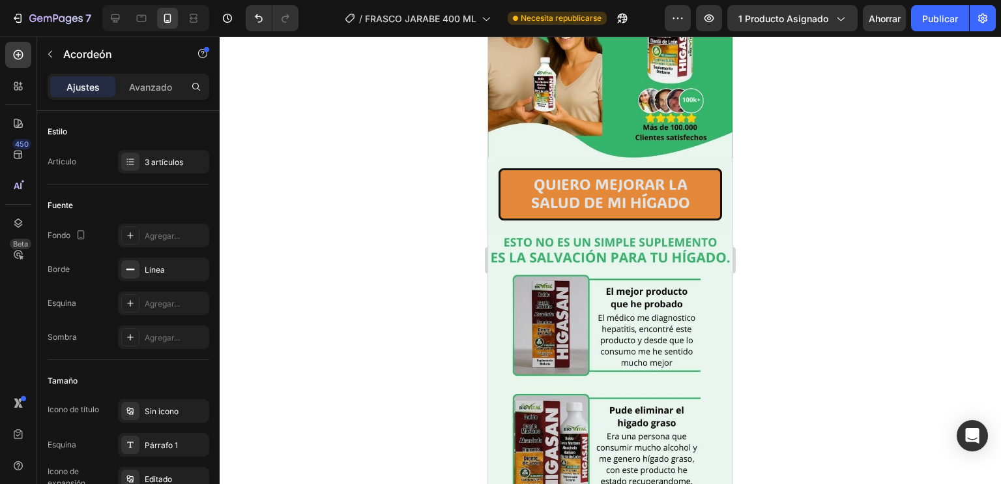
scroll to position [219, 0]
click at [935, 13] on font "Publicar" at bounding box center [940, 18] width 36 height 11
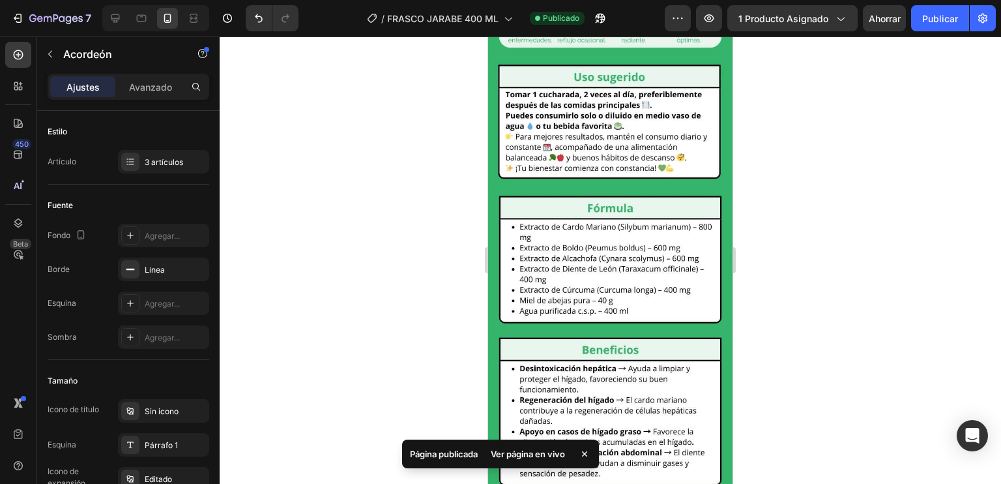
scroll to position [1163, 0]
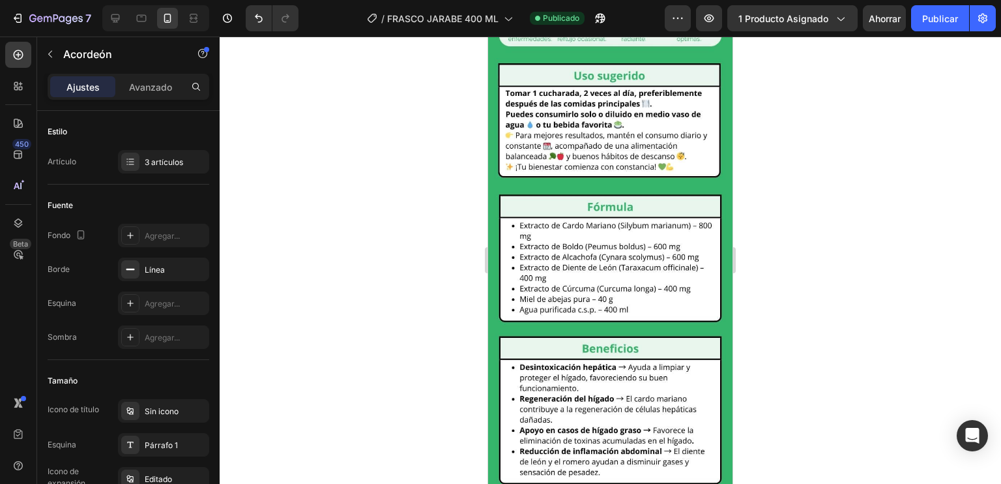
click at [911, 5] on button "Publicar" at bounding box center [940, 18] width 58 height 26
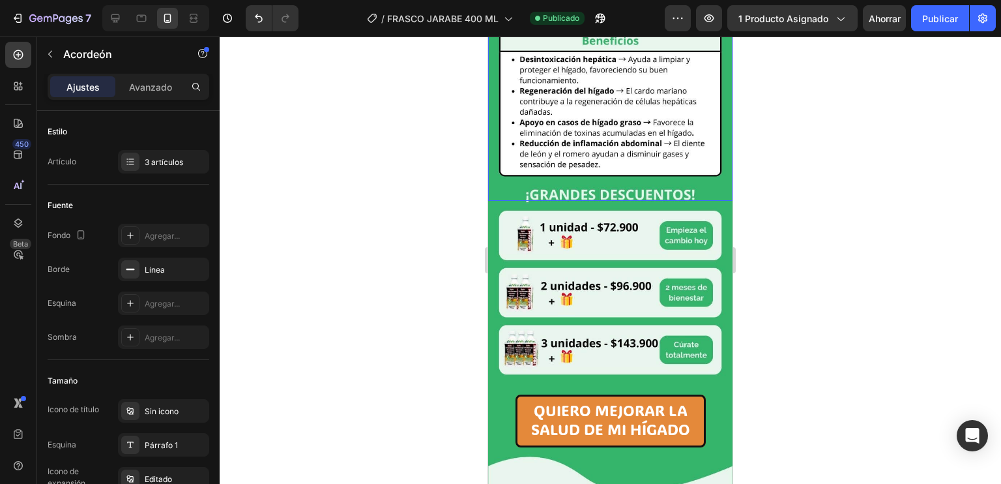
scroll to position [1470, 0]
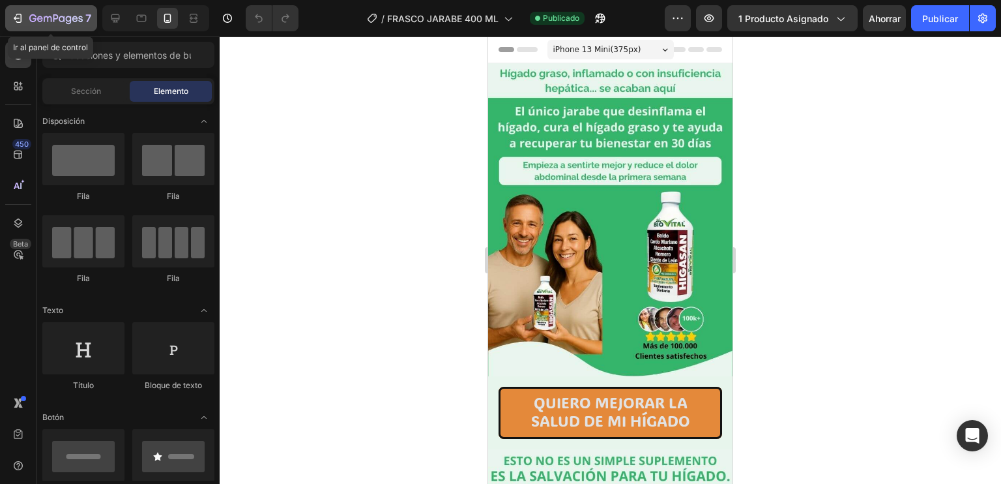
click at [23, 18] on div "7" at bounding box center [51, 18] width 80 height 16
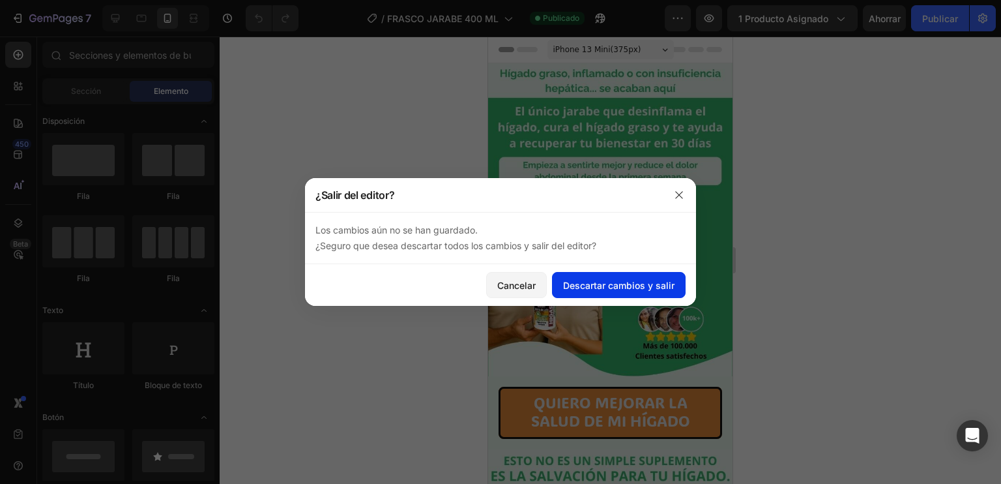
click at [589, 286] on font "Descartar cambios y salir" at bounding box center [618, 285] width 111 height 11
